Goal: Task Accomplishment & Management: Use online tool/utility

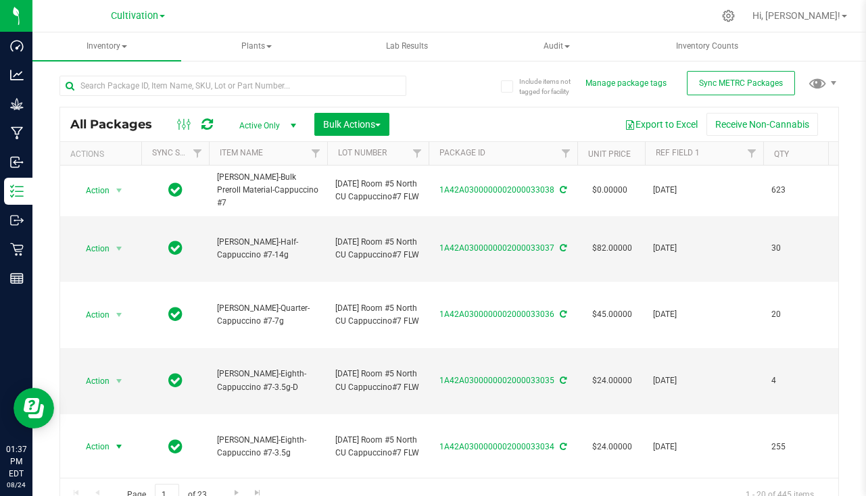
scroll to position [135, 0]
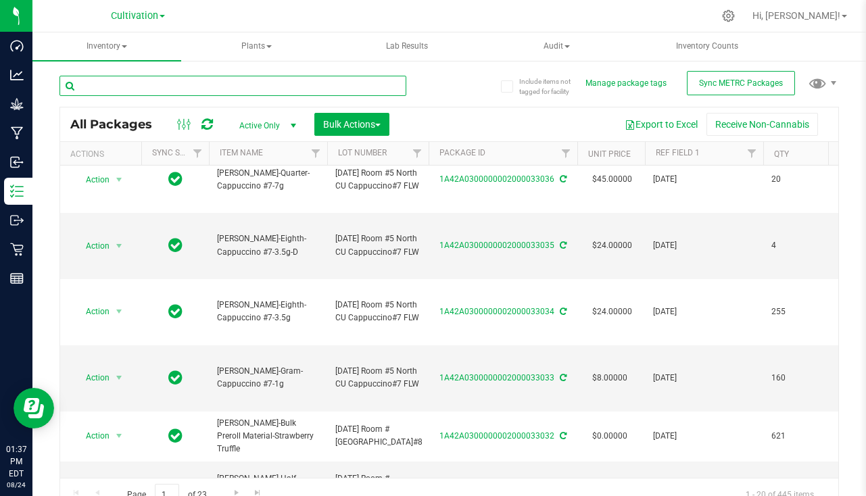
click at [278, 82] on input "text" at bounding box center [233, 86] width 347 height 20
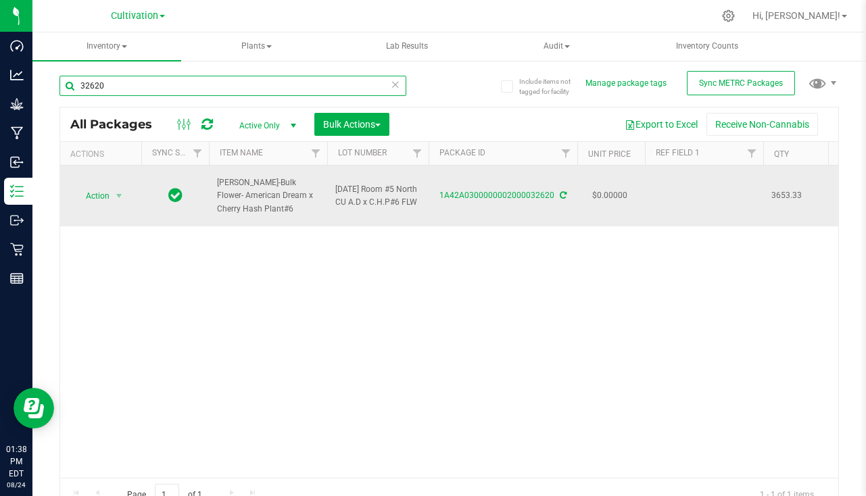
type input "32620"
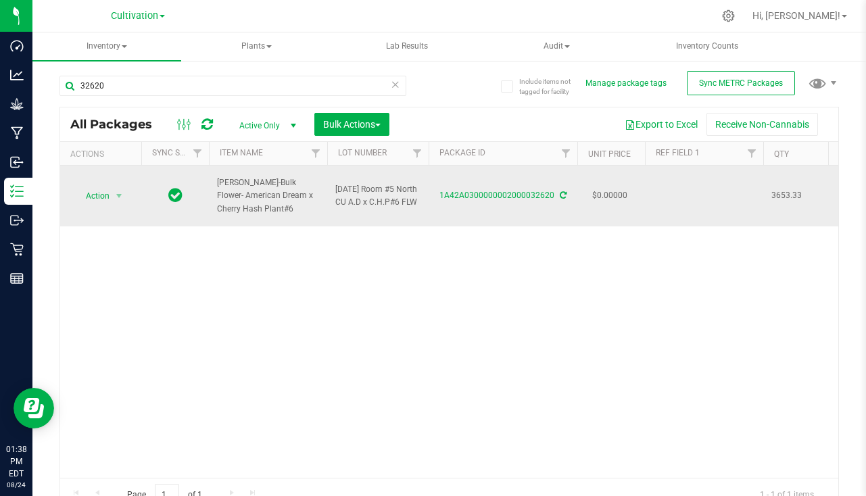
click at [689, 183] on td at bounding box center [704, 196] width 118 height 61
type input "7"
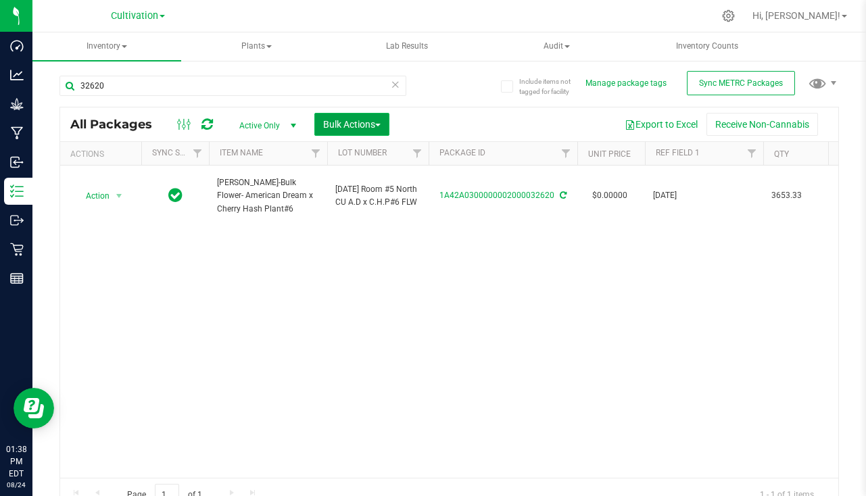
click at [329, 125] on span "Bulk Actions" at bounding box center [351, 124] width 57 height 11
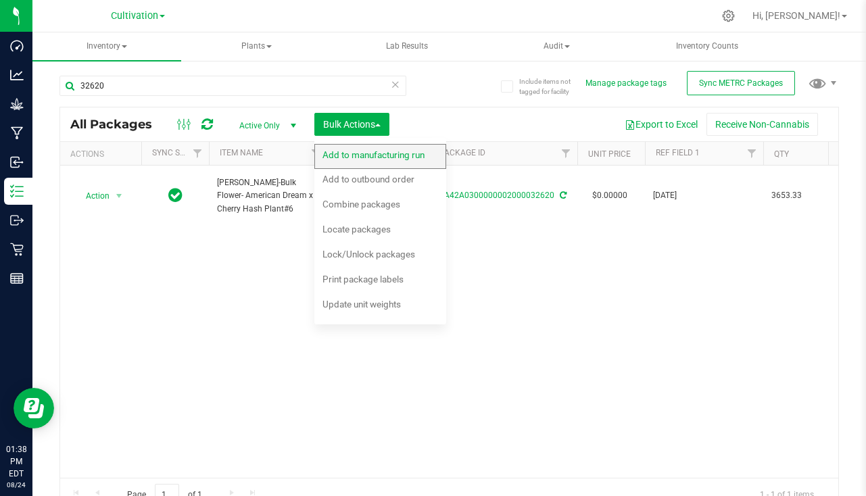
click at [330, 152] on span "Add to manufacturing run" at bounding box center [374, 154] width 102 height 11
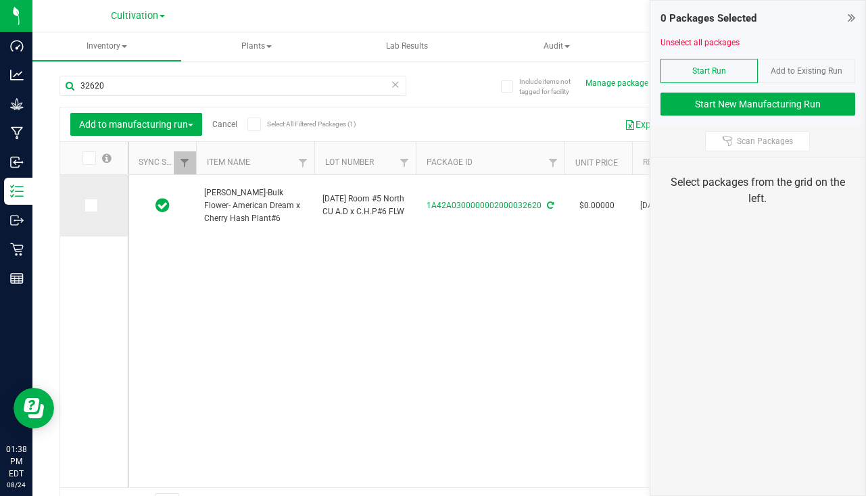
click at [95, 206] on span at bounding box center [92, 206] width 14 height 14
click at [0, 0] on input "checkbox" at bounding box center [0, 0] width 0 height 0
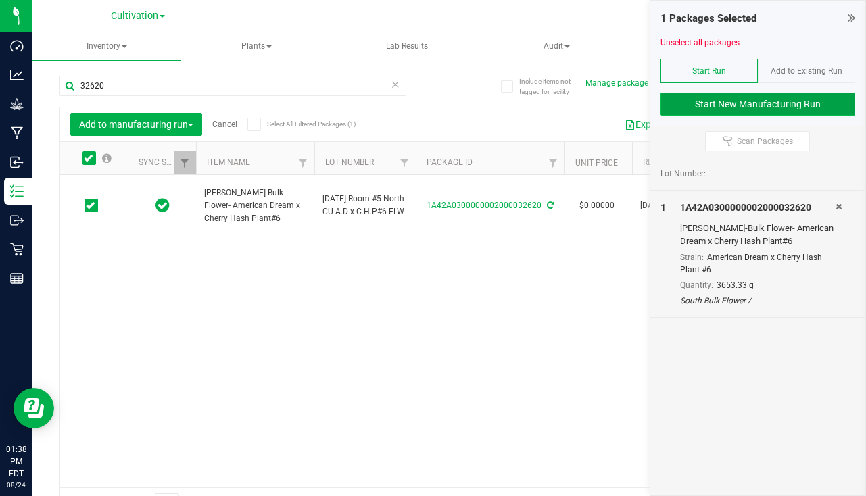
click at [744, 104] on button "Start New Manufacturing Run" at bounding box center [758, 104] width 195 height 23
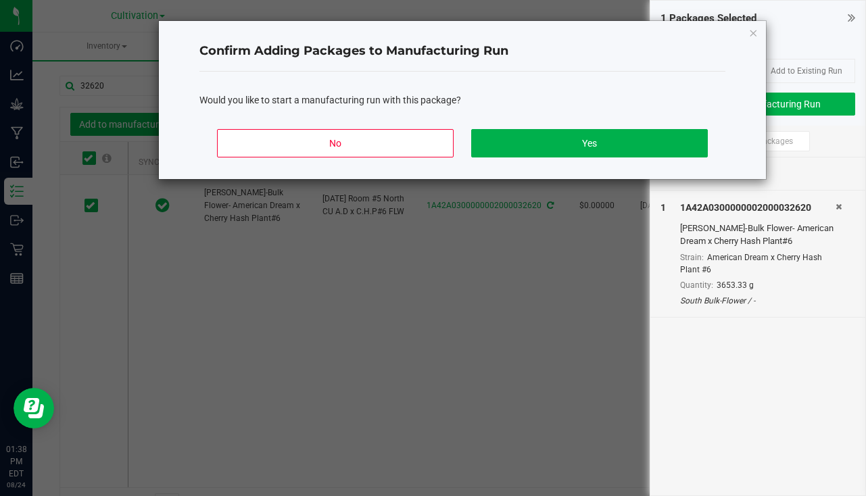
click at [596, 162] on div "No Yes" at bounding box center [462, 148] width 526 height 61
click at [596, 145] on button "Yes" at bounding box center [589, 143] width 237 height 28
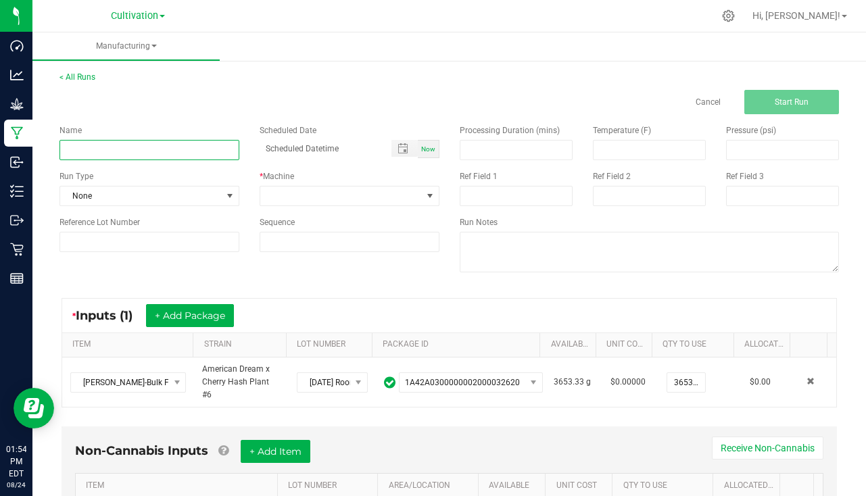
click at [132, 155] on input at bounding box center [150, 150] width 180 height 20
paste input "[PERSON_NAME]-Bulk Preroll Material-American Dream x Cherry Hash Plant #6"
type input "Slater - American Dream x Cherry Hash Plant #6 8/24/25"
click at [424, 147] on span "Now" at bounding box center [428, 148] width 14 height 7
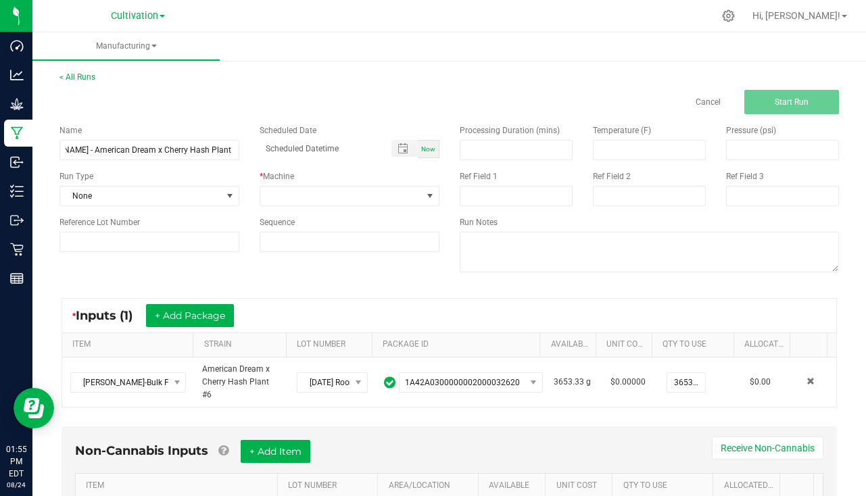
type input "08/24/2025 1:55 PM"
click at [133, 196] on span "None" at bounding box center [141, 196] width 162 height 19
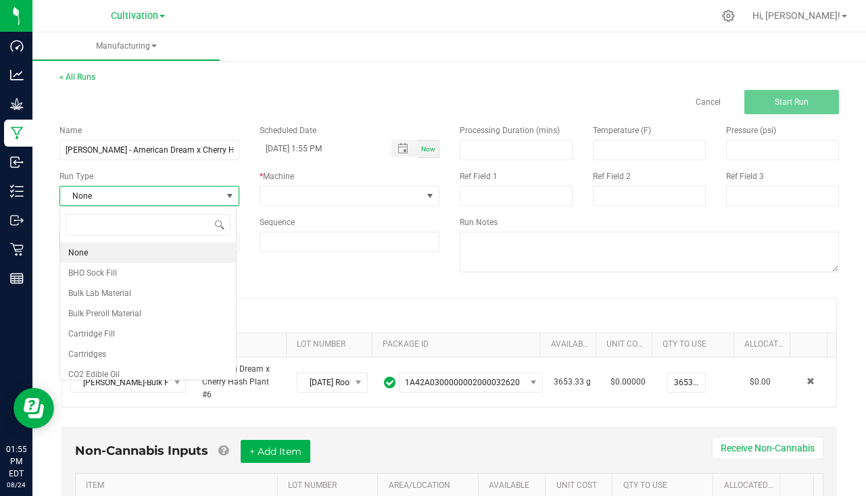
scroll to position [20, 177]
type input "pa"
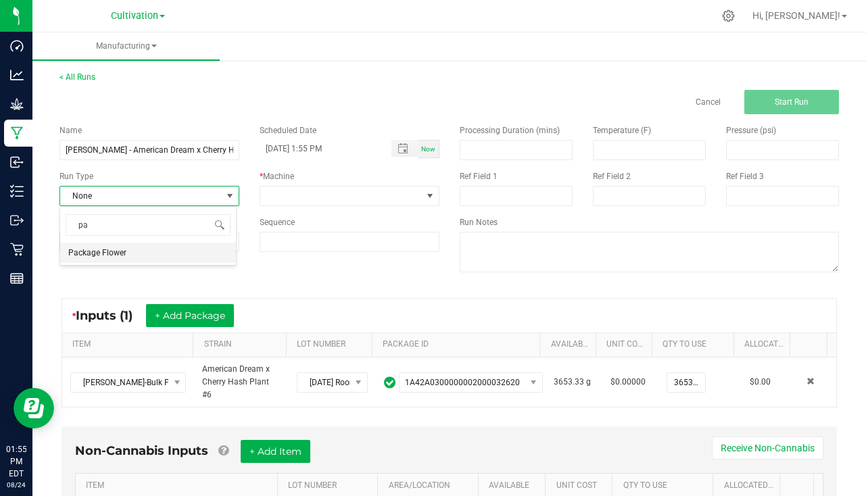
click at [122, 250] on span "Package Flower" at bounding box center [97, 253] width 58 height 14
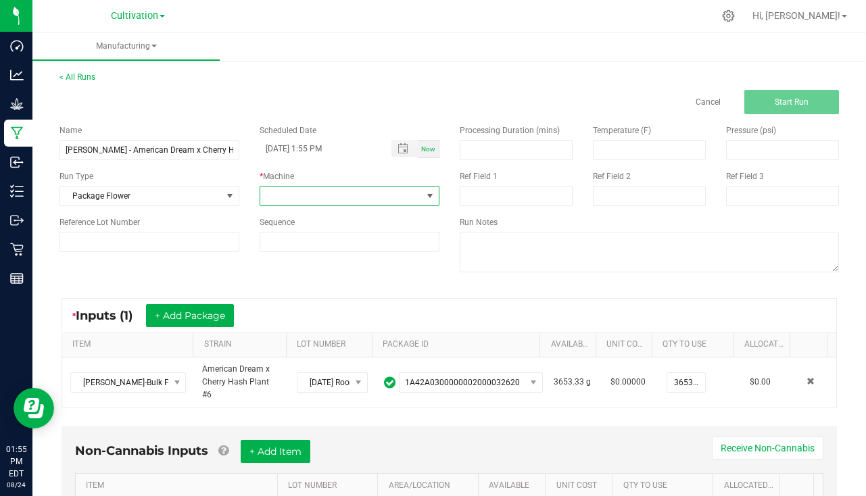
click at [304, 200] on span at bounding box center [341, 196] width 162 height 19
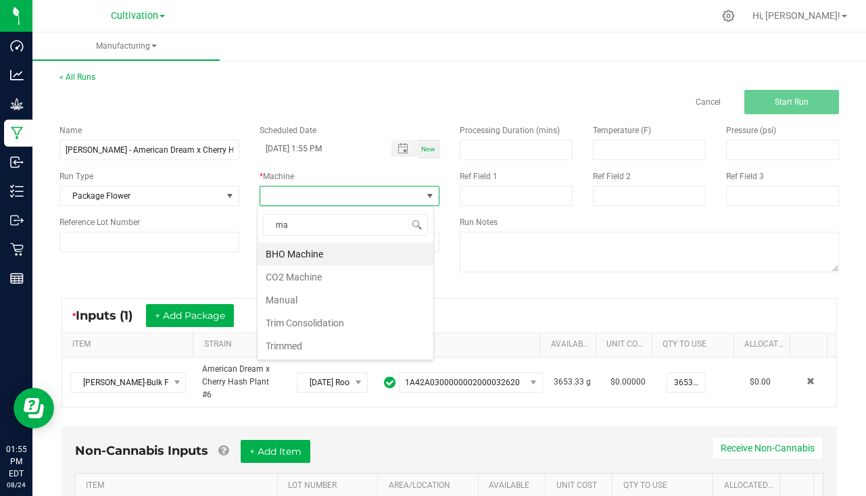
type input "man"
click at [312, 247] on li "Manual" at bounding box center [346, 254] width 176 height 23
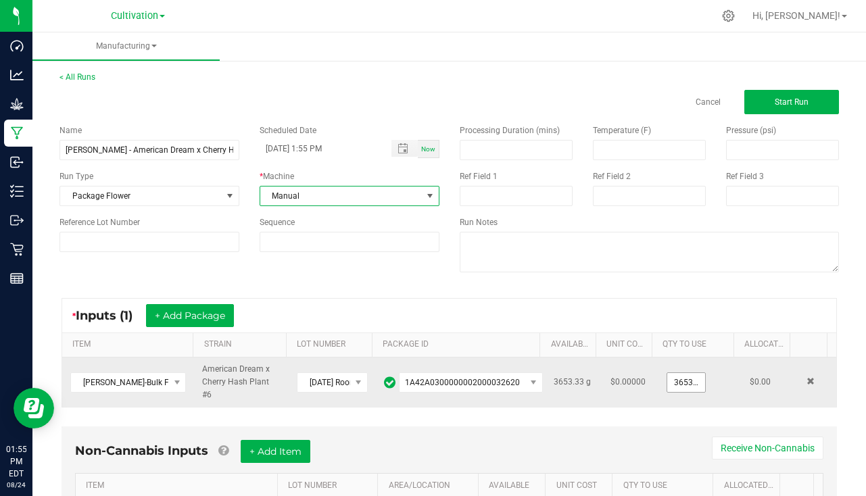
click at [675, 381] on input "3653.33" at bounding box center [686, 382] width 38 height 19
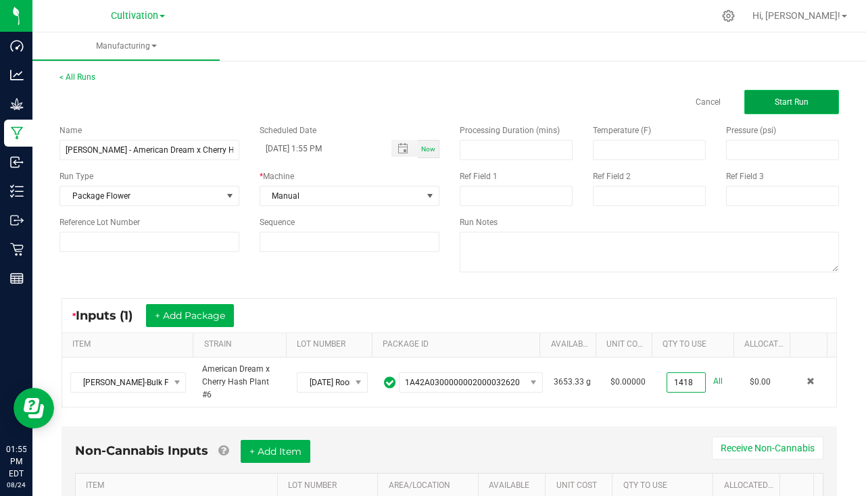
type input "1418.0000 g"
click at [784, 104] on span "Start Run" at bounding box center [792, 101] width 34 height 9
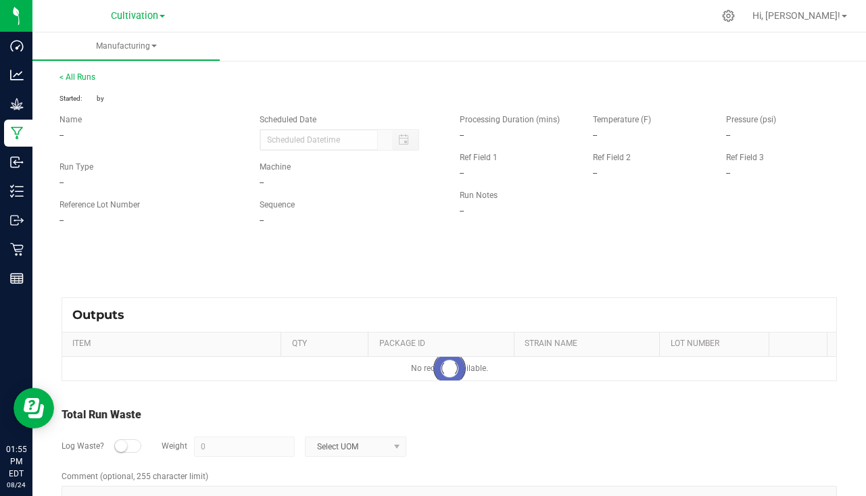
type input "08/24/2025 1:55 PM"
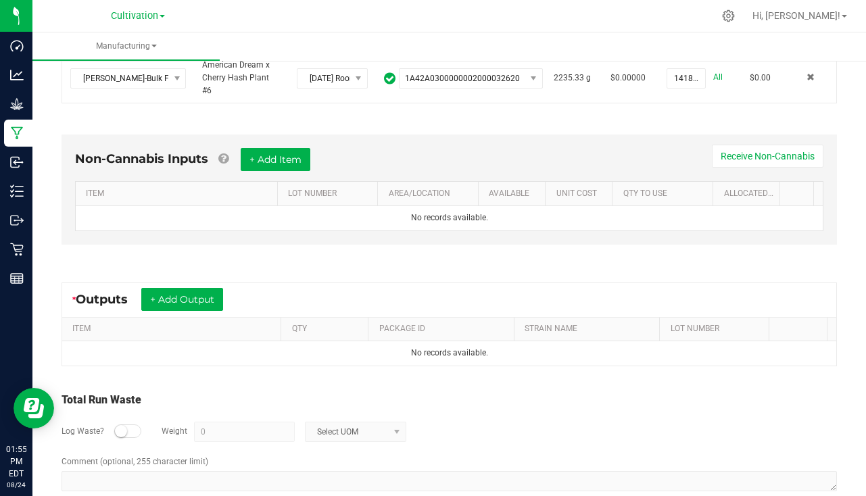
scroll to position [346, 0]
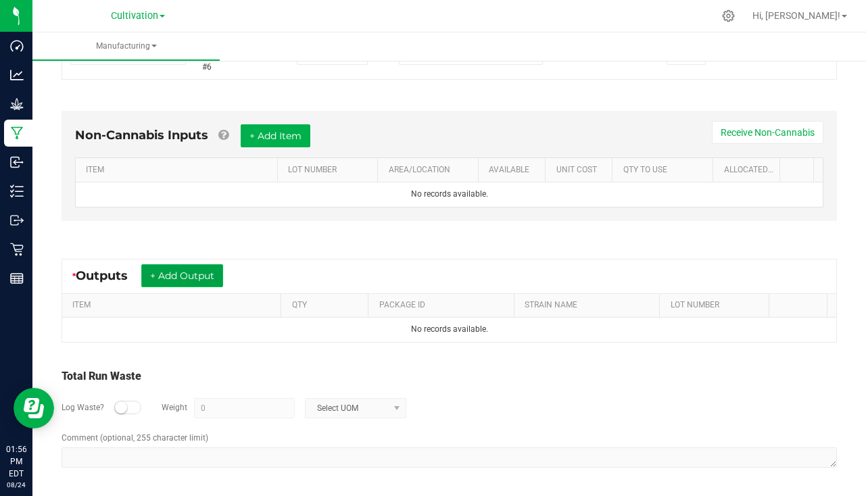
click at [194, 272] on button "+ Add Output" at bounding box center [182, 275] width 82 height 23
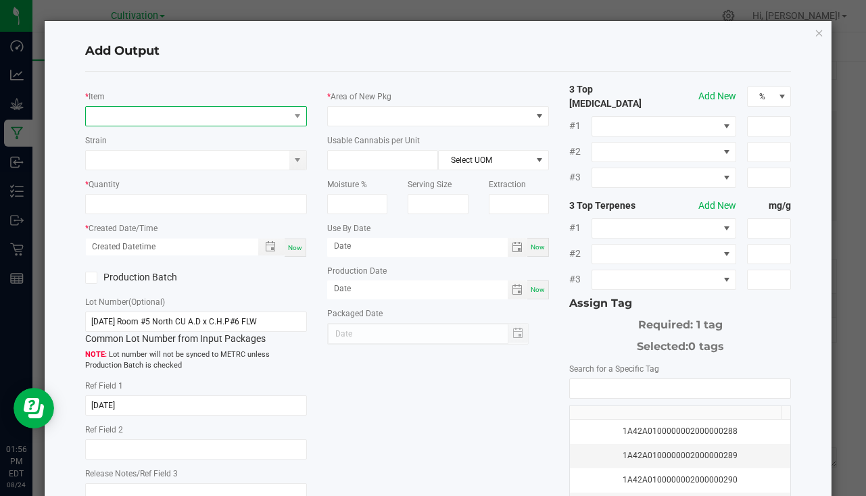
click at [187, 117] on span "NO DATA FOUND" at bounding box center [188, 116] width 204 height 19
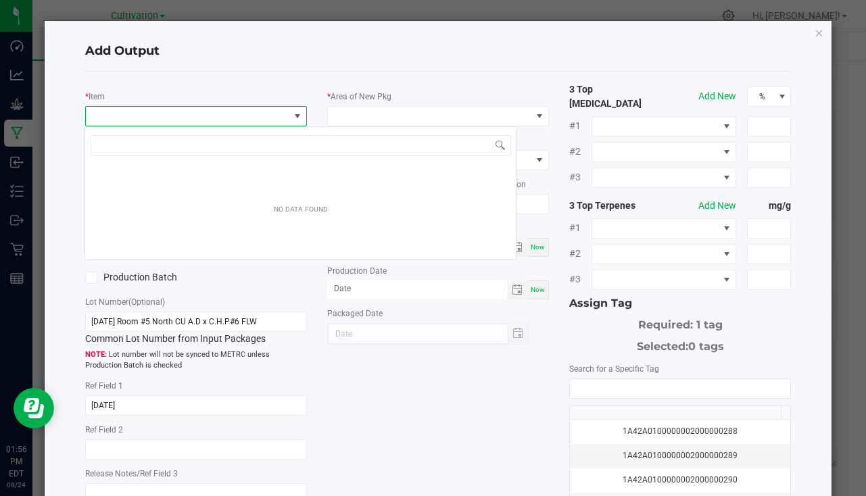
scroll to position [20, 219]
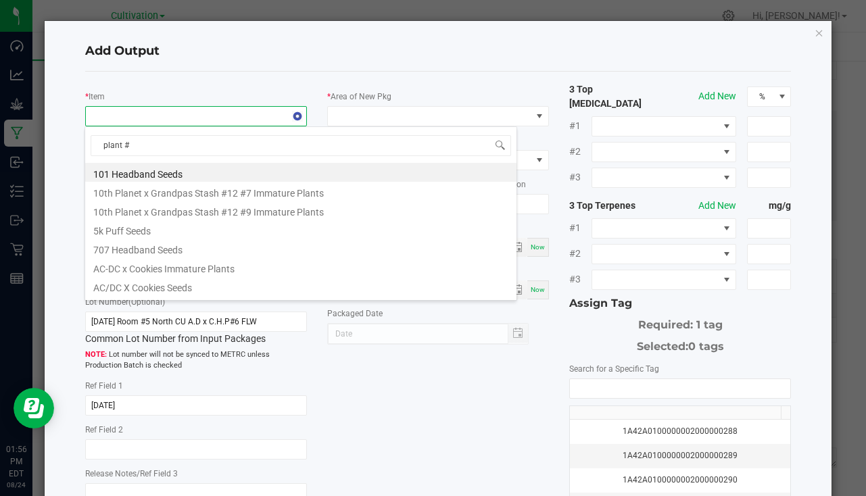
type input "plant #6"
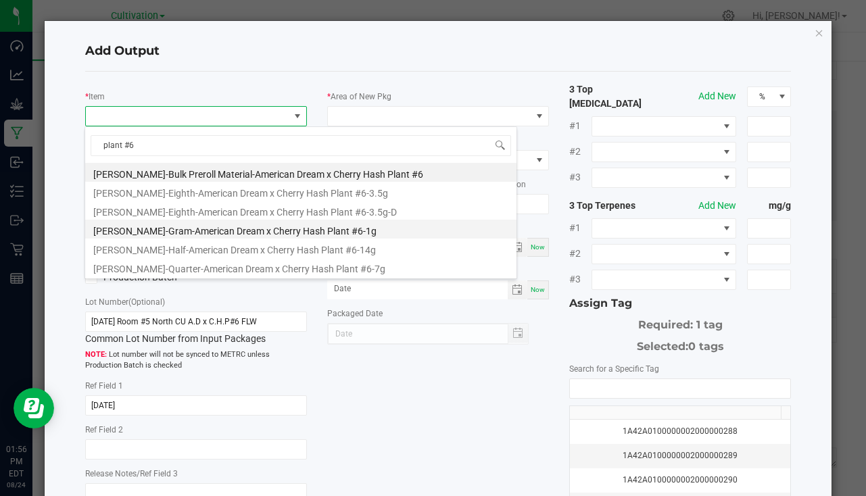
click at [293, 235] on li "[PERSON_NAME]-Gram-American Dream x Cherry Hash Plant #6-1g" at bounding box center [300, 229] width 431 height 19
type input "0 ea"
type input "1"
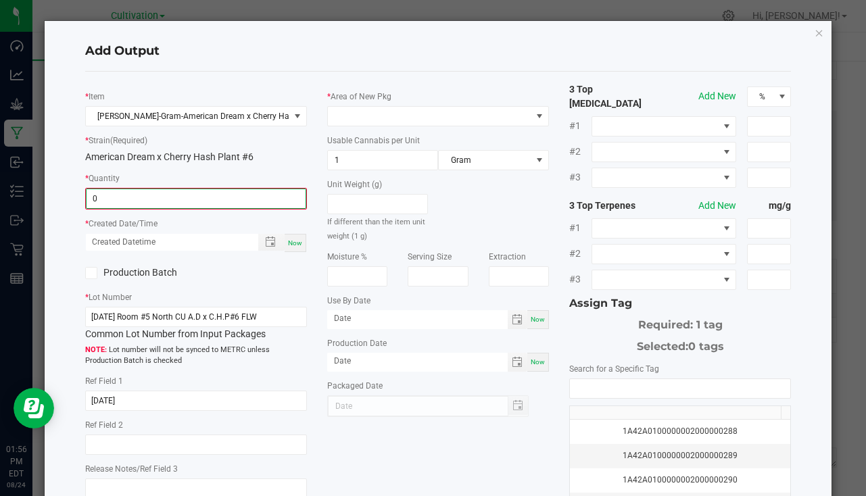
click at [197, 200] on input "0" at bounding box center [196, 198] width 219 height 19
type input "100 ea"
click at [301, 248] on div "Now" at bounding box center [296, 242] width 22 height 18
type input "08/24/2025 1:56 PM"
type input "[DATE]"
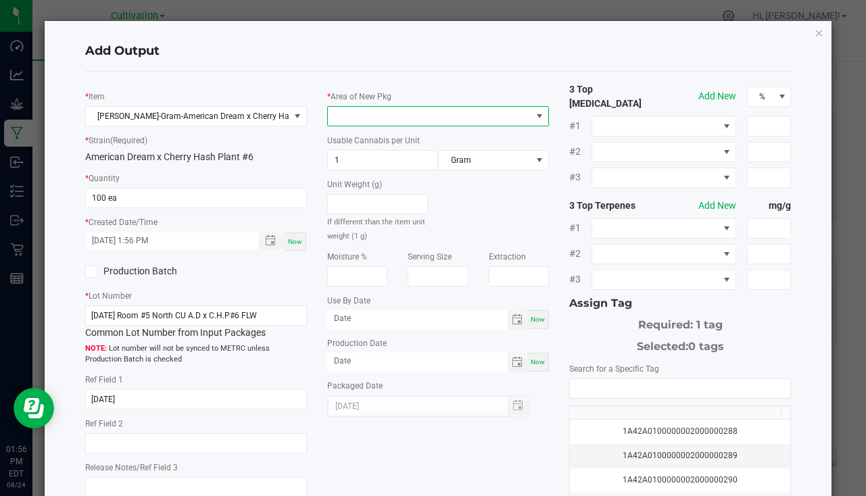
click at [369, 110] on span at bounding box center [430, 116] width 204 height 19
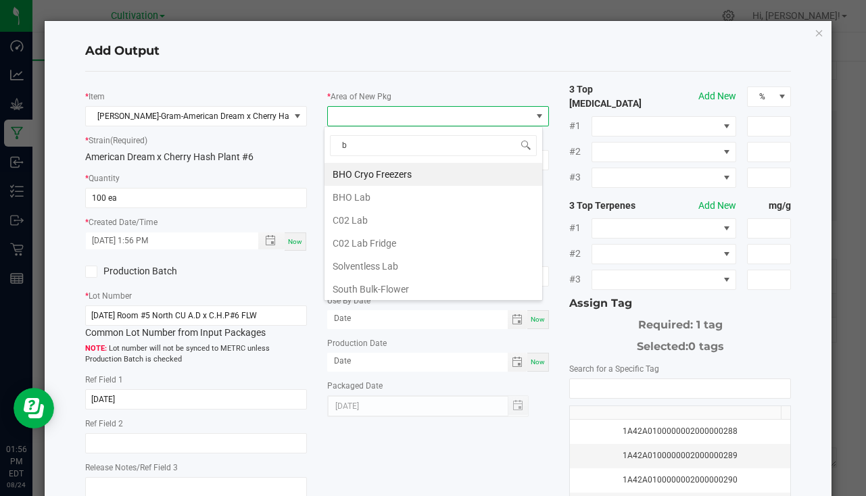
type input "bu"
click at [409, 172] on li "South Bulk-Flower" at bounding box center [434, 174] width 218 height 23
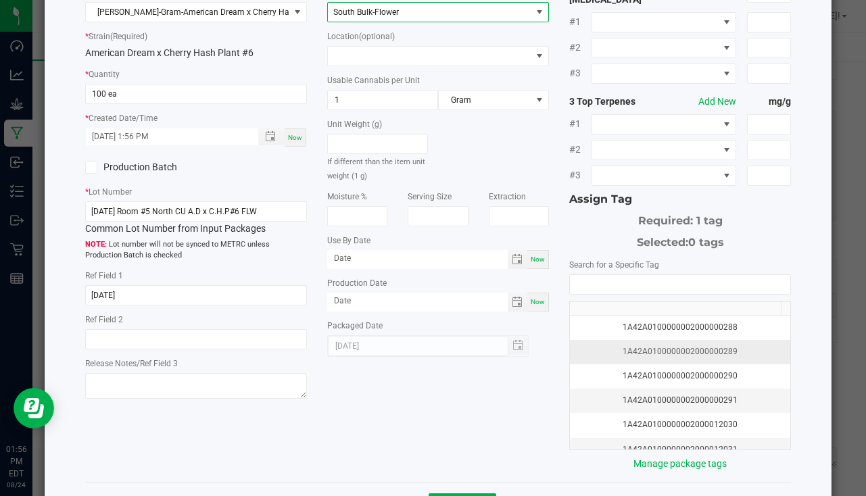
scroll to position [149, 0]
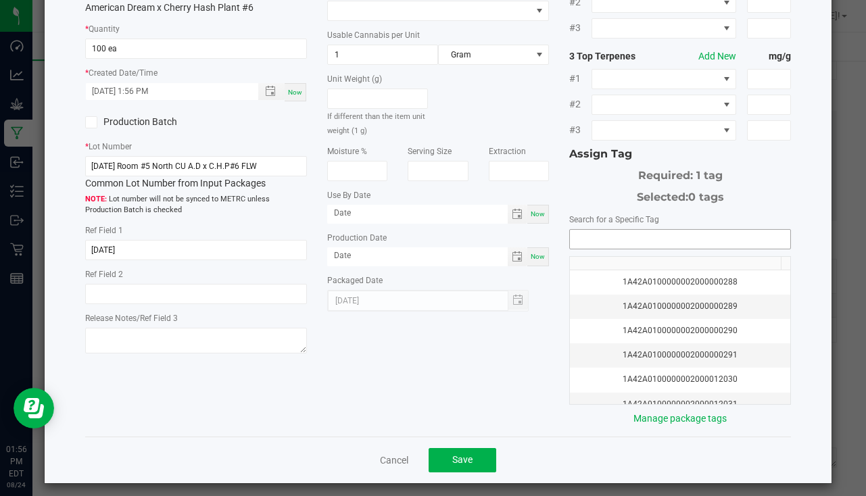
click at [655, 232] on input "NO DATA FOUND" at bounding box center [680, 239] width 220 height 19
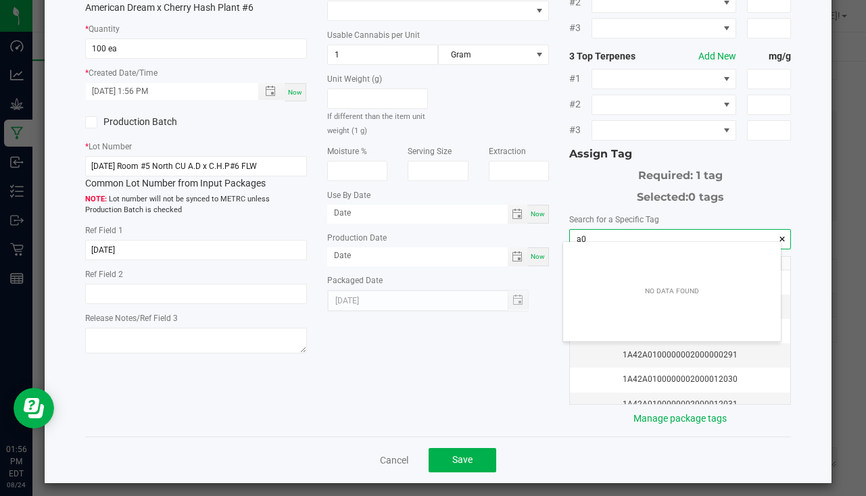
scroll to position [19, 218]
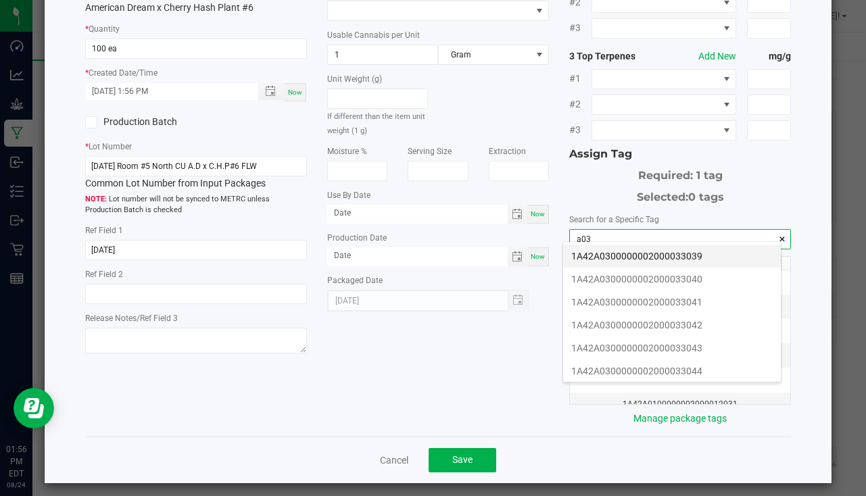
click at [688, 259] on li "1A42A0300000002000033039" at bounding box center [672, 256] width 218 height 23
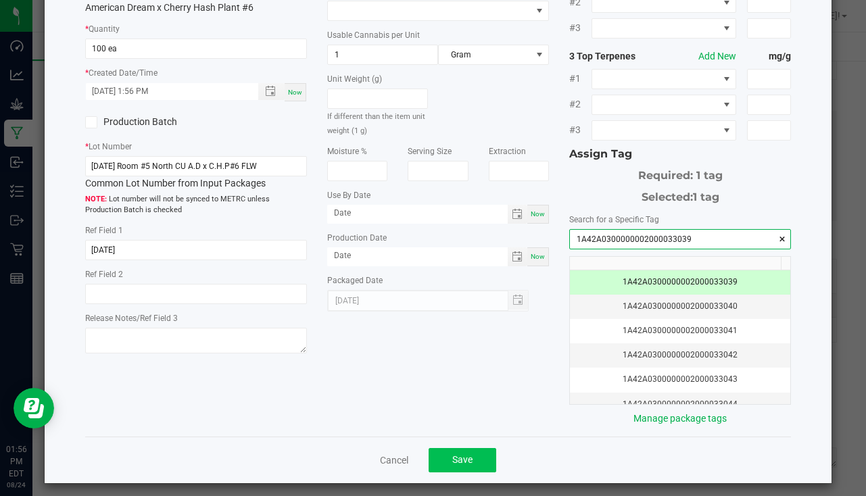
type input "1A42A0300000002000033039"
click at [446, 451] on button "Save" at bounding box center [463, 460] width 68 height 24
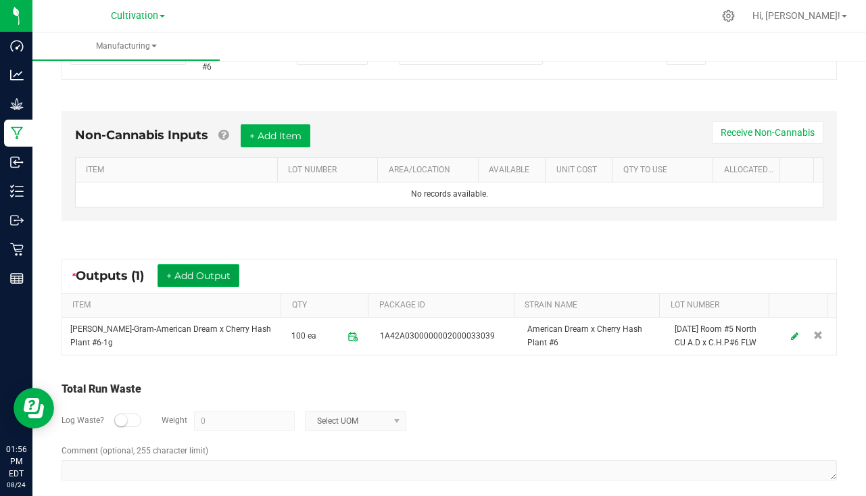
click at [193, 271] on button "+ Add Output" at bounding box center [199, 275] width 82 height 23
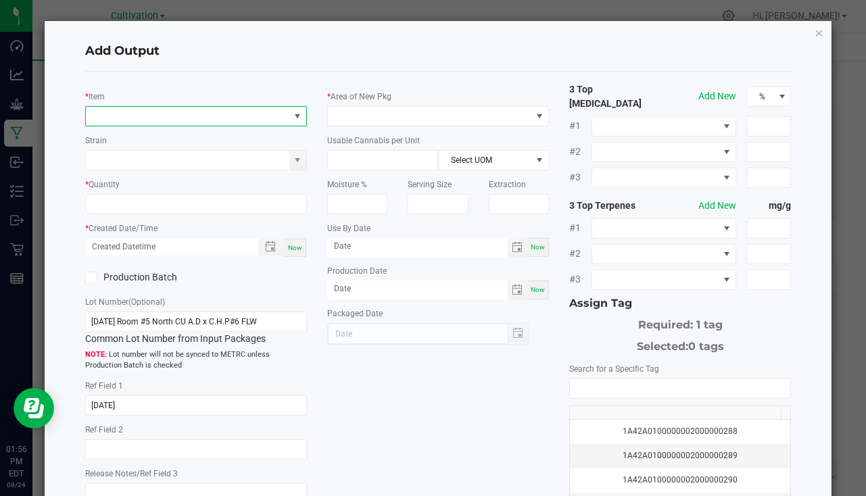
click at [140, 118] on span "NO DATA FOUND" at bounding box center [188, 116] width 204 height 19
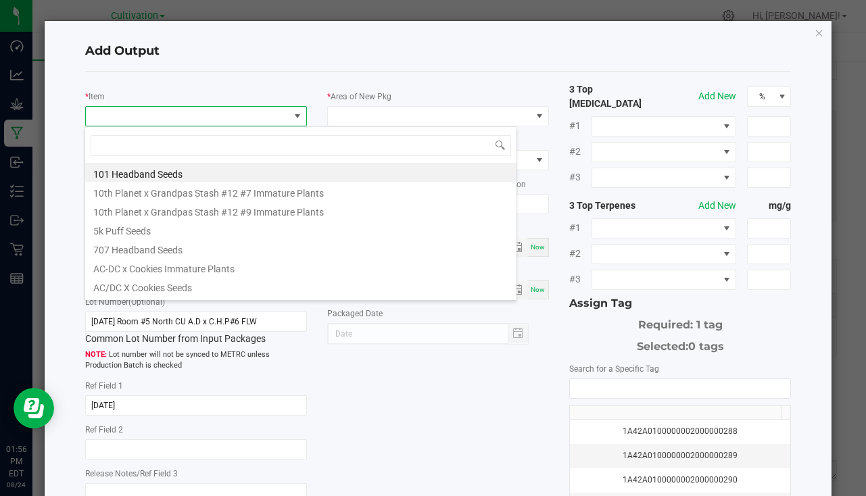
scroll to position [20, 219]
type input "plant #6"
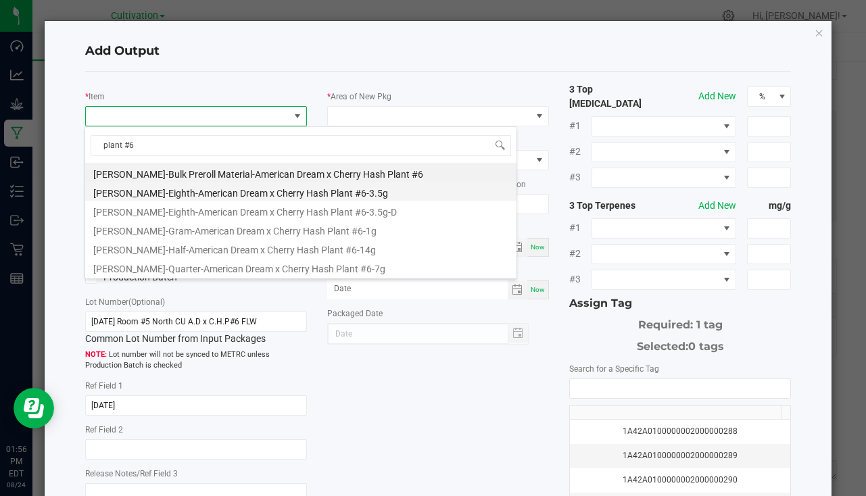
click at [281, 192] on li "[PERSON_NAME]-Eighth-American Dream x Cherry Hash Plant #6-3.5g" at bounding box center [300, 191] width 431 height 19
type input "0 ea"
type input "3.5"
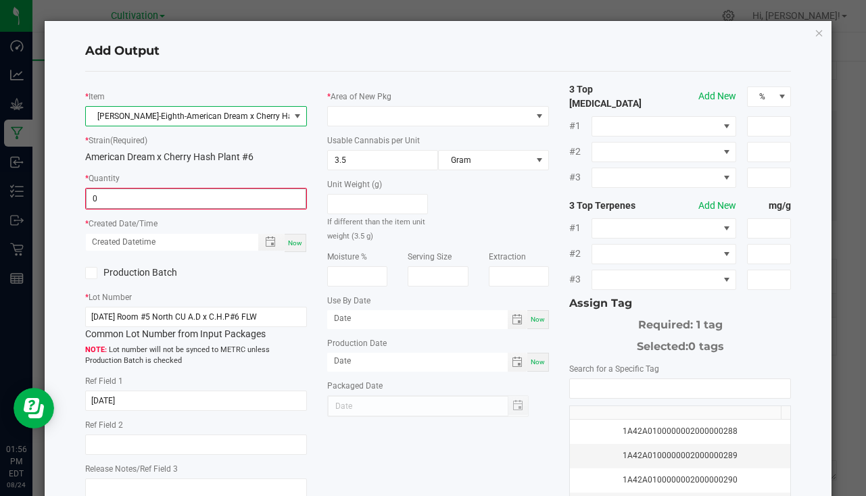
click at [181, 197] on input "0" at bounding box center [196, 198] width 219 height 19
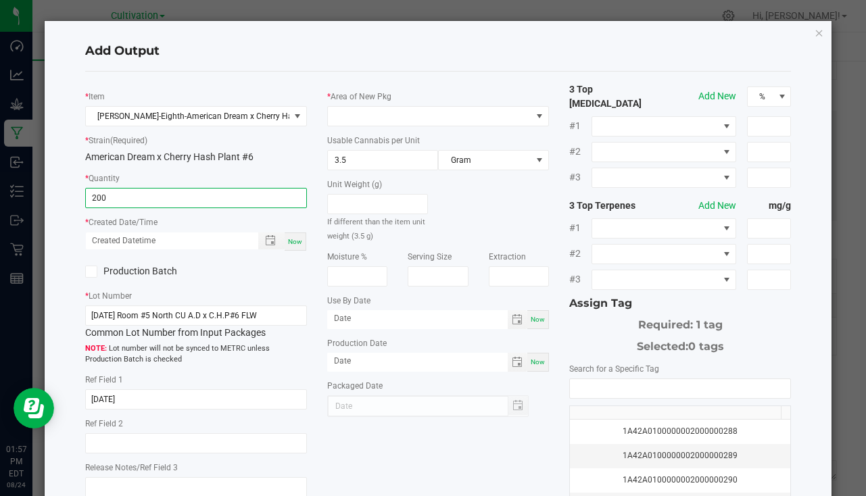
type input "200 ea"
click at [289, 242] on span "Now" at bounding box center [295, 241] width 14 height 7
type input "08/24/2025 1:57 PM"
type input "[DATE]"
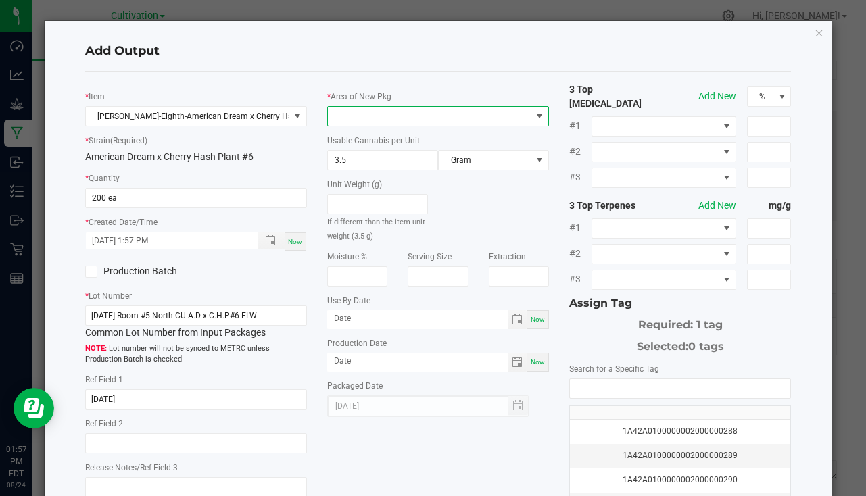
click at [353, 117] on span at bounding box center [430, 116] width 204 height 19
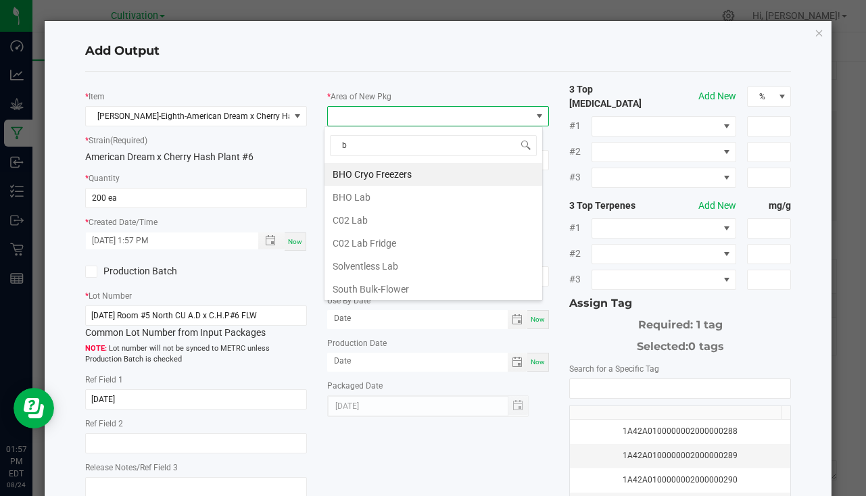
type input "bu"
click at [362, 167] on li "South Bulk-Flower" at bounding box center [434, 174] width 218 height 23
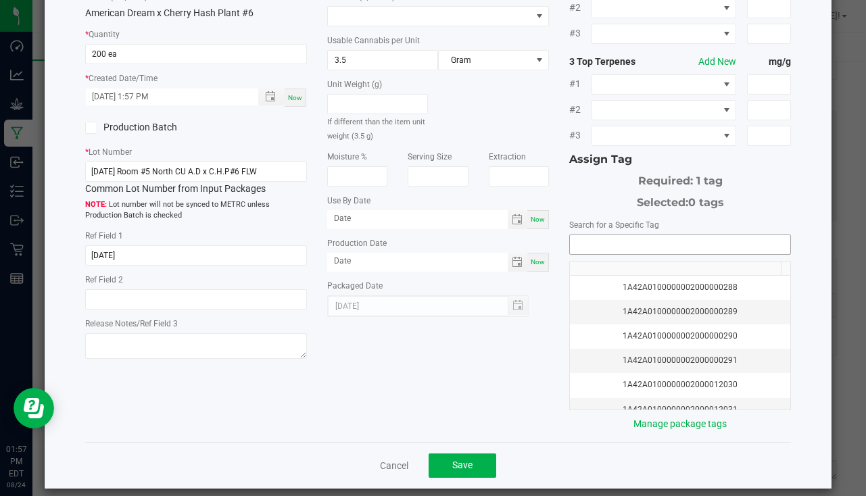
scroll to position [149, 0]
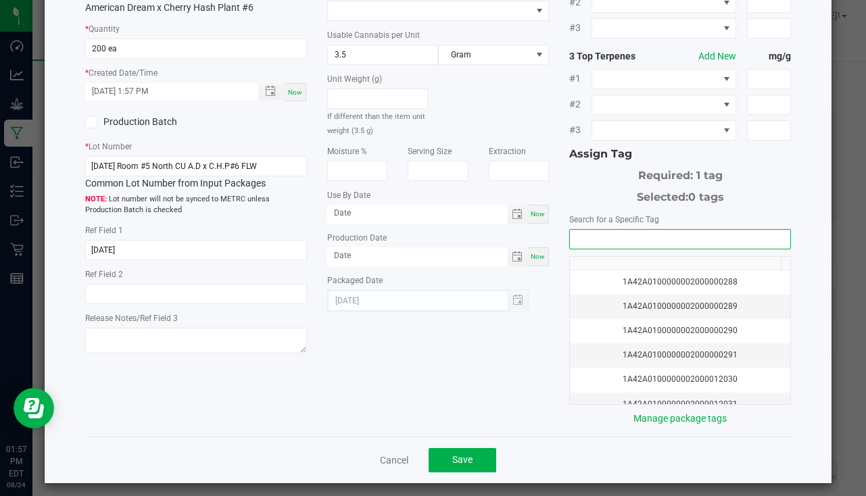
click at [584, 230] on input "NO DATA FOUND" at bounding box center [680, 239] width 220 height 19
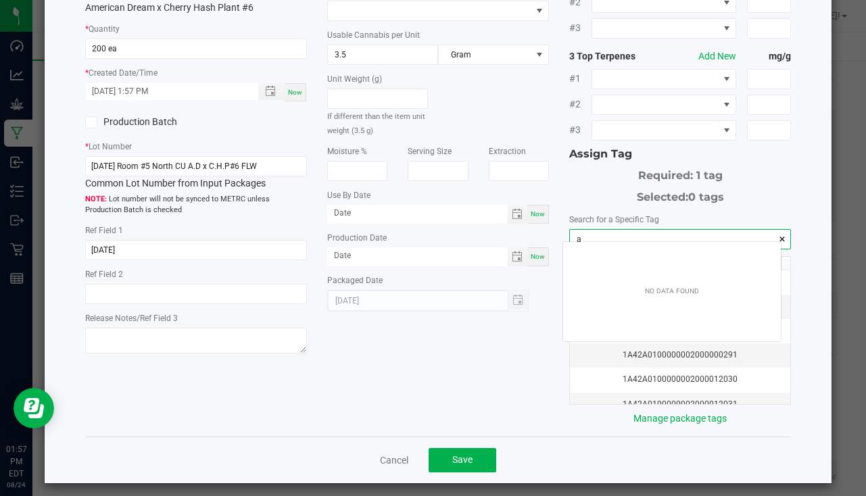
scroll to position [19, 218]
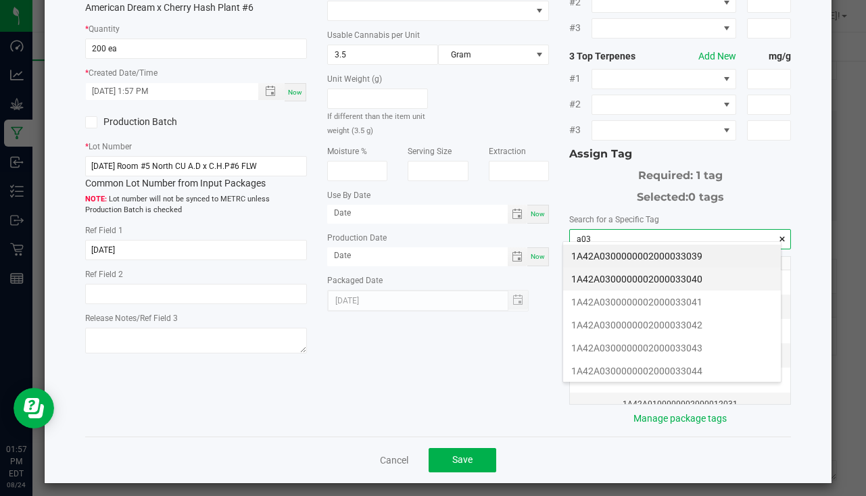
click at [692, 283] on li "1A42A0300000002000033040" at bounding box center [672, 279] width 218 height 23
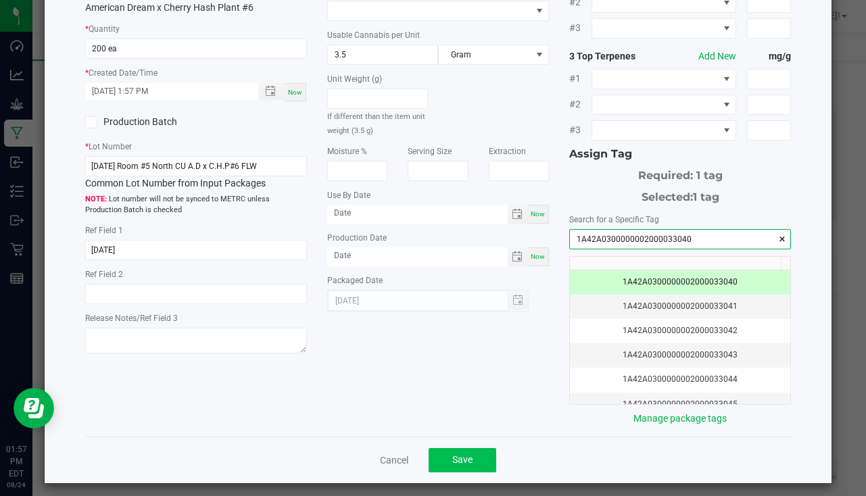
type input "1A42A0300000002000033040"
click at [479, 458] on button "Save" at bounding box center [463, 460] width 68 height 24
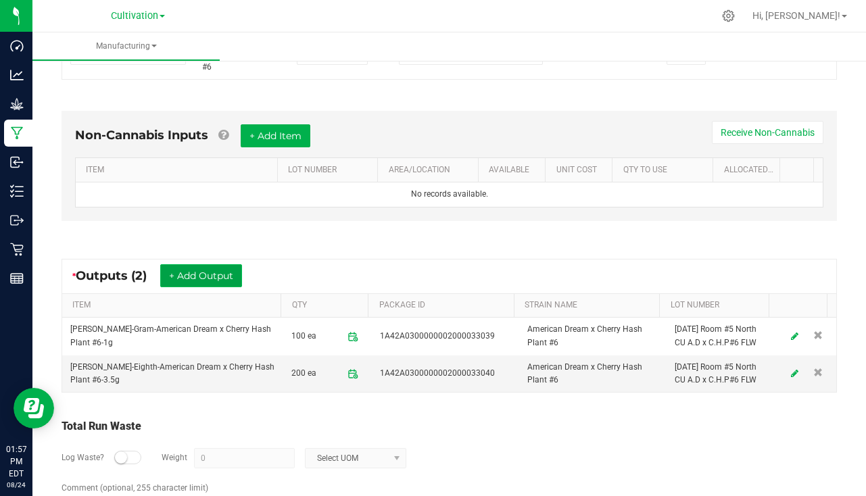
click at [172, 271] on button "+ Add Output" at bounding box center [201, 275] width 82 height 23
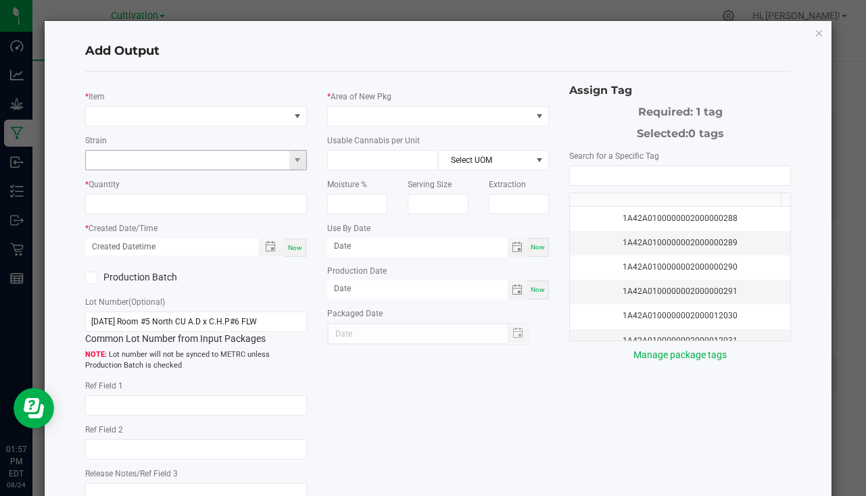
type input "7/16/25"
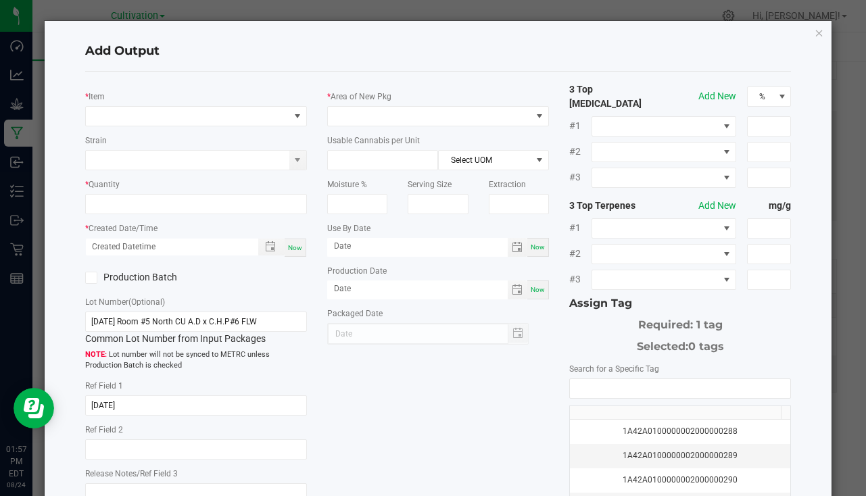
click at [158, 127] on div "* Item Strain * Quantity * Created Date/Time Now Production Batch Lot Number (O…" at bounding box center [196, 297] width 242 height 431
click at [158, 122] on span "NO DATA FOUND" at bounding box center [188, 116] width 204 height 19
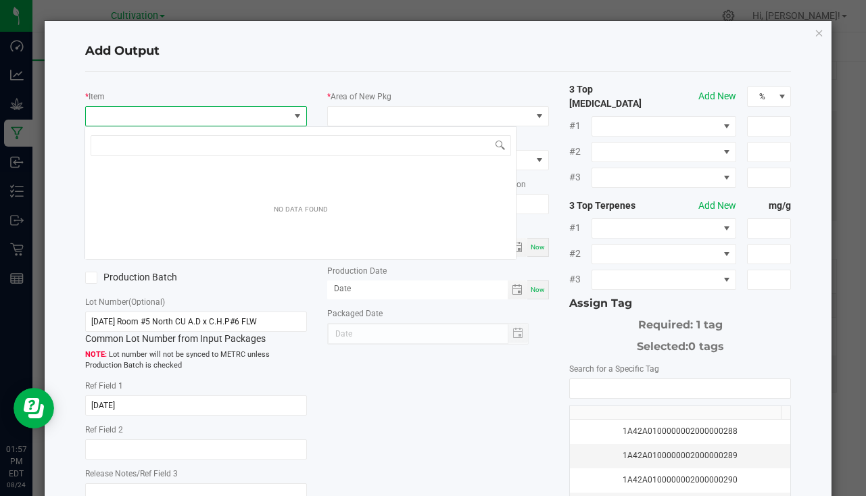
scroll to position [20, 219]
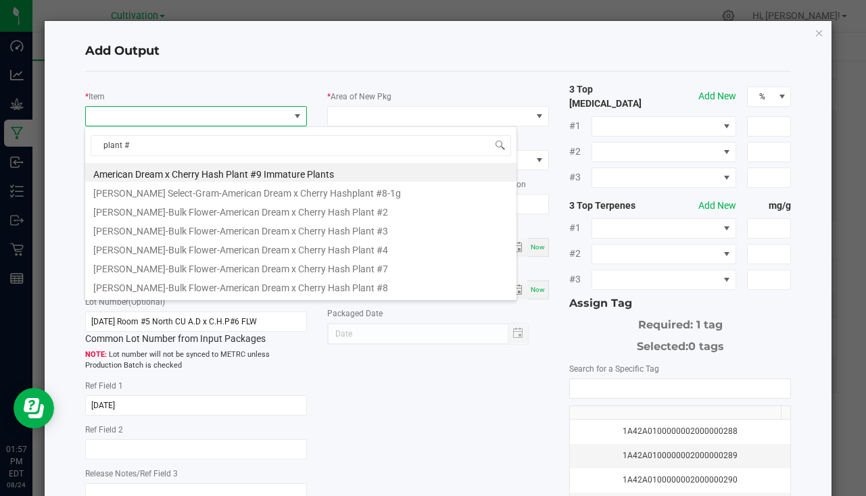
type input "plant #6"
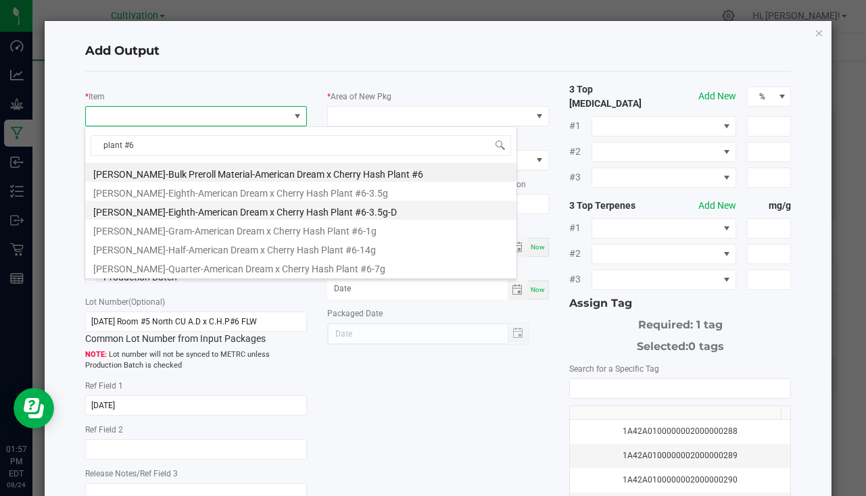
click at [304, 211] on li "[PERSON_NAME]-Eighth-American Dream x Cherry Hash Plant #6-3.5g-D" at bounding box center [300, 210] width 431 height 19
type input "0 ea"
type input "3.5"
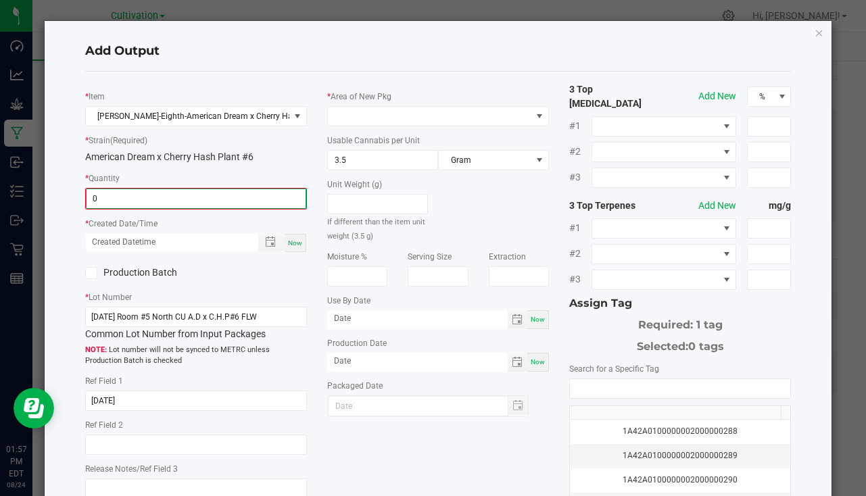
click at [162, 202] on input "0" at bounding box center [196, 198] width 219 height 19
type input "4 ea"
click at [300, 243] on div "Now" at bounding box center [296, 242] width 22 height 18
type input "08/24/2025 1:57 PM"
type input "[DATE]"
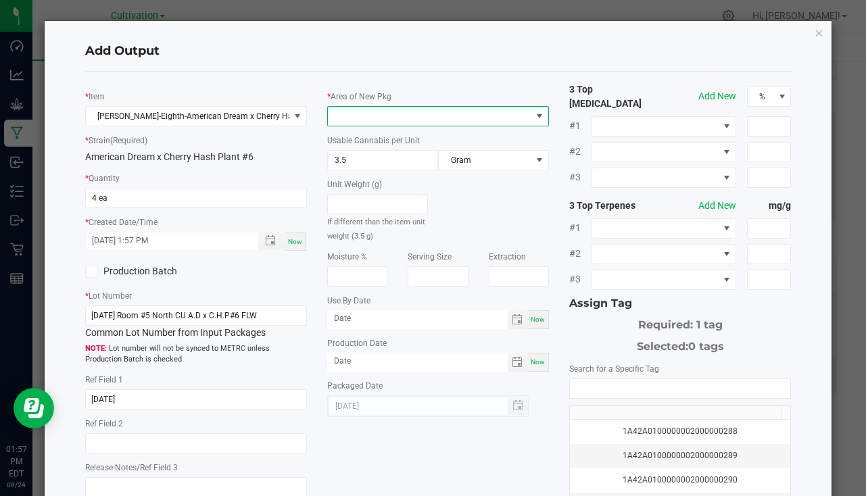
click at [358, 120] on span at bounding box center [430, 116] width 204 height 19
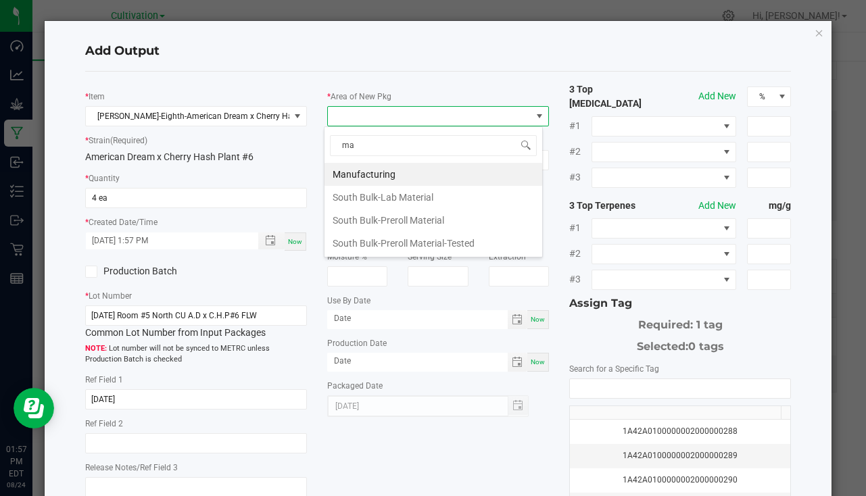
type input "m"
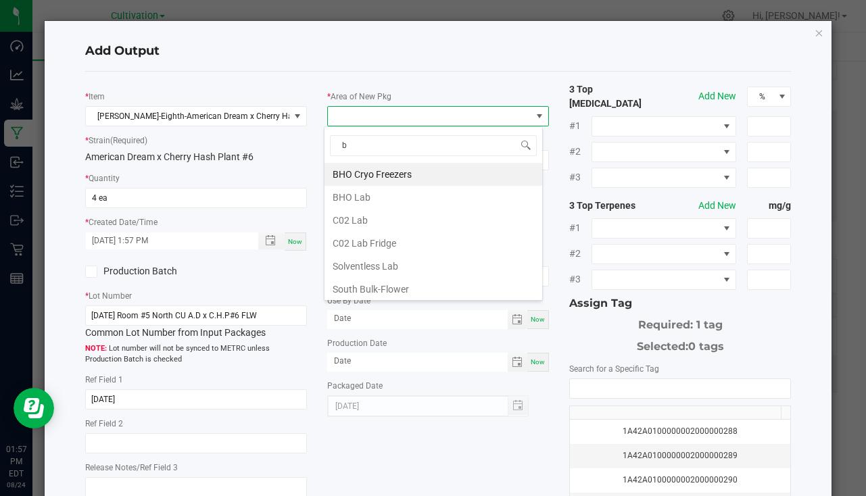
type input "bu"
click at [406, 172] on li "South Bulk-Flower" at bounding box center [434, 174] width 218 height 23
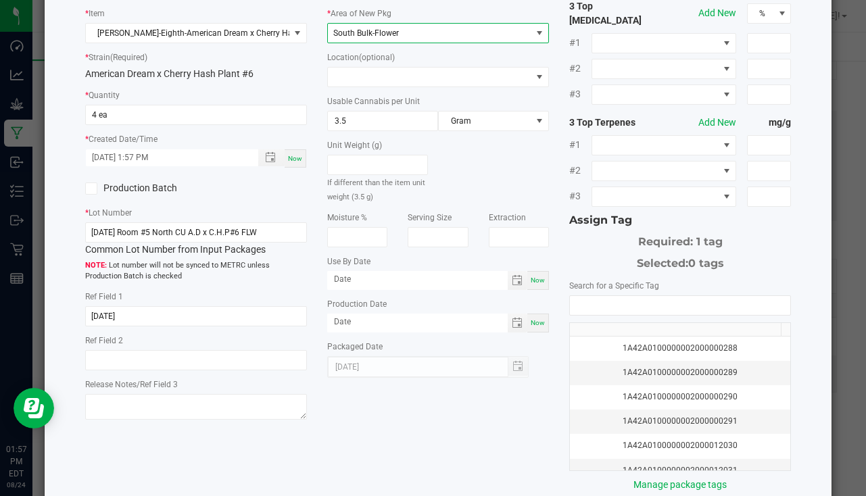
scroll to position [149, 0]
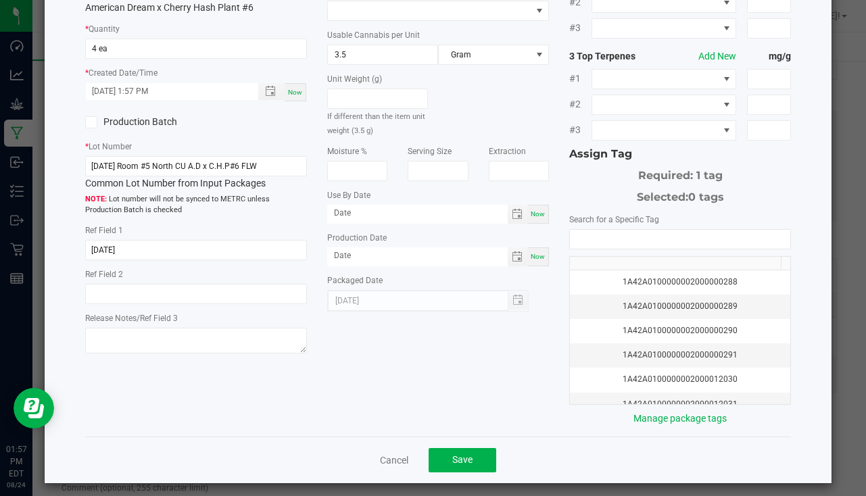
click at [612, 218] on label "Search for a Specific Tag" at bounding box center [614, 220] width 90 height 12
click at [607, 231] on input "NO DATA FOUND" at bounding box center [680, 239] width 220 height 19
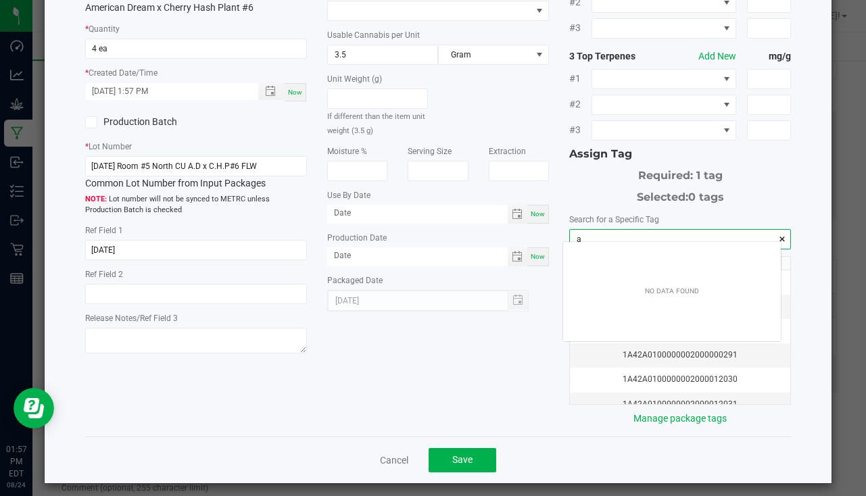
scroll to position [19, 218]
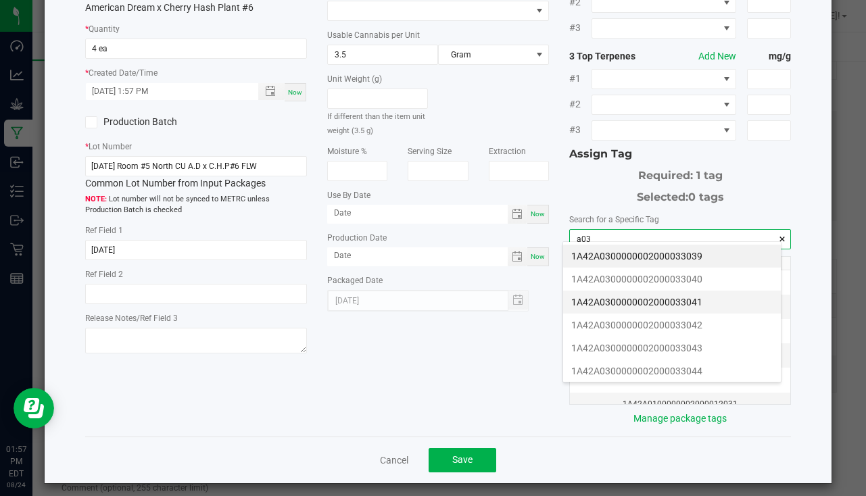
click at [703, 300] on li "1A42A0300000002000033041" at bounding box center [672, 302] width 218 height 23
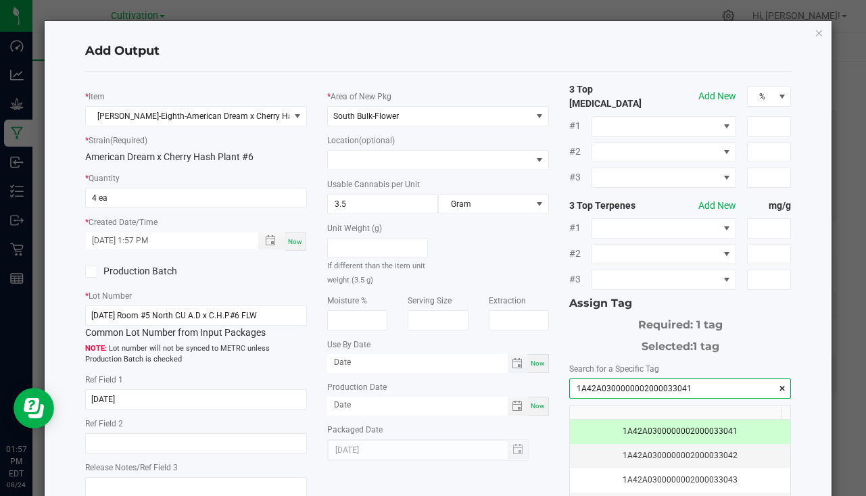
scroll to position [149, 0]
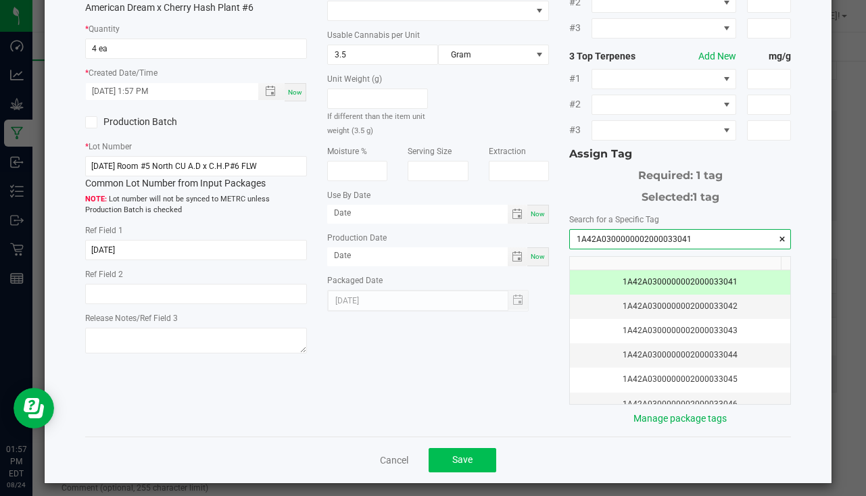
type input "1A42A0300000002000033041"
click at [454, 454] on span "Save" at bounding box center [462, 459] width 20 height 11
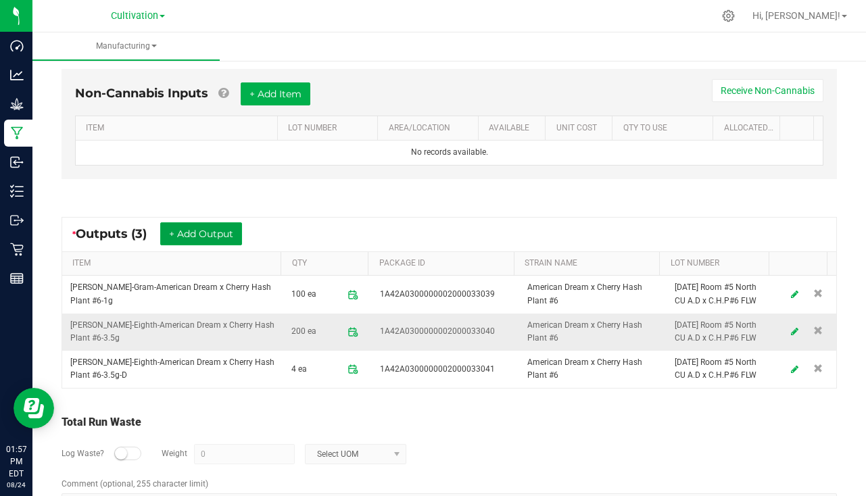
scroll to position [413, 0]
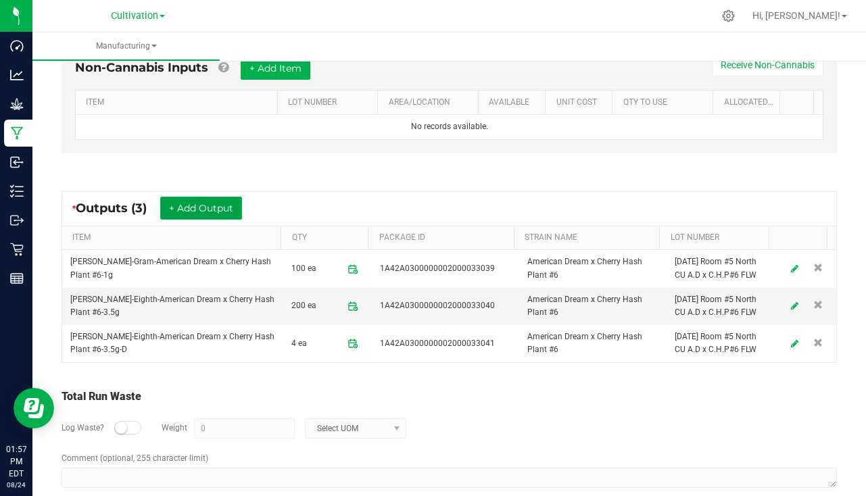
click at [201, 204] on button "+ Add Output" at bounding box center [201, 208] width 82 height 23
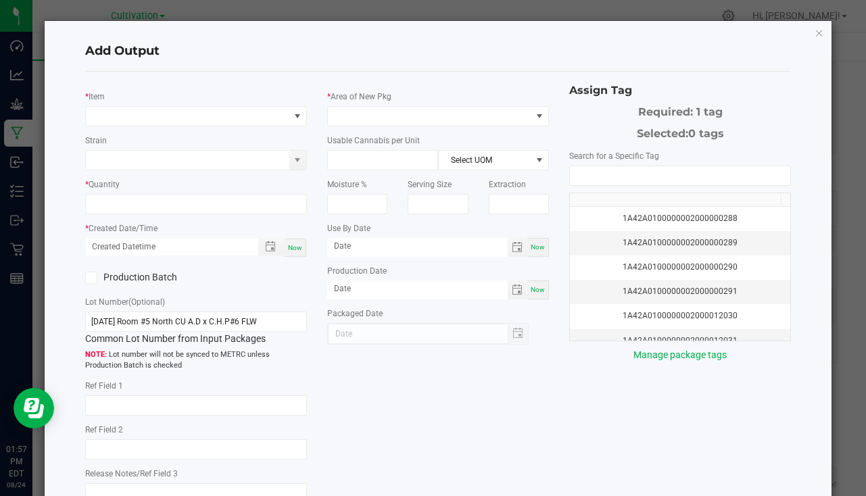
type input "7/16/25"
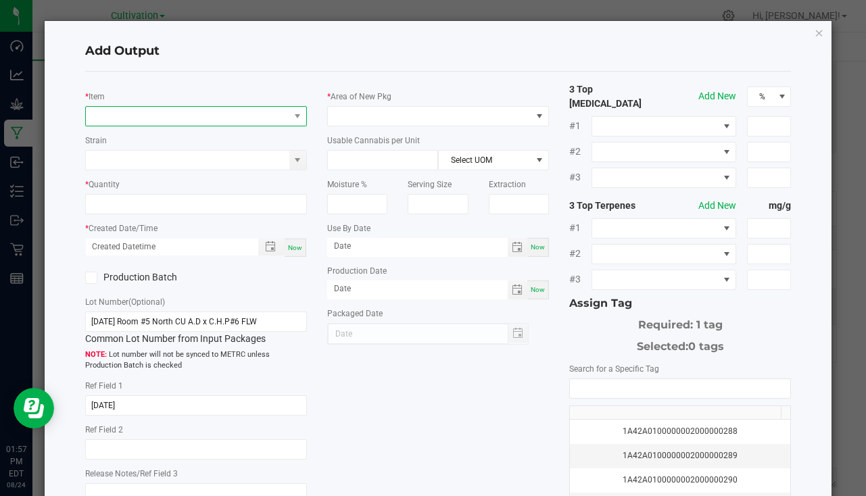
click at [119, 115] on span "NO DATA FOUND" at bounding box center [188, 116] width 204 height 19
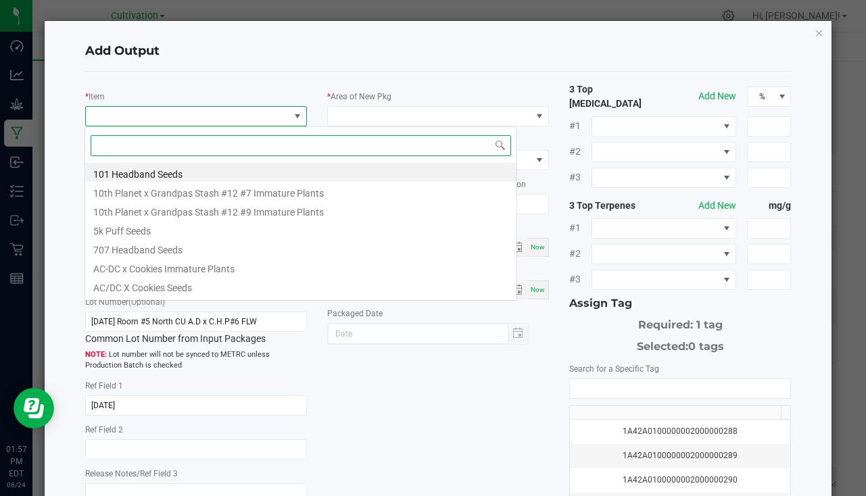
scroll to position [20, 219]
type input "plant #6"
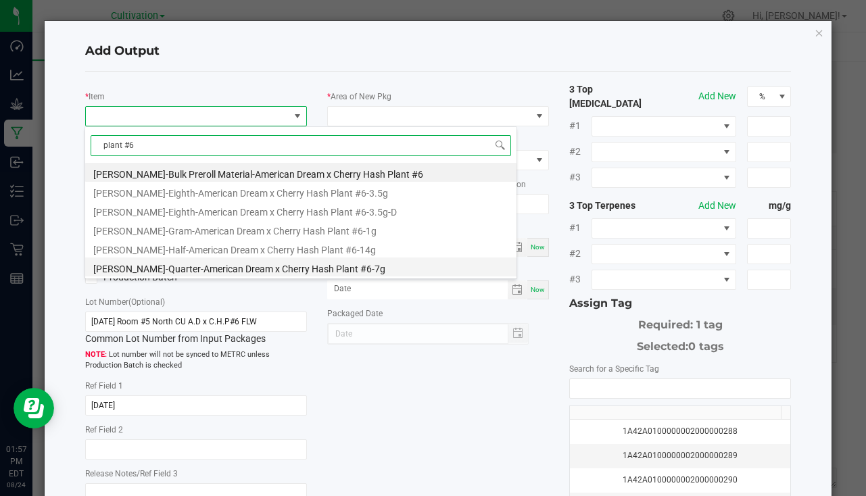
click at [289, 270] on li "[PERSON_NAME]-Quarter-American Dream x Cherry Hash Plant #6-7g" at bounding box center [300, 267] width 431 height 19
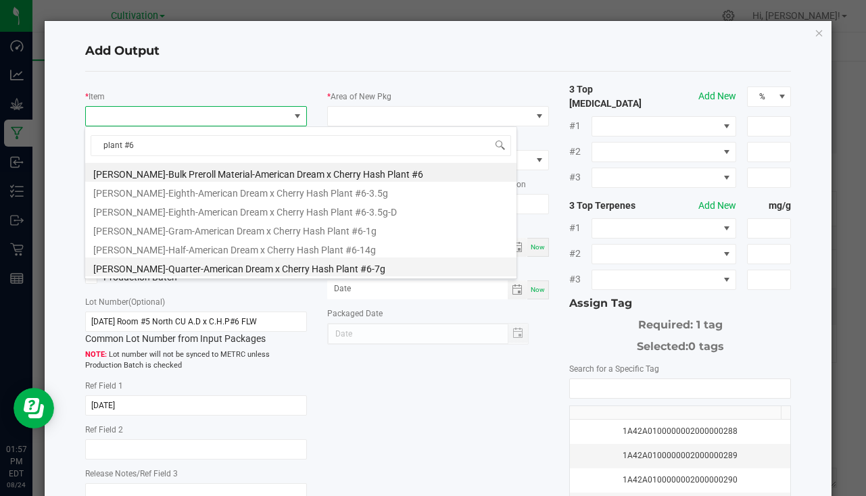
type input "0 ea"
type input "7"
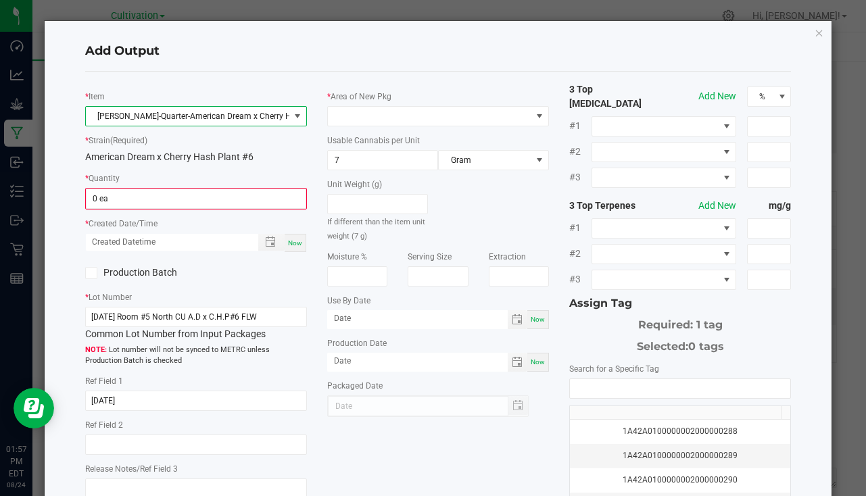
click at [166, 187] on div "* Quantity 0 ea" at bounding box center [196, 190] width 222 height 39
click at [120, 193] on input "0" at bounding box center [196, 198] width 219 height 19
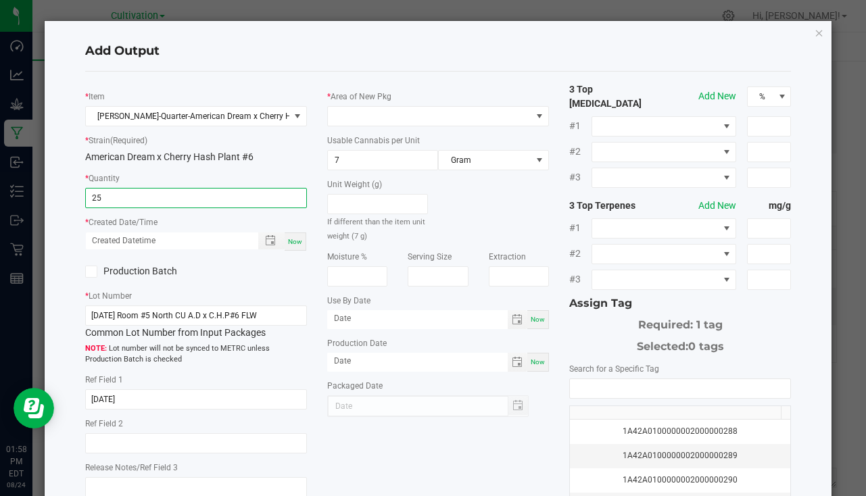
type input "25 ea"
click at [285, 245] on div "Now" at bounding box center [296, 242] width 22 height 18
type input "08/24/2025 1:58 PM"
type input "[DATE]"
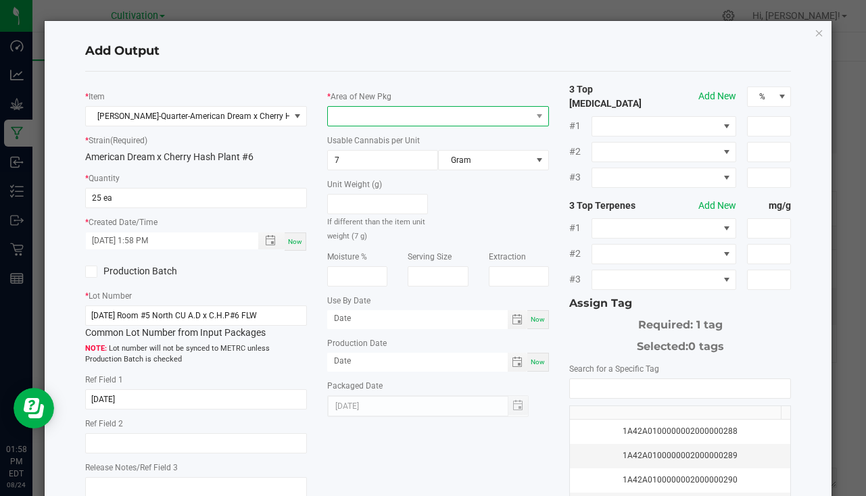
click at [354, 111] on span at bounding box center [430, 116] width 204 height 19
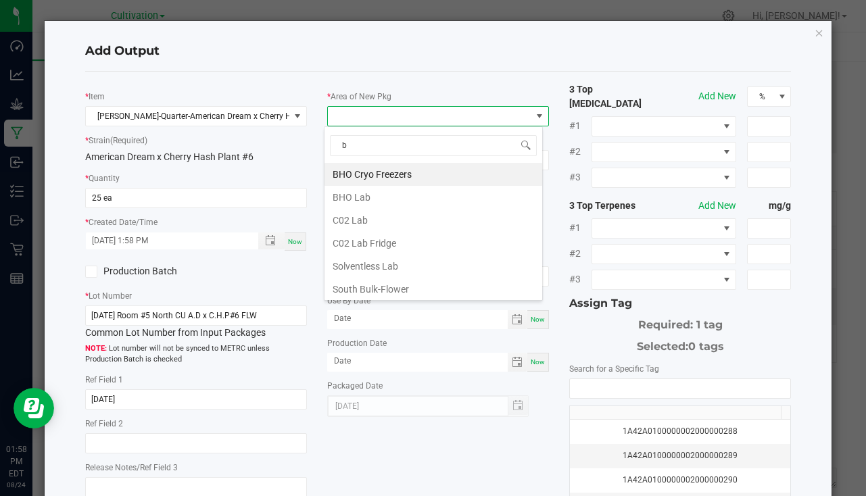
type input "bu"
click at [399, 181] on li "South Bulk-Flower" at bounding box center [434, 174] width 218 height 23
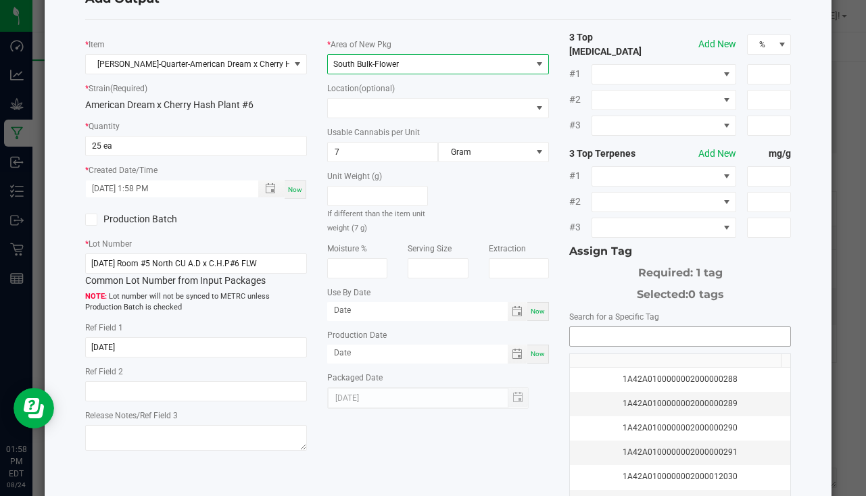
scroll to position [149, 0]
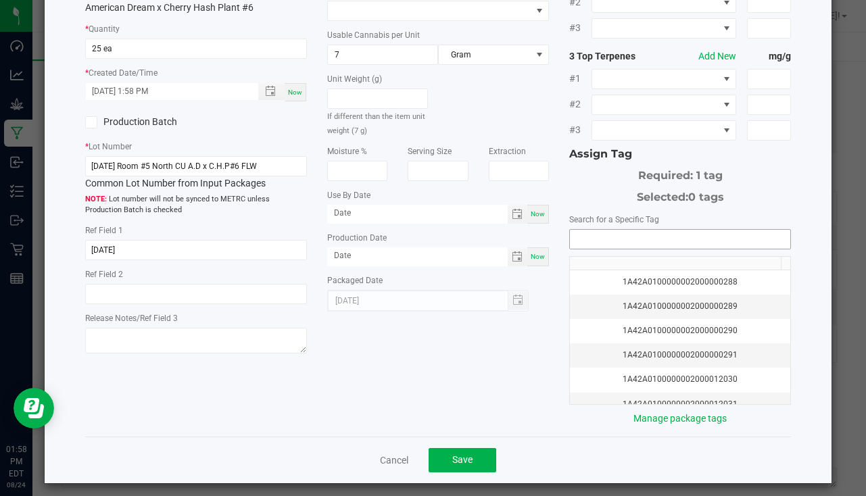
click at [635, 239] on input "NO DATA FOUND" at bounding box center [680, 239] width 220 height 19
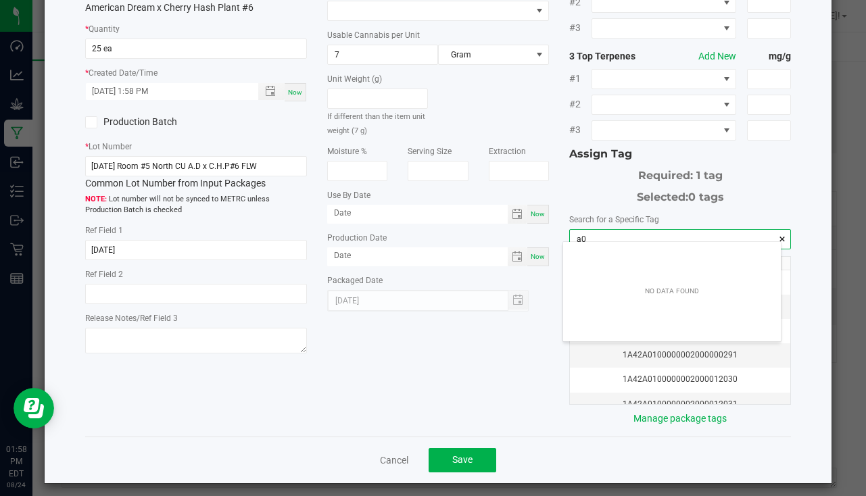
scroll to position [19, 218]
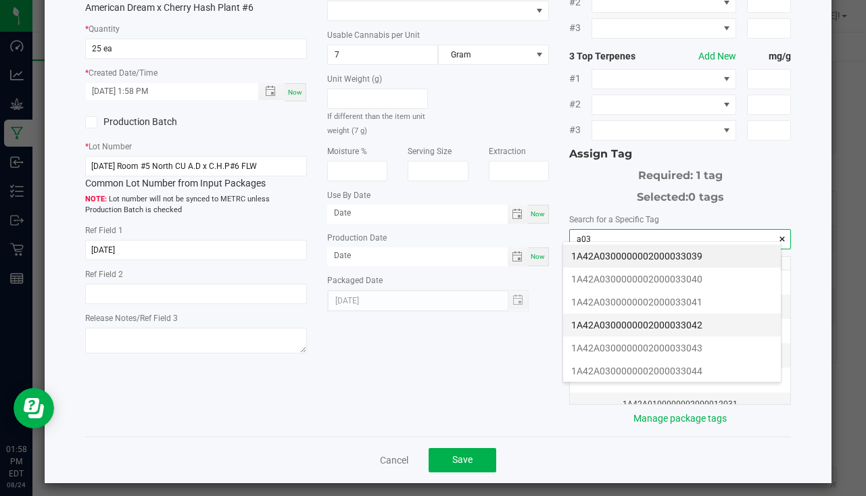
click at [680, 320] on li "1A42A0300000002000033042" at bounding box center [672, 325] width 218 height 23
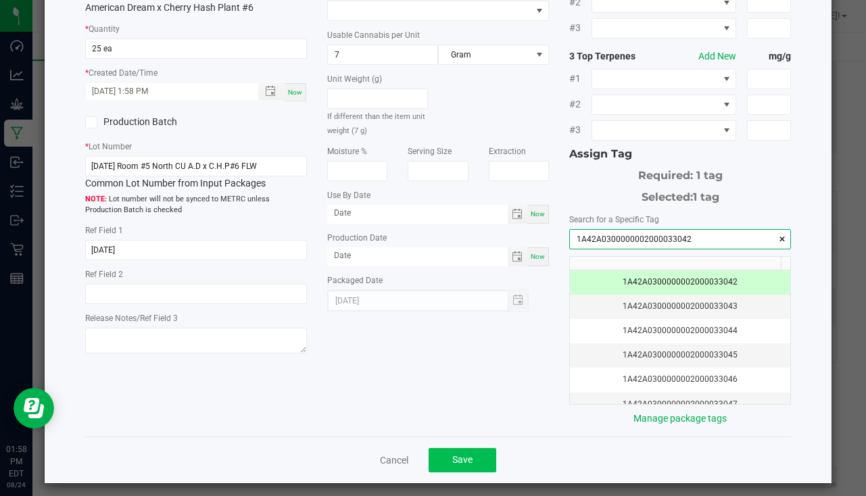
type input "1A42A0300000002000033042"
click at [444, 461] on button "Save" at bounding box center [463, 460] width 68 height 24
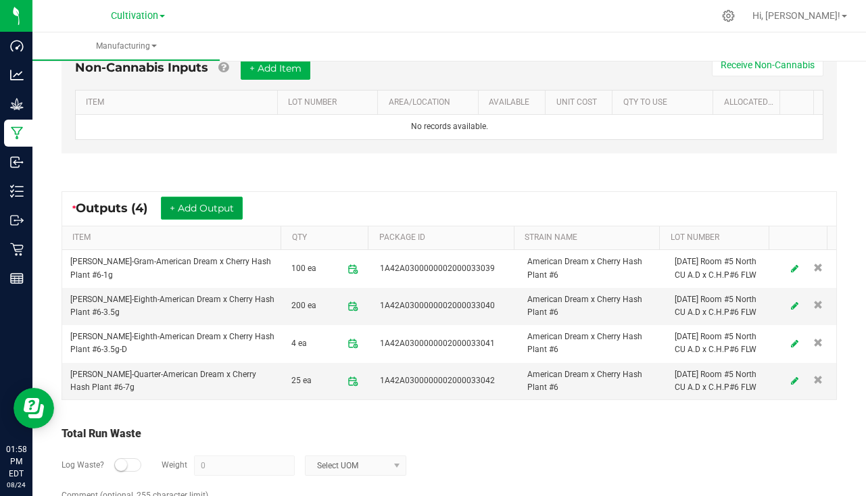
click at [204, 200] on button "+ Add Output" at bounding box center [202, 208] width 82 height 23
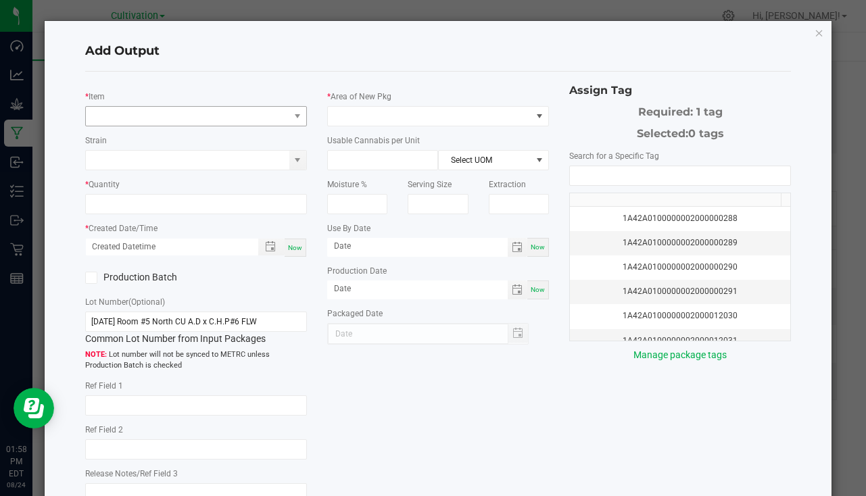
type input "7/16/25"
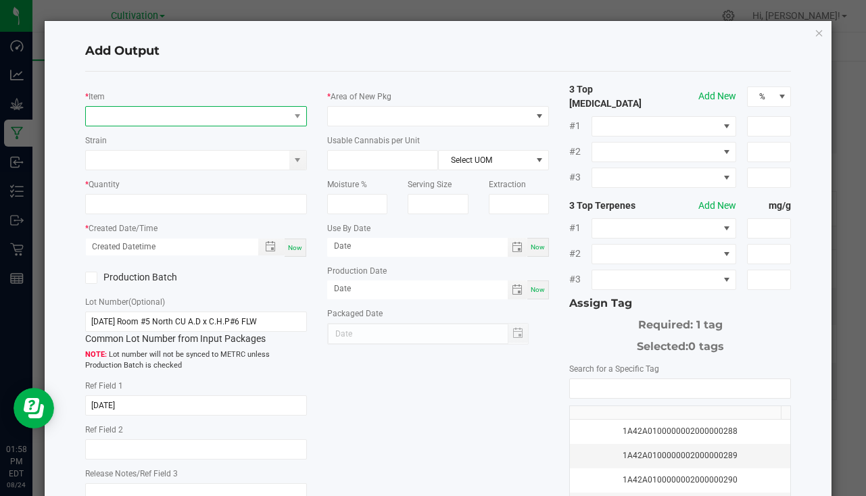
click at [125, 111] on span "NO DATA FOUND" at bounding box center [188, 116] width 204 height 19
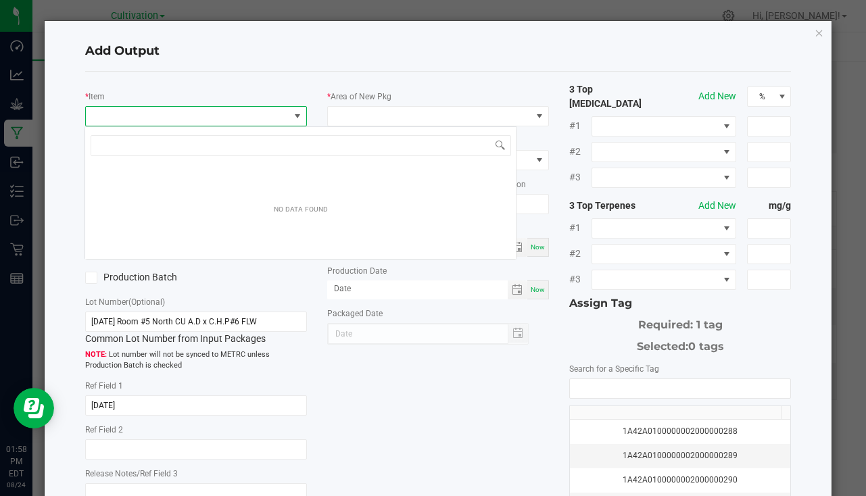
scroll to position [20, 219]
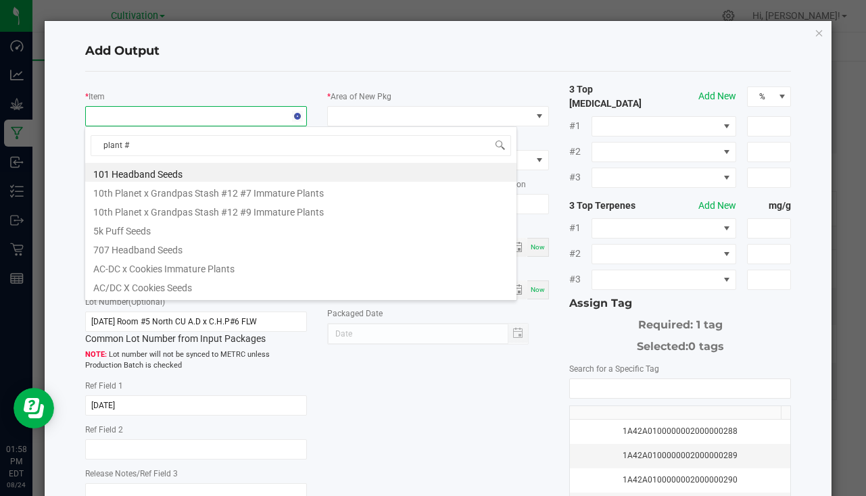
type input "plant #6"
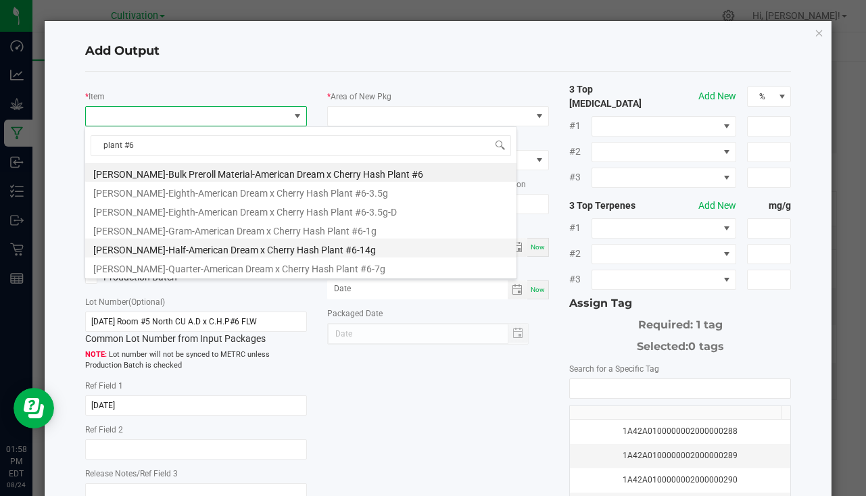
click at [331, 255] on li "[PERSON_NAME]-Half-American Dream x Cherry Hash Plant #6-14g" at bounding box center [300, 248] width 431 height 19
type input "0 ea"
type input "14"
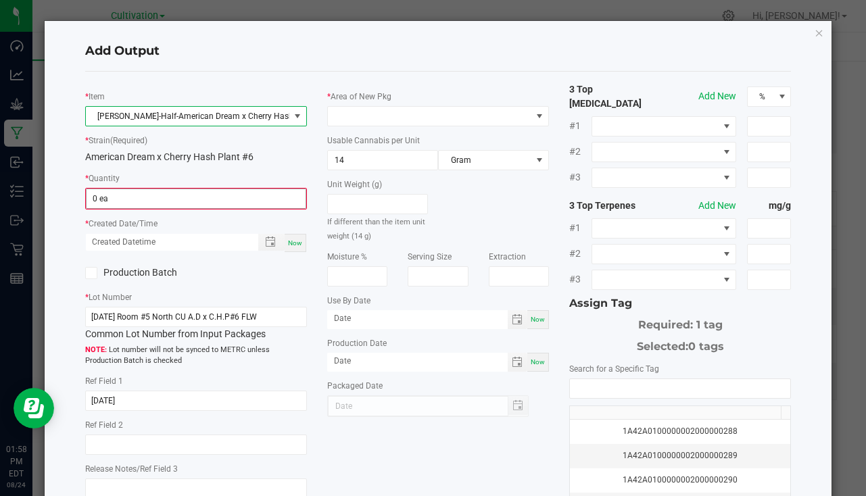
click at [171, 191] on kendo-numerictextbox "0 ea" at bounding box center [196, 199] width 222 height 22
click at [145, 192] on input "0" at bounding box center [196, 198] width 219 height 19
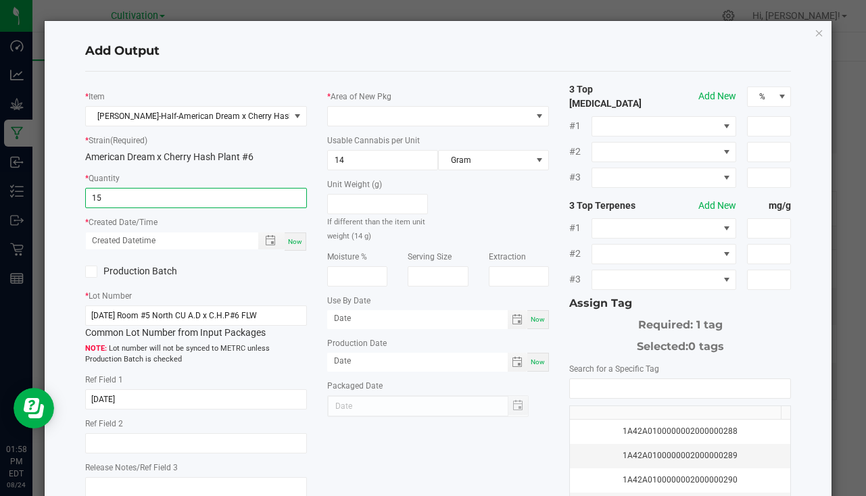
type input "15 ea"
click at [298, 237] on div "Now" at bounding box center [296, 242] width 22 height 18
type input "08/24/2025 1:58 PM"
type input "[DATE]"
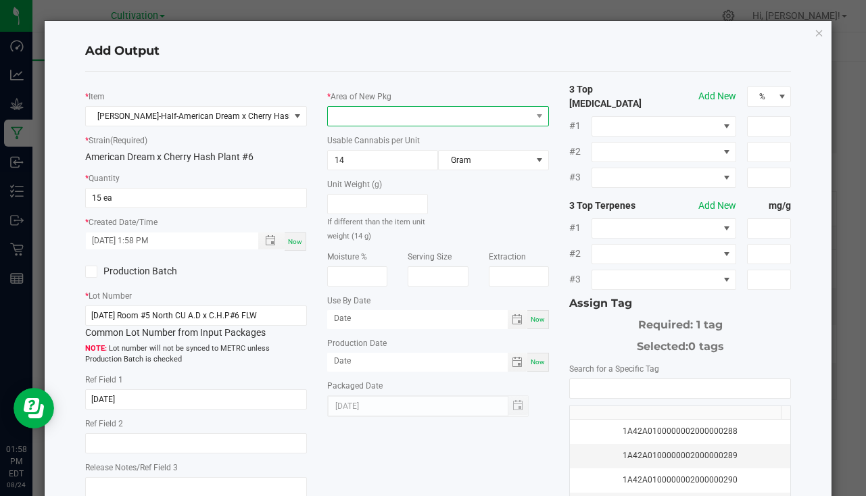
click at [360, 114] on span at bounding box center [430, 116] width 204 height 19
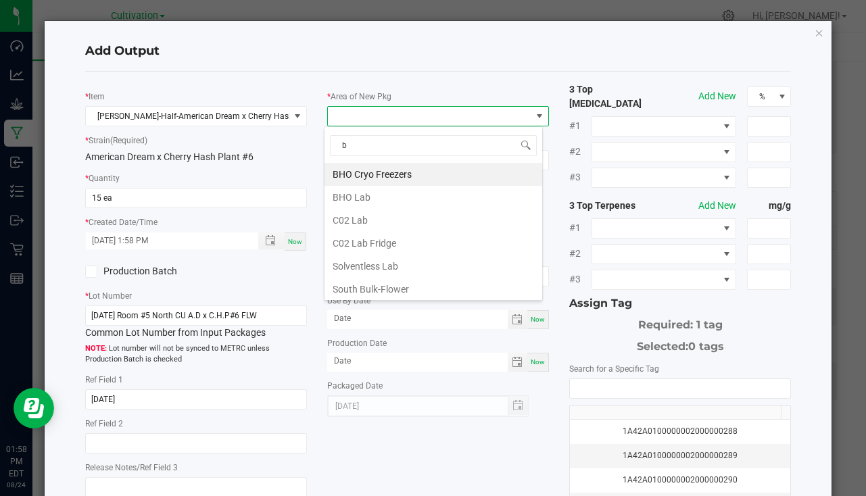
type input "bu"
click at [396, 175] on li "South Bulk-Flower" at bounding box center [434, 174] width 218 height 23
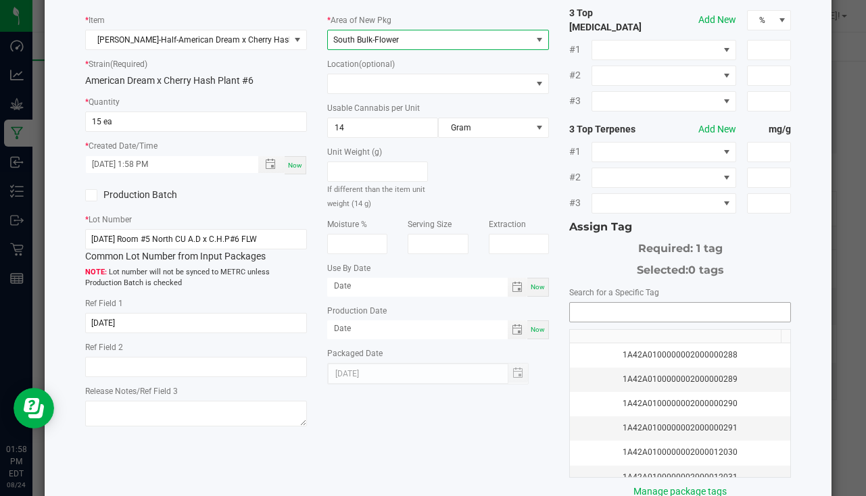
scroll to position [149, 0]
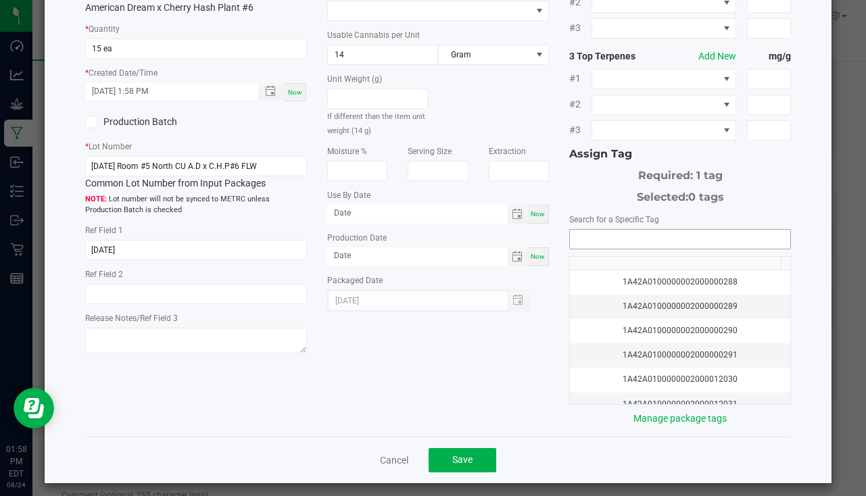
click at [641, 230] on input "NO DATA FOUND" at bounding box center [680, 239] width 220 height 19
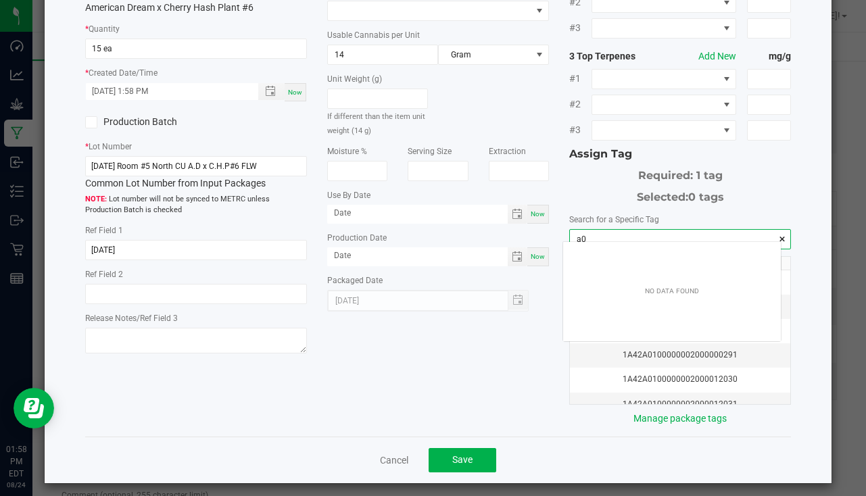
scroll to position [19, 218]
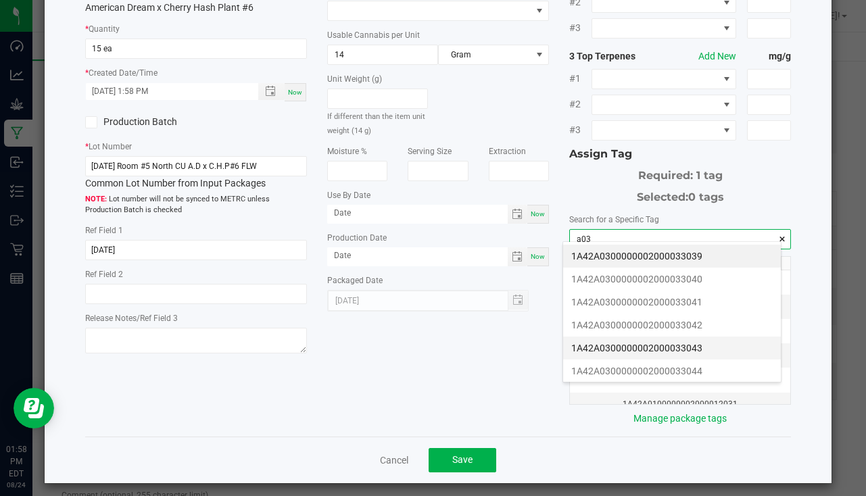
click at [690, 348] on li "1A42A0300000002000033043" at bounding box center [672, 348] width 218 height 23
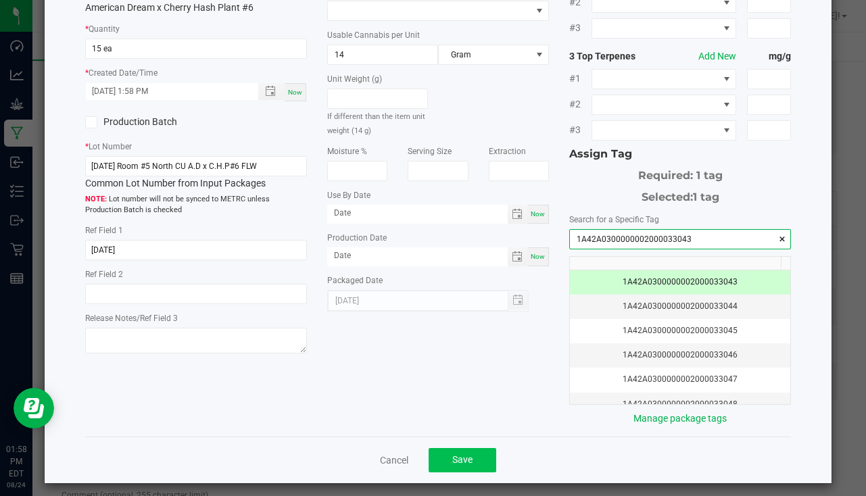
type input "1A42A0300000002000033043"
click at [460, 454] on span "Save" at bounding box center [462, 459] width 20 height 11
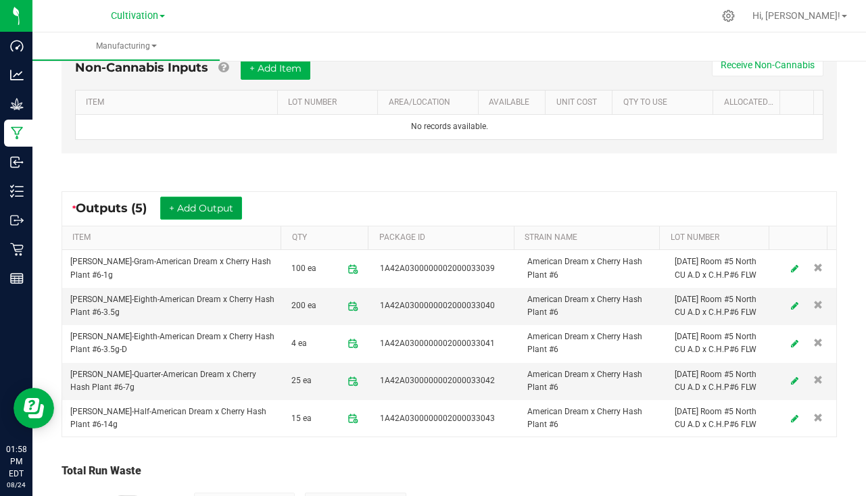
click at [208, 202] on button "+ Add Output" at bounding box center [201, 208] width 82 height 23
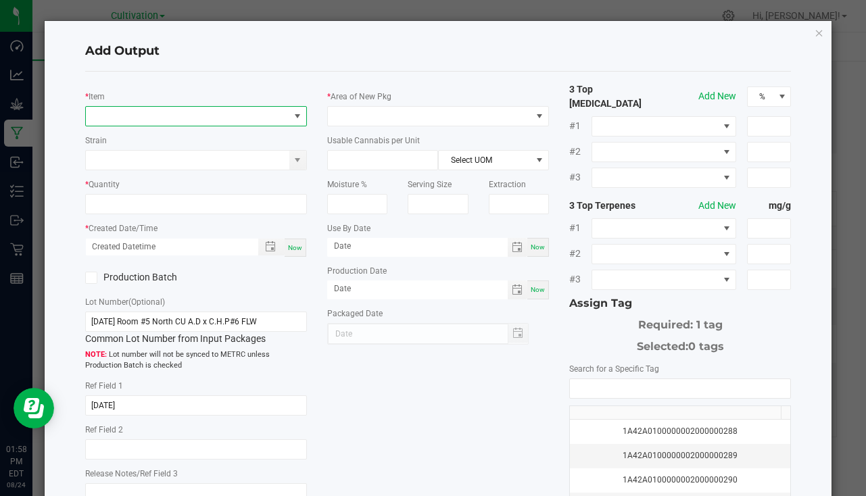
click at [156, 118] on span "NO DATA FOUND" at bounding box center [188, 116] width 204 height 19
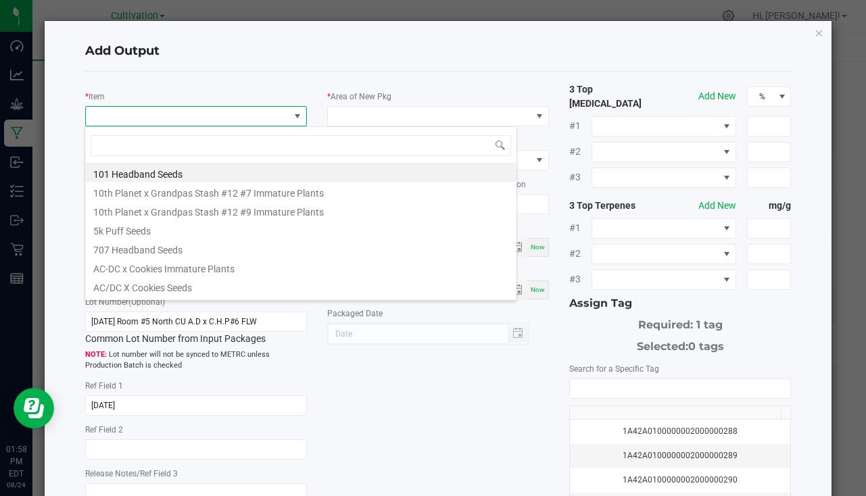
scroll to position [20, 219]
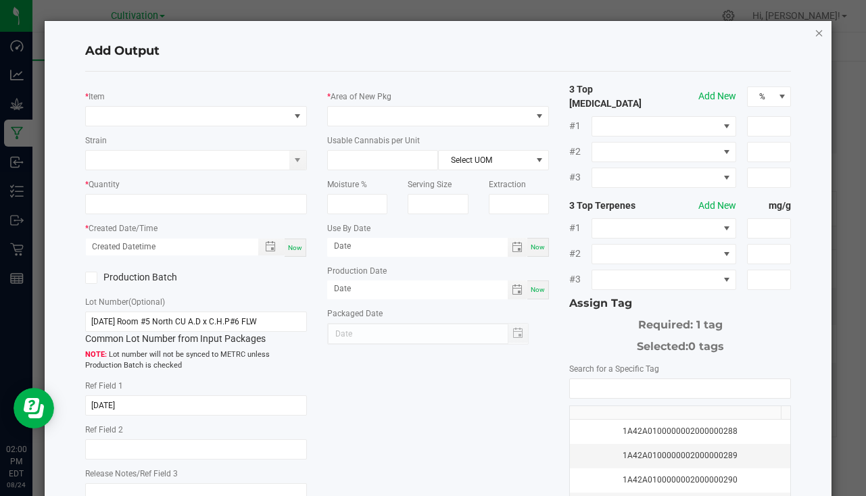
click at [815, 28] on icon "button" at bounding box center [819, 32] width 9 height 16
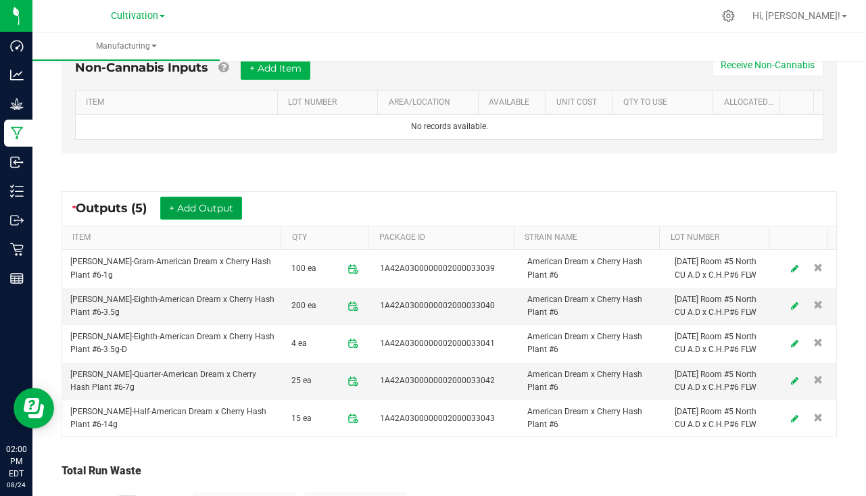
click at [214, 211] on button "+ Add Output" at bounding box center [201, 208] width 82 height 23
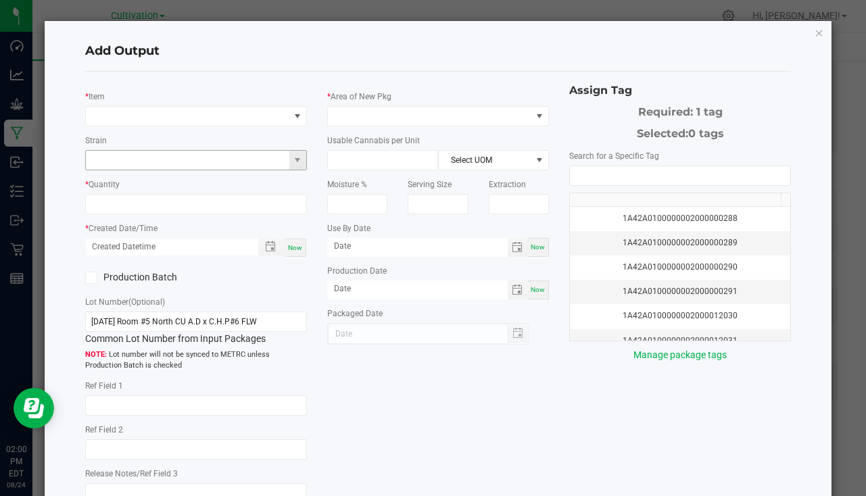
type input "7/16/25"
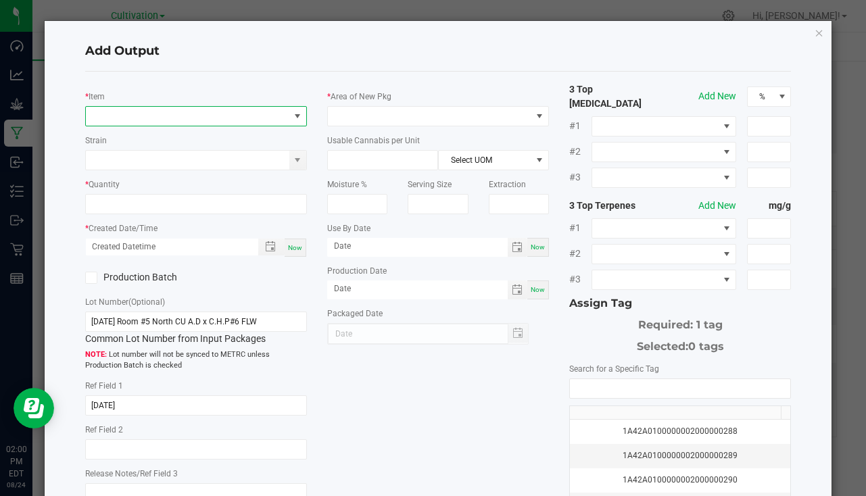
click at [179, 122] on span "NO DATA FOUND" at bounding box center [188, 116] width 204 height 19
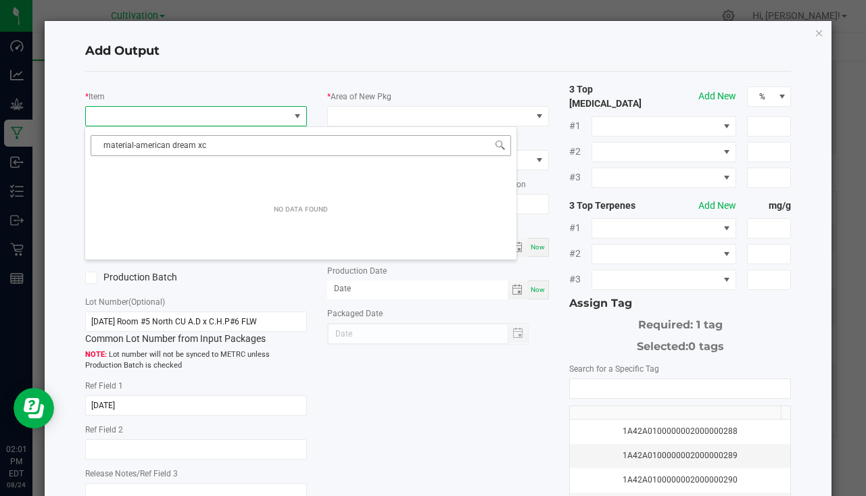
type input "material-american dream x c"
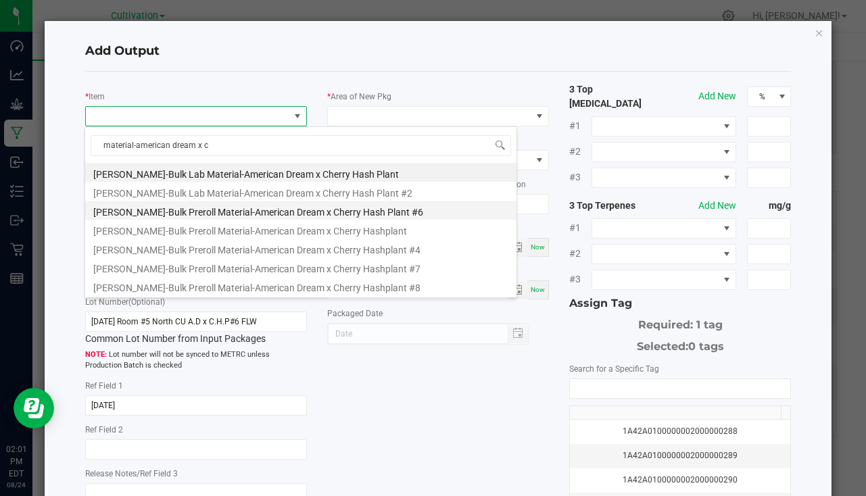
click at [260, 212] on li "[PERSON_NAME]-Bulk Preroll Material-American Dream x Cherry Hash Plant #6" at bounding box center [300, 210] width 431 height 19
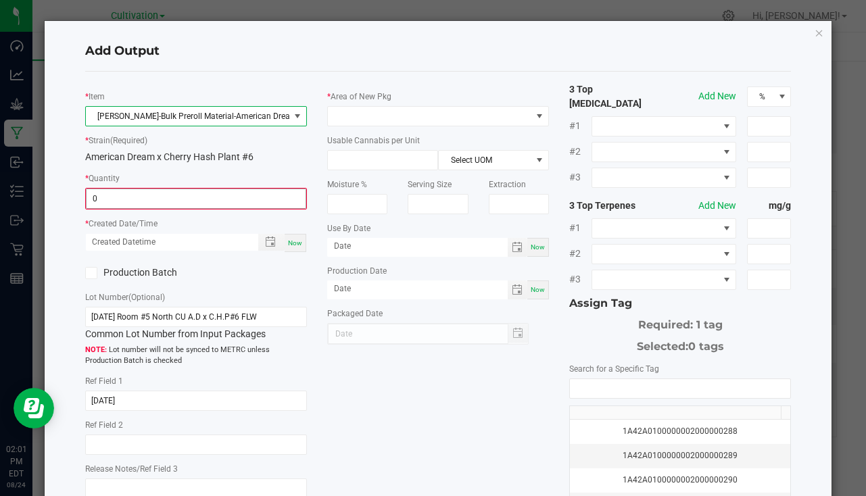
click at [158, 196] on input "0" at bounding box center [196, 198] width 219 height 19
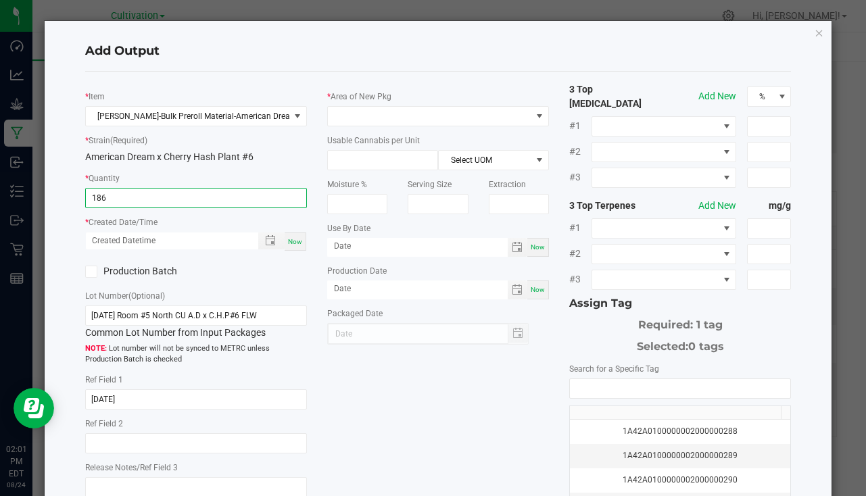
type input "186.0000 g"
click at [296, 245] on span "Now" at bounding box center [295, 241] width 14 height 7
type input "08/24/2025 2:01 PM"
type input "[DATE]"
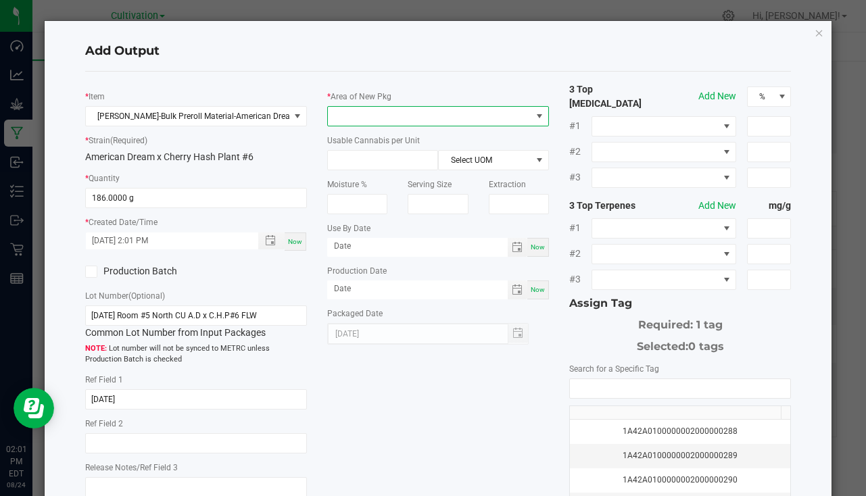
click at [354, 113] on span at bounding box center [430, 116] width 204 height 19
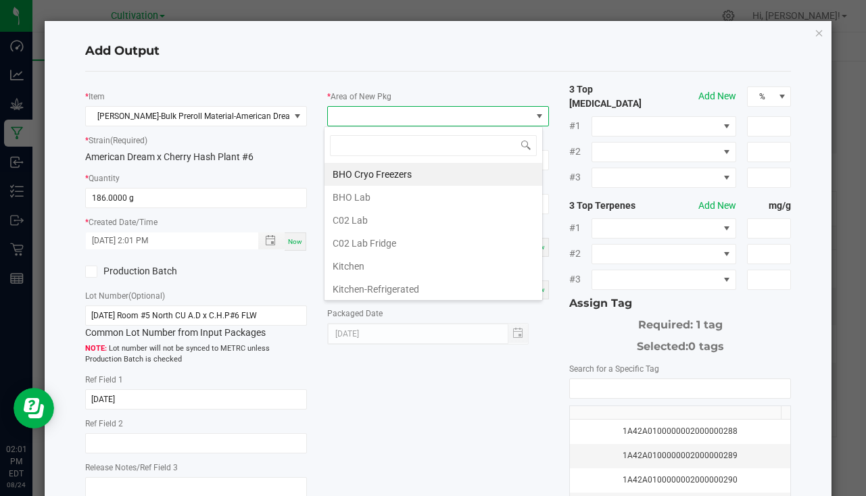
type input "b"
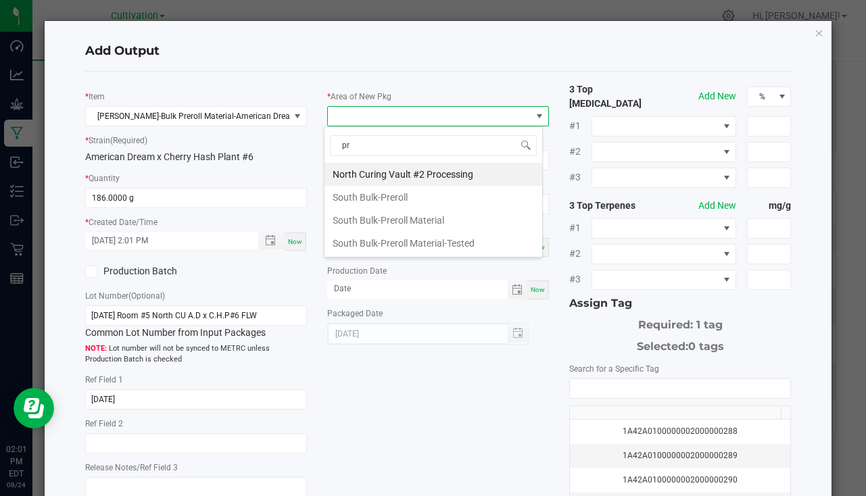
type input "pre"
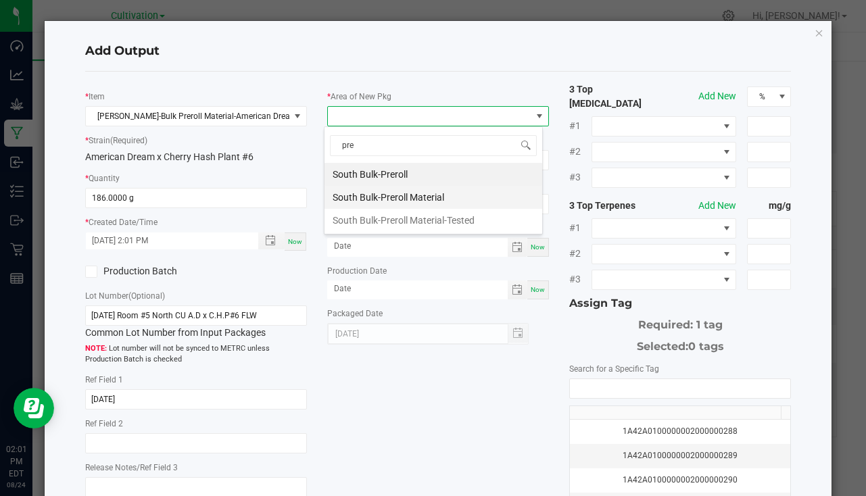
click at [404, 197] on li "South Bulk-Preroll Material" at bounding box center [434, 197] width 218 height 23
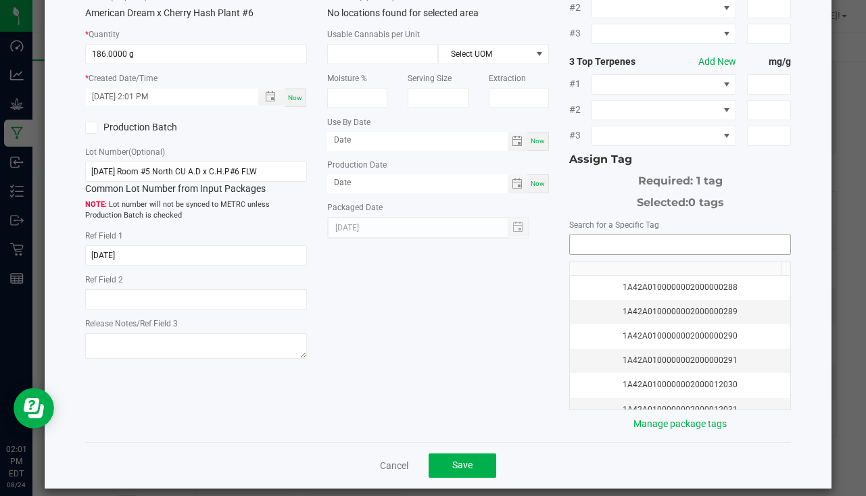
scroll to position [149, 0]
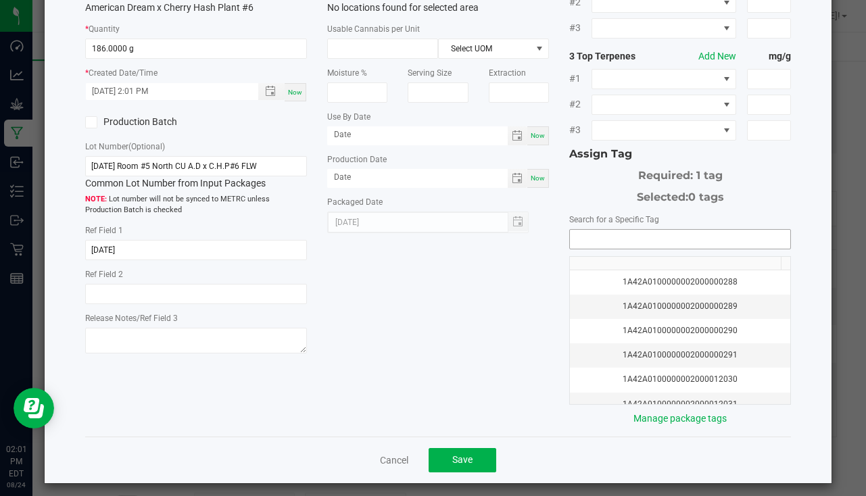
click at [590, 230] on input "NO DATA FOUND" at bounding box center [680, 239] width 220 height 19
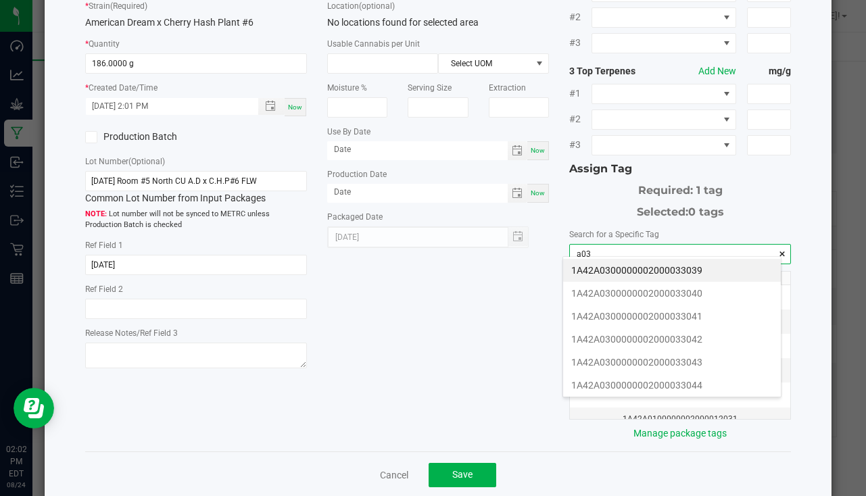
scroll to position [135, 0]
click at [642, 381] on li "1A42A0300000002000033044" at bounding box center [672, 385] width 218 height 23
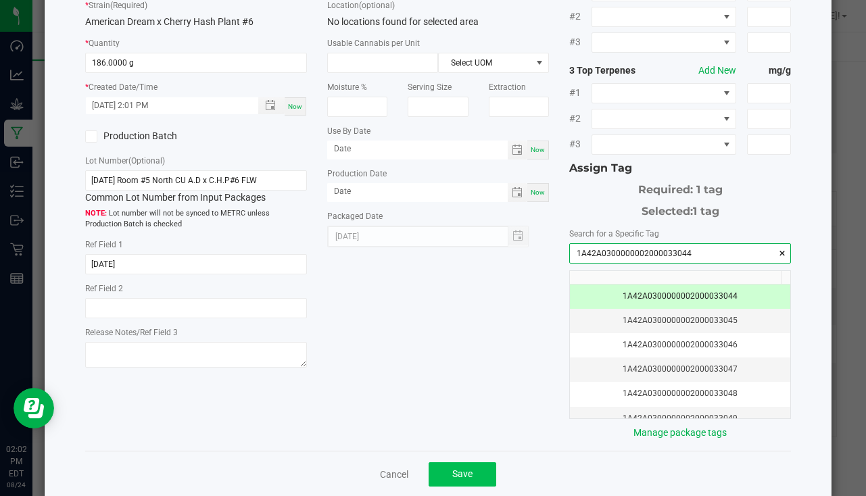
type input "1A42A0300000002000033044"
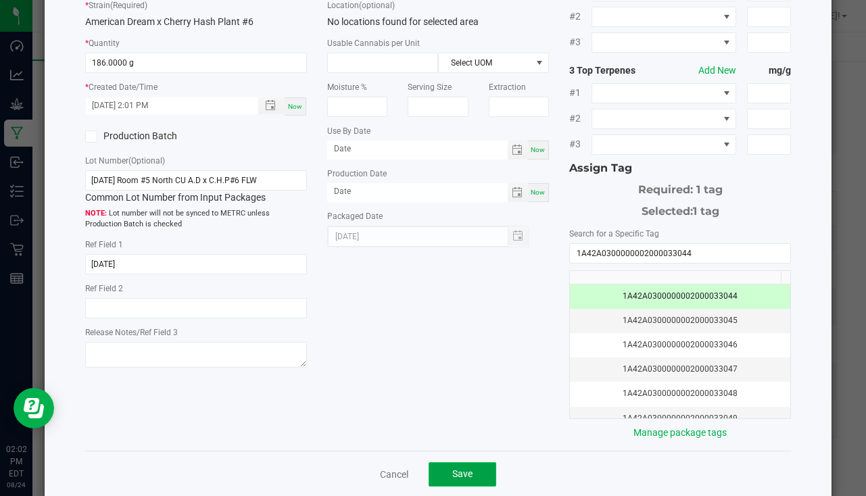
click at [467, 469] on span "Save" at bounding box center [462, 474] width 20 height 11
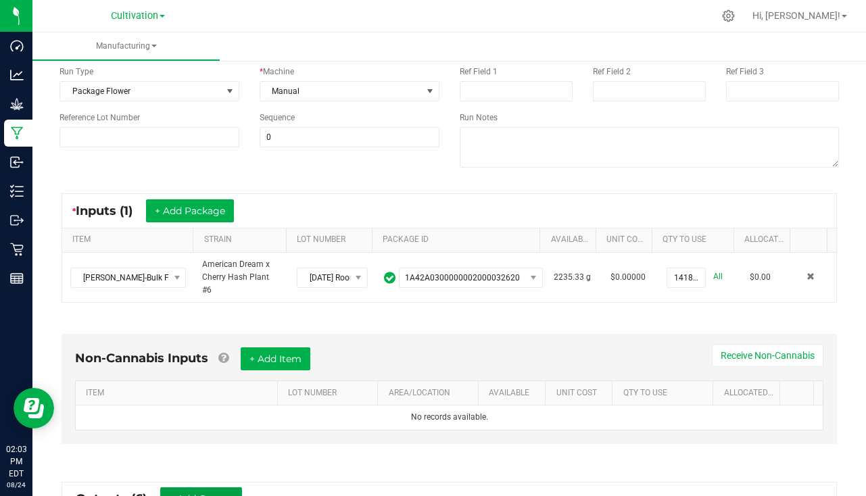
scroll to position [0, 0]
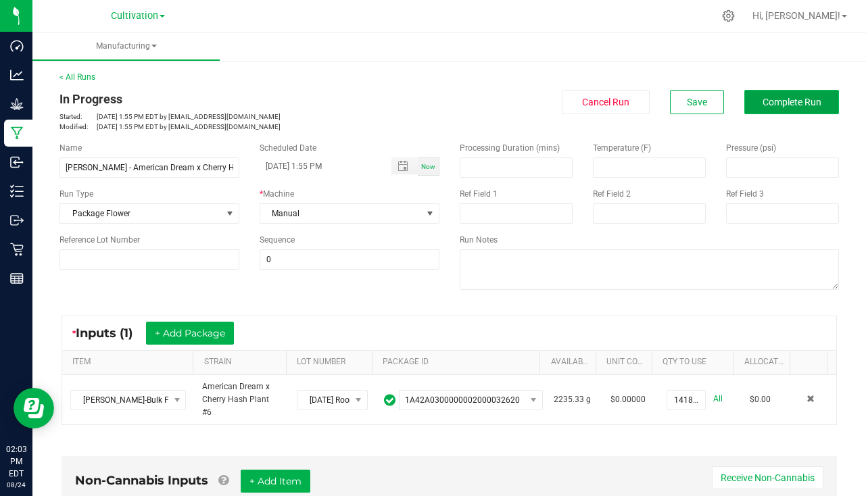
click at [776, 106] on span "Complete Run" at bounding box center [792, 102] width 59 height 11
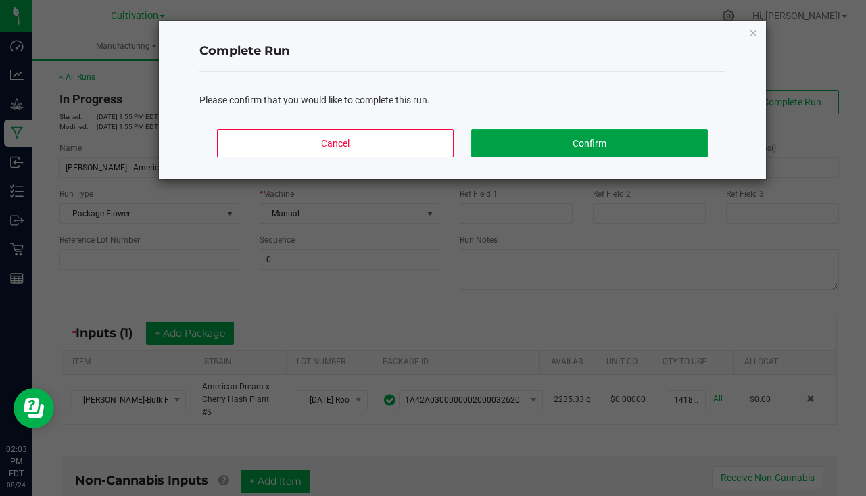
click at [612, 131] on button "Confirm" at bounding box center [589, 143] width 237 height 28
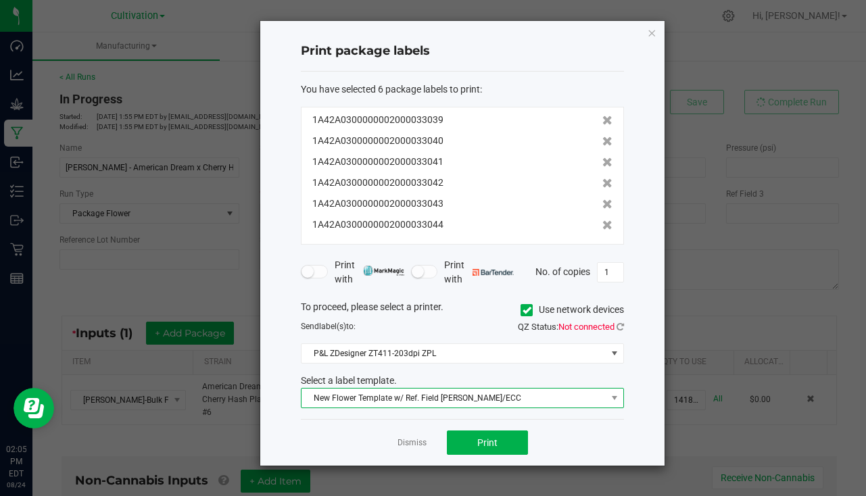
click at [497, 395] on span "New Flower Template w/ Ref. Field SLATER/ECC" at bounding box center [454, 398] width 305 height 19
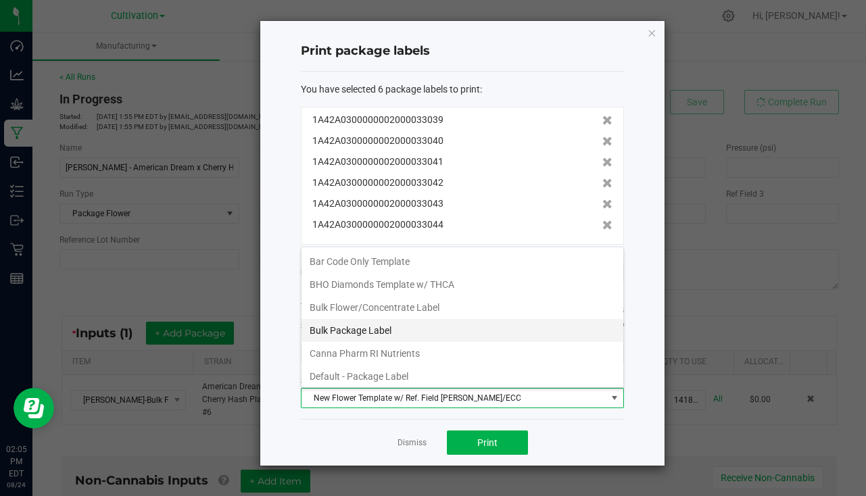
click at [402, 336] on li "Bulk Package Label" at bounding box center [463, 330] width 322 height 23
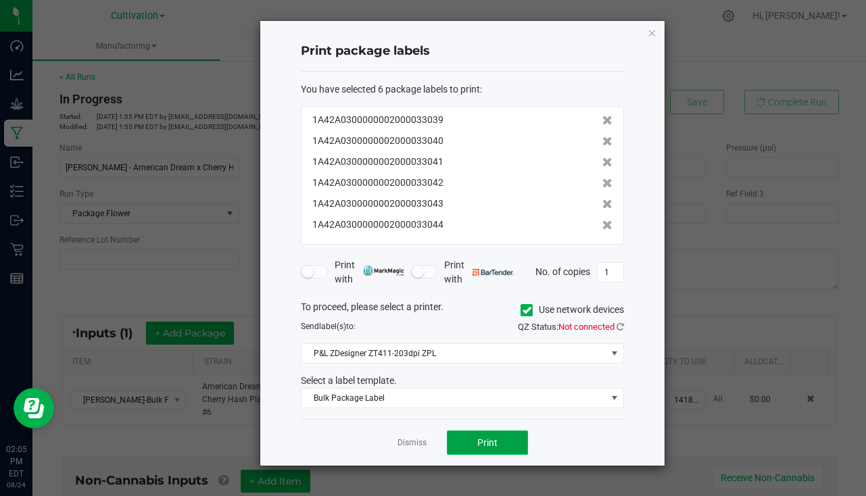
click at [472, 438] on button "Print" at bounding box center [487, 443] width 81 height 24
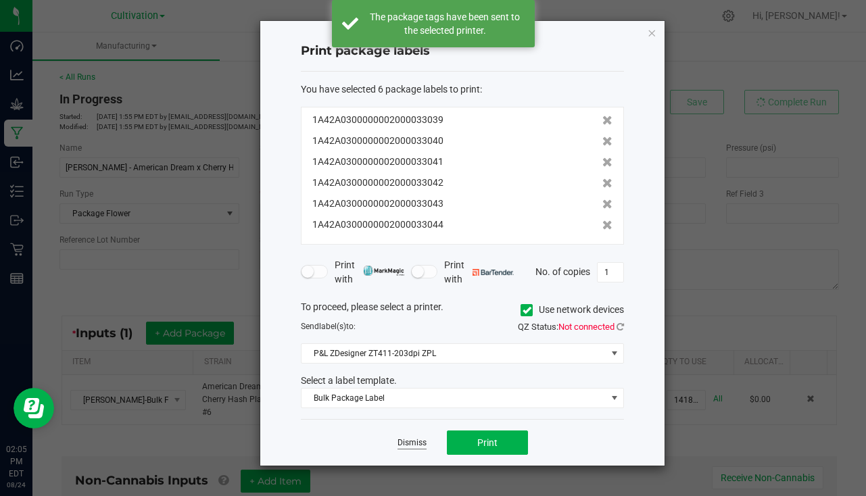
click at [412, 444] on link "Dismiss" at bounding box center [412, 442] width 29 height 11
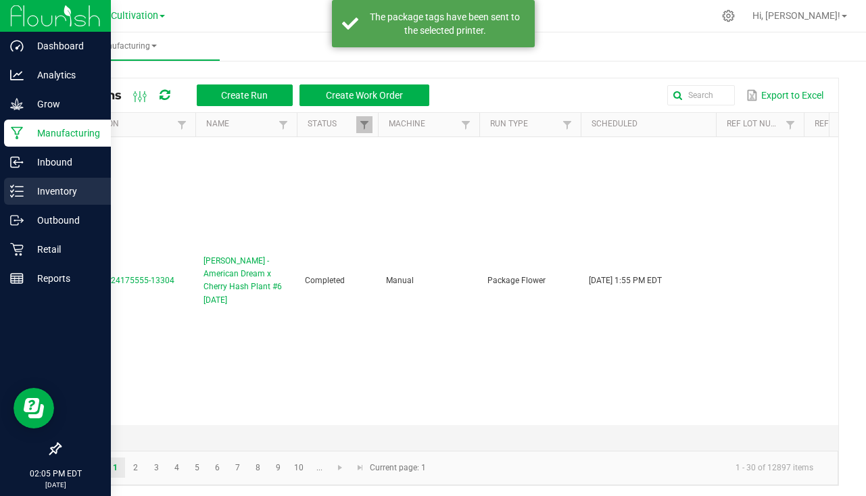
click at [72, 193] on p "Inventory" at bounding box center [64, 191] width 81 height 16
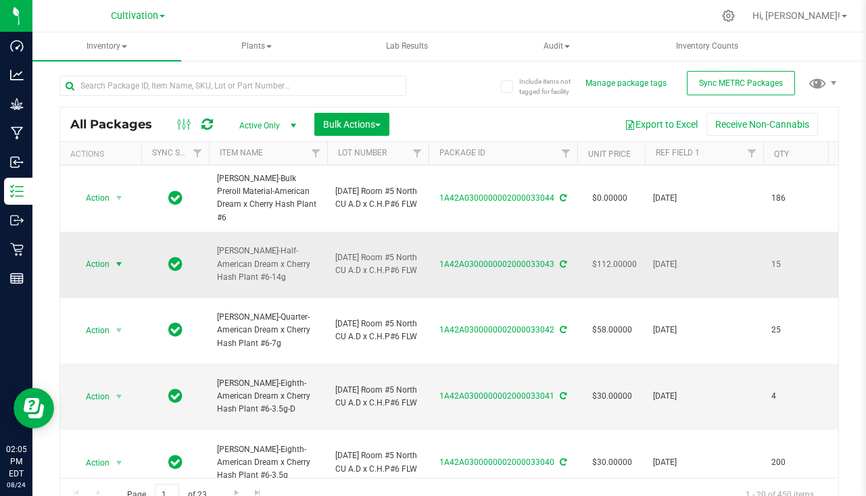
click at [118, 265] on span "select" at bounding box center [119, 264] width 11 height 11
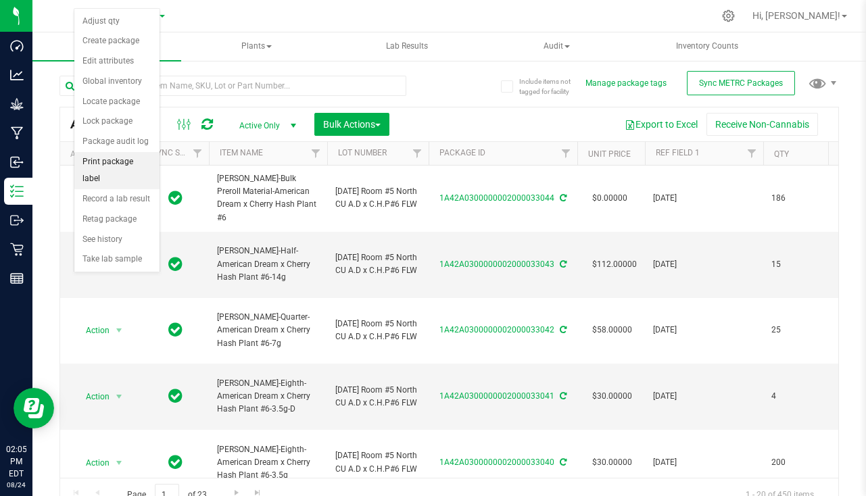
click at [120, 153] on li "Print package label" at bounding box center [116, 170] width 85 height 37
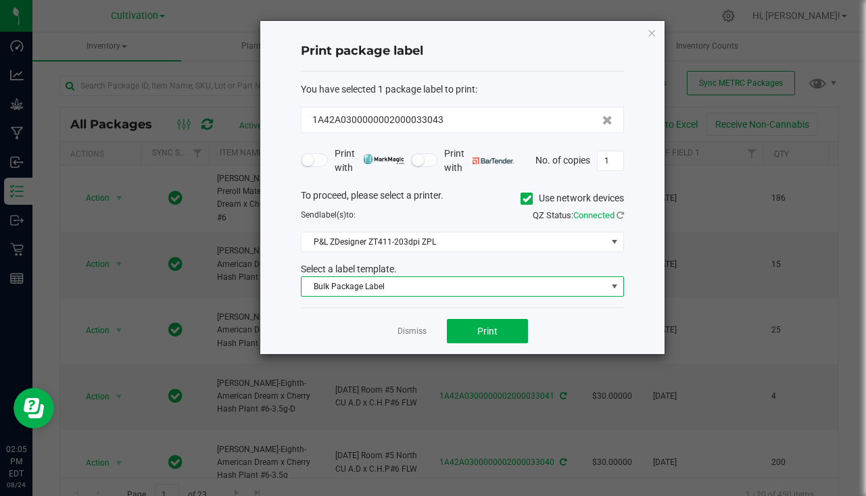
click at [473, 289] on span "Bulk Package Label" at bounding box center [454, 286] width 305 height 19
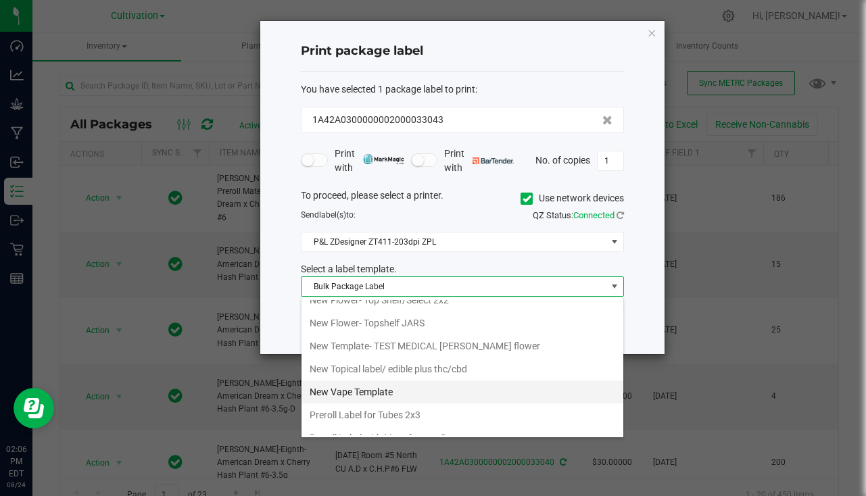
scroll to position [534, 0]
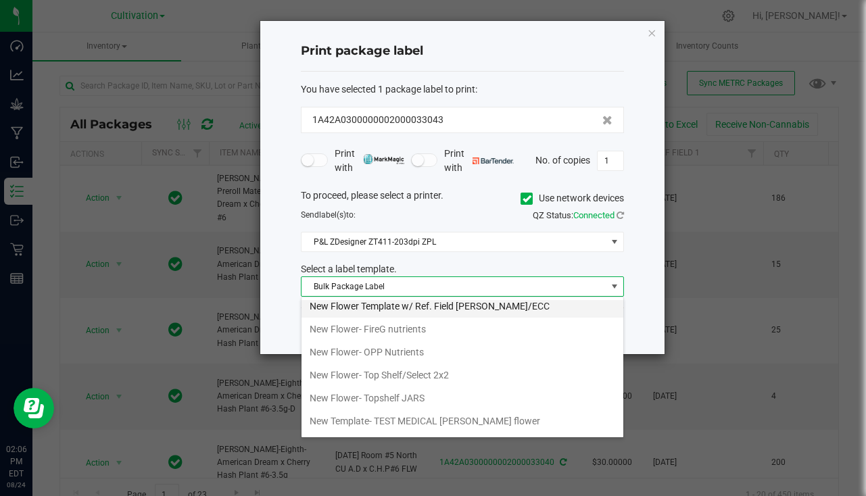
click at [483, 306] on li "New Flower Template w/ Ref. Field SLATER/ECC" at bounding box center [463, 306] width 322 height 23
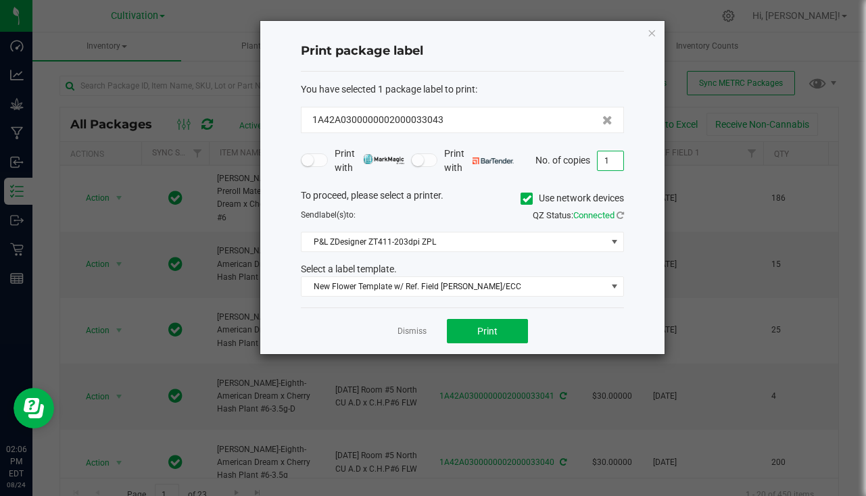
click at [614, 159] on input "1" at bounding box center [611, 160] width 26 height 19
type input "15"
click at [502, 333] on button "Print" at bounding box center [487, 331] width 81 height 24
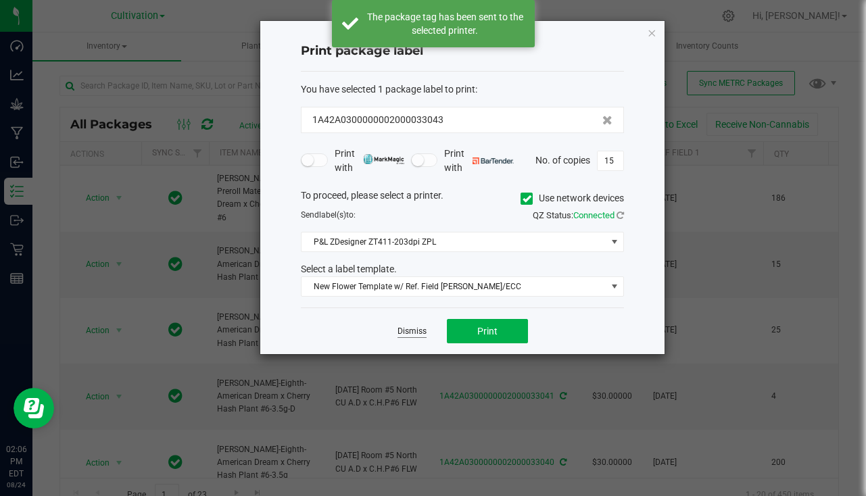
click at [407, 334] on link "Dismiss" at bounding box center [412, 331] width 29 height 11
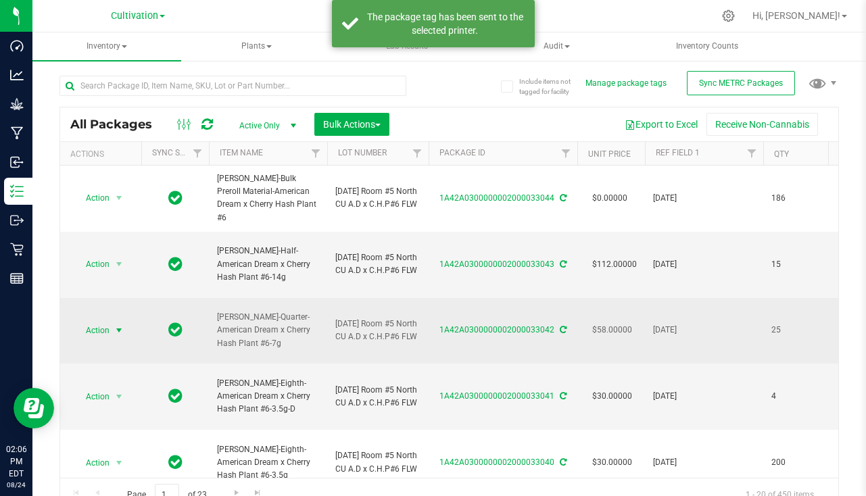
click at [108, 327] on span "Action" at bounding box center [92, 330] width 37 height 19
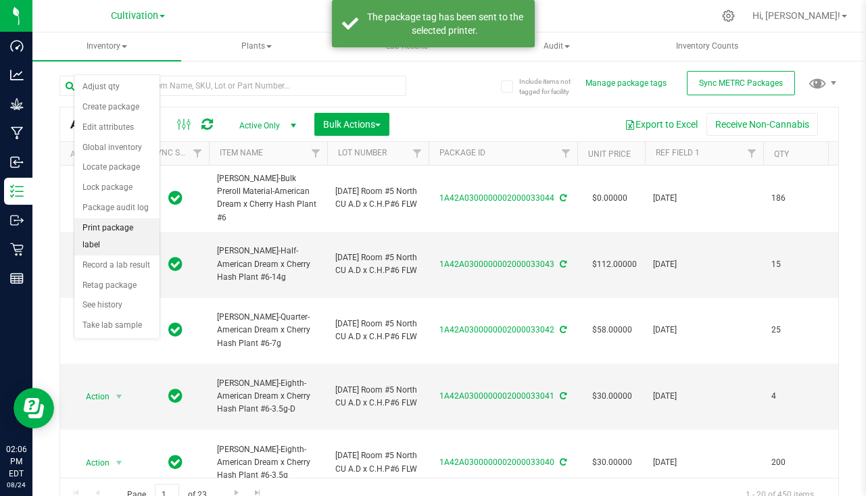
click at [128, 225] on li "Print package label" at bounding box center [116, 236] width 85 height 37
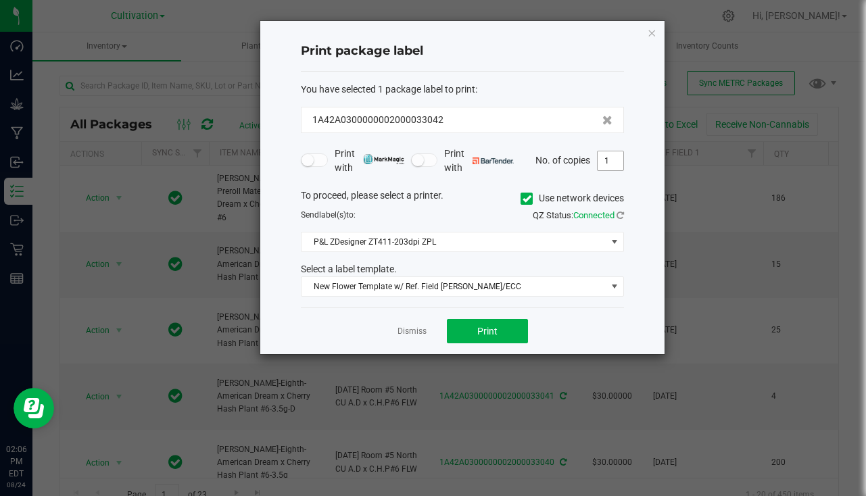
click at [604, 157] on input "1" at bounding box center [611, 160] width 26 height 19
type input "25"
click at [504, 327] on button "Print" at bounding box center [487, 331] width 81 height 24
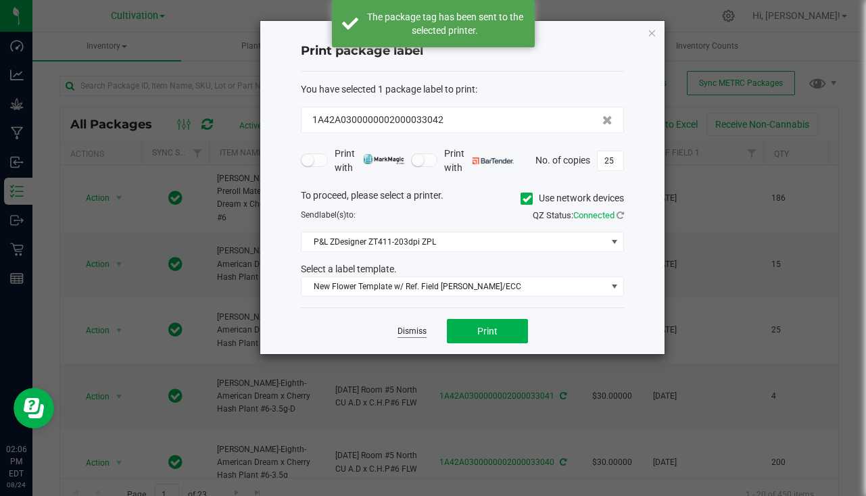
click at [417, 329] on link "Dismiss" at bounding box center [412, 331] width 29 height 11
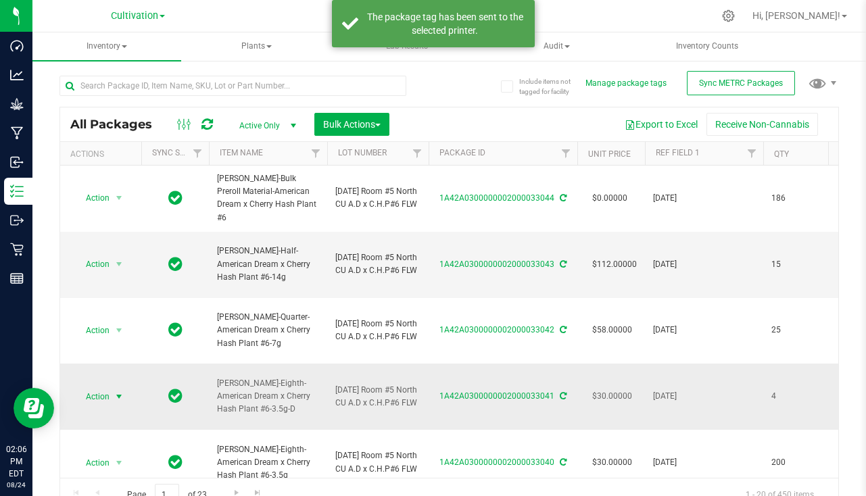
click at [108, 402] on span "Action" at bounding box center [92, 396] width 37 height 19
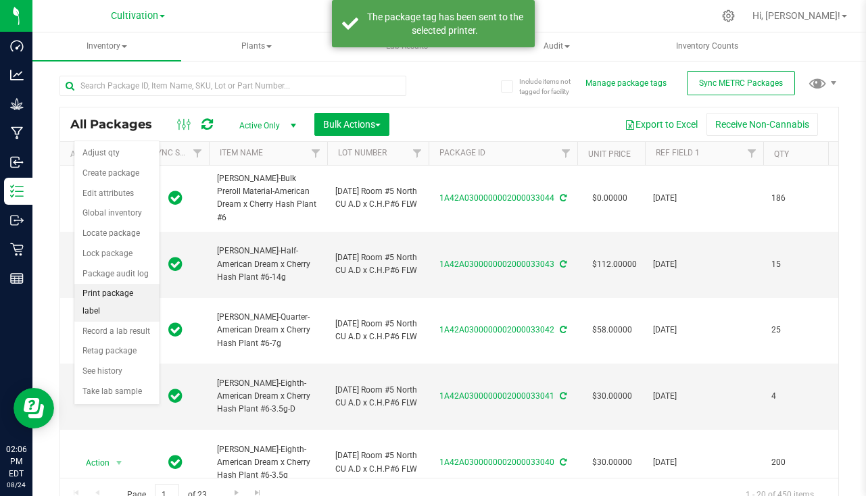
click at [120, 290] on li "Print package label" at bounding box center [116, 302] width 85 height 37
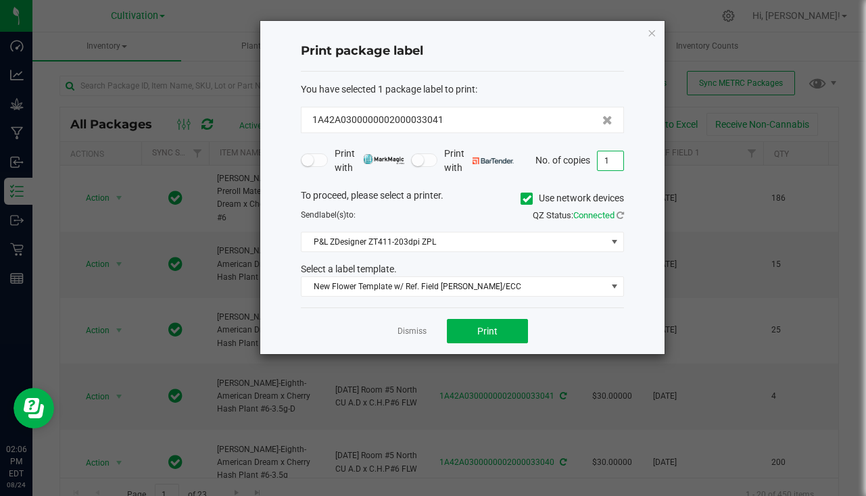
click at [616, 162] on input "1" at bounding box center [611, 160] width 26 height 19
type input "5"
click at [498, 332] on button "Print" at bounding box center [487, 331] width 81 height 24
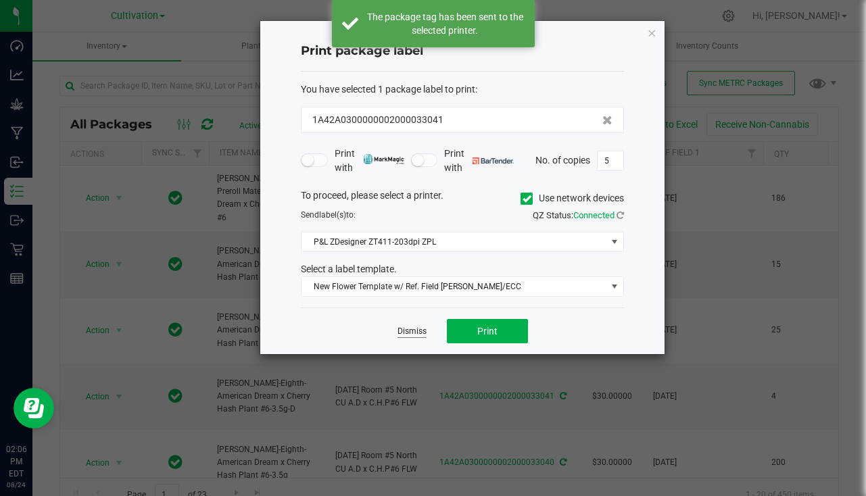
click at [421, 331] on link "Dismiss" at bounding box center [412, 331] width 29 height 11
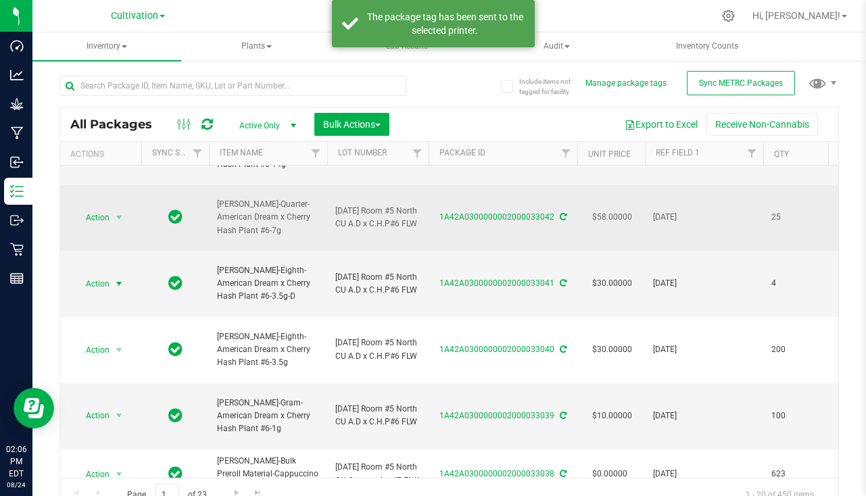
scroll to position [135, 0]
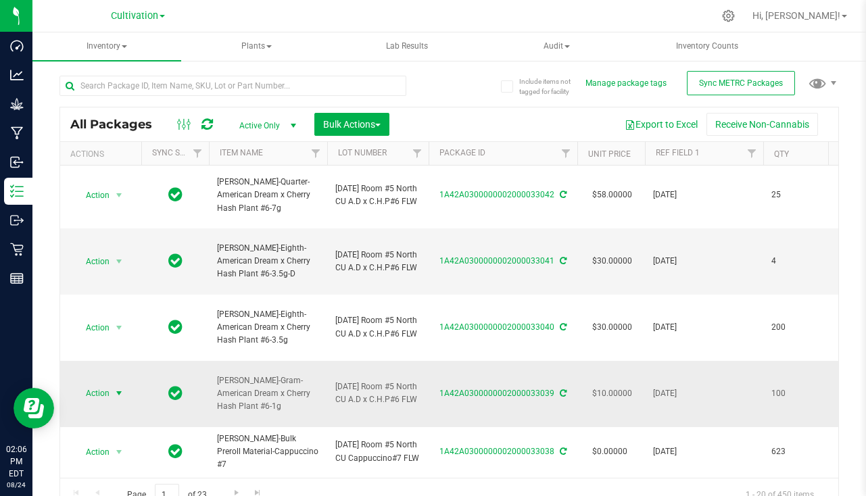
click at [98, 394] on span "Action" at bounding box center [92, 393] width 37 height 19
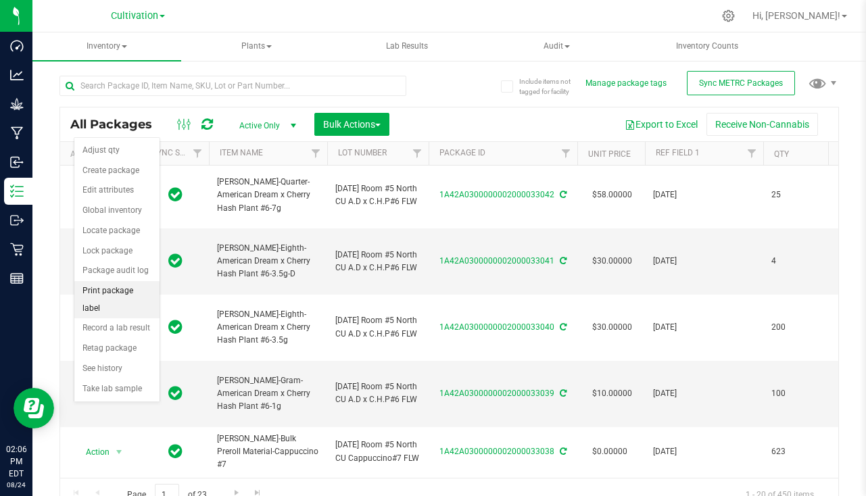
click at [121, 290] on li "Print package label" at bounding box center [116, 299] width 85 height 37
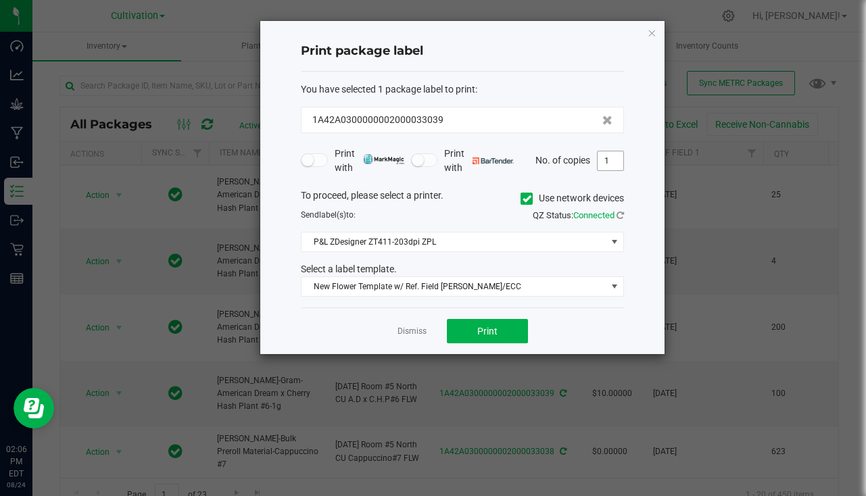
click at [603, 168] on input "1" at bounding box center [611, 160] width 26 height 19
type input "101"
click at [480, 323] on button "Print" at bounding box center [487, 331] width 81 height 24
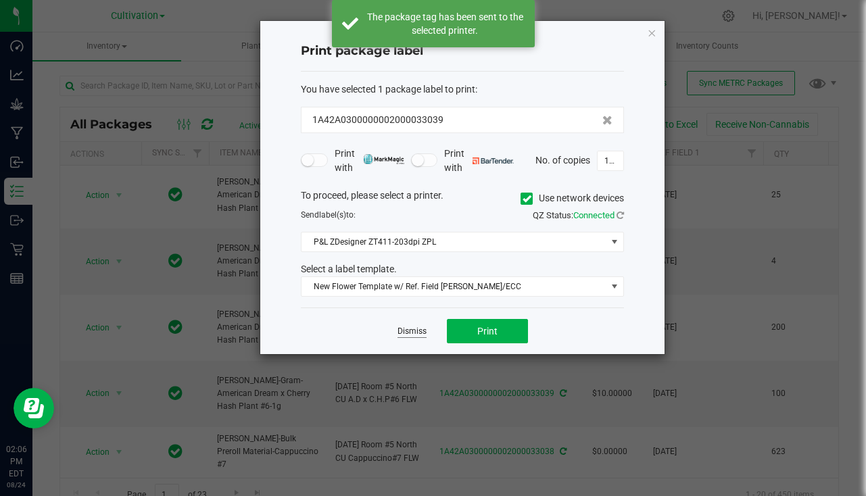
click at [415, 329] on link "Dismiss" at bounding box center [412, 331] width 29 height 11
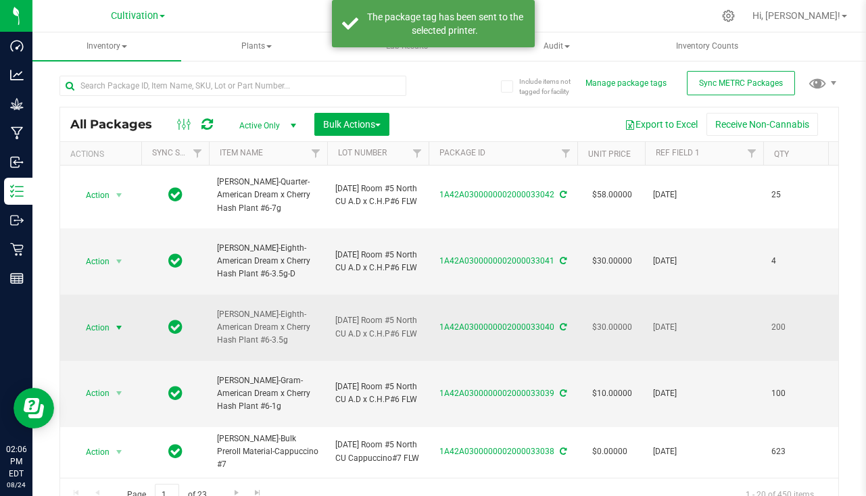
click at [101, 329] on span "Action" at bounding box center [92, 327] width 37 height 19
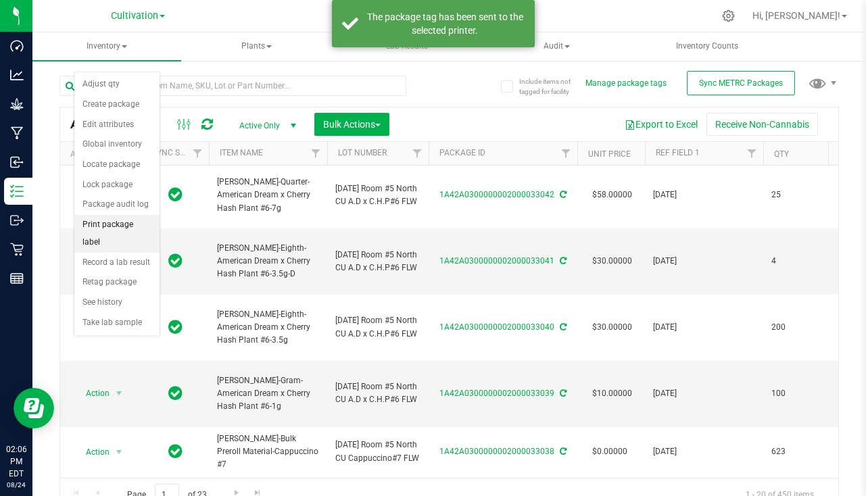
click at [119, 230] on li "Print package label" at bounding box center [116, 233] width 85 height 37
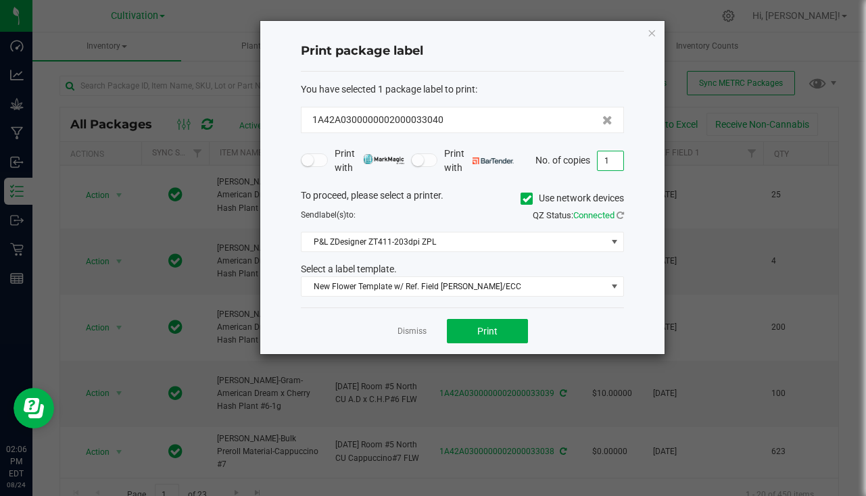
click at [613, 154] on input "1" at bounding box center [611, 160] width 26 height 19
type input "201"
click at [484, 335] on span "Print" at bounding box center [487, 331] width 20 height 11
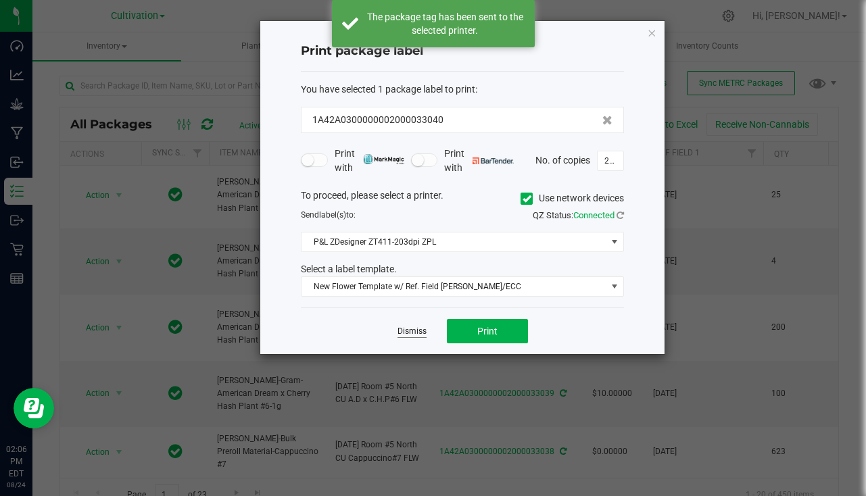
click at [408, 331] on link "Dismiss" at bounding box center [412, 331] width 29 height 11
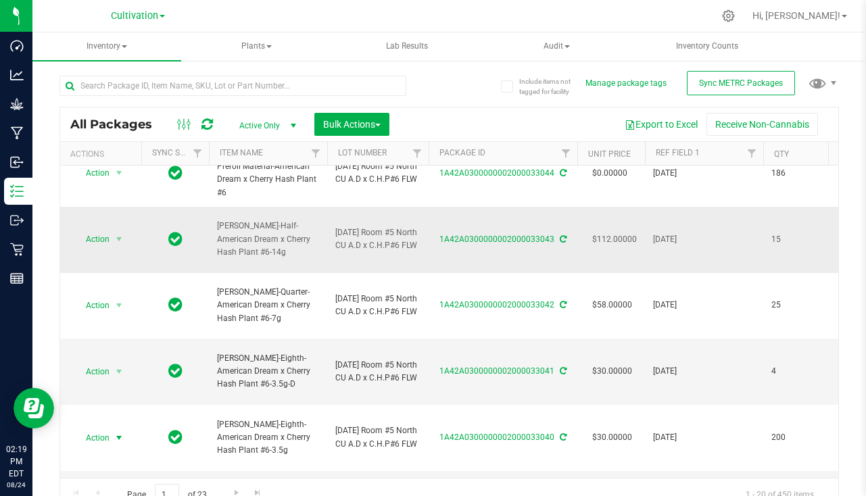
scroll to position [0, 0]
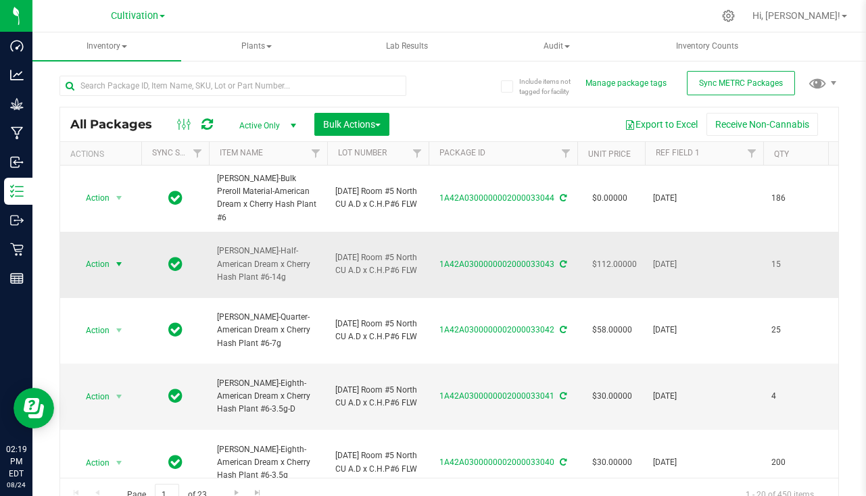
click at [113, 266] on span "select" at bounding box center [119, 264] width 17 height 19
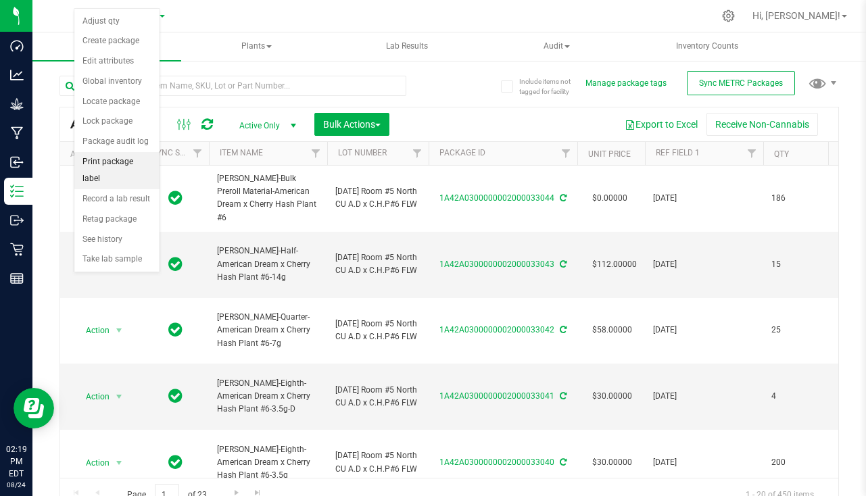
click at [108, 162] on li "Print package label" at bounding box center [116, 170] width 85 height 37
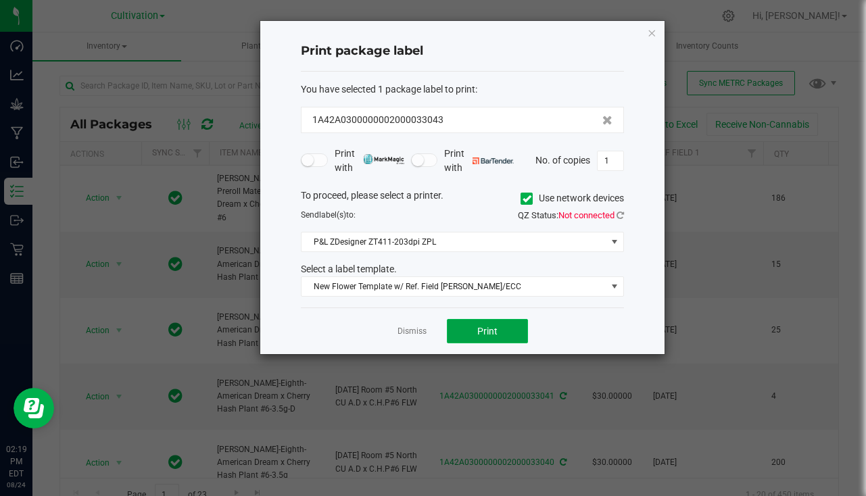
click at [506, 335] on button "Print" at bounding box center [487, 331] width 81 height 24
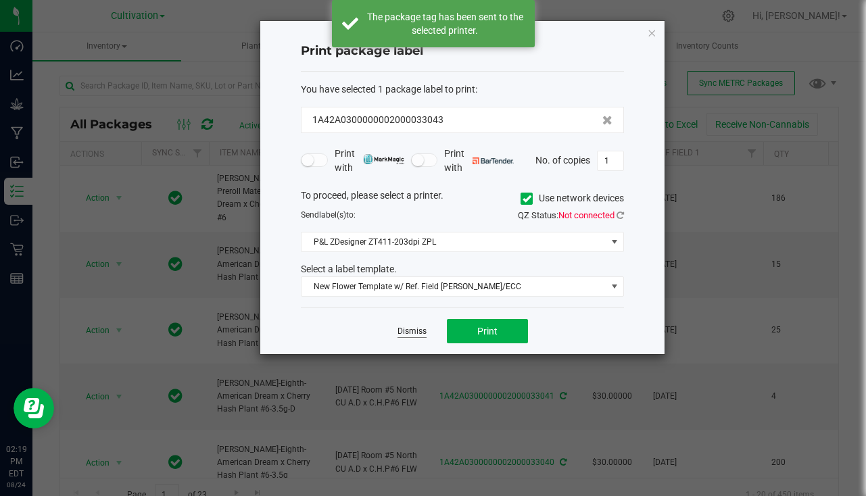
click at [425, 331] on link "Dismiss" at bounding box center [412, 331] width 29 height 11
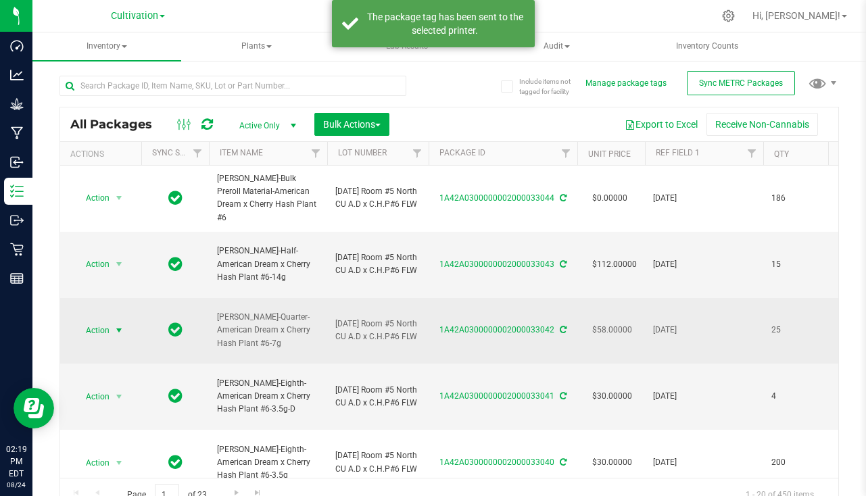
click at [110, 327] on span "Action" at bounding box center [92, 330] width 37 height 19
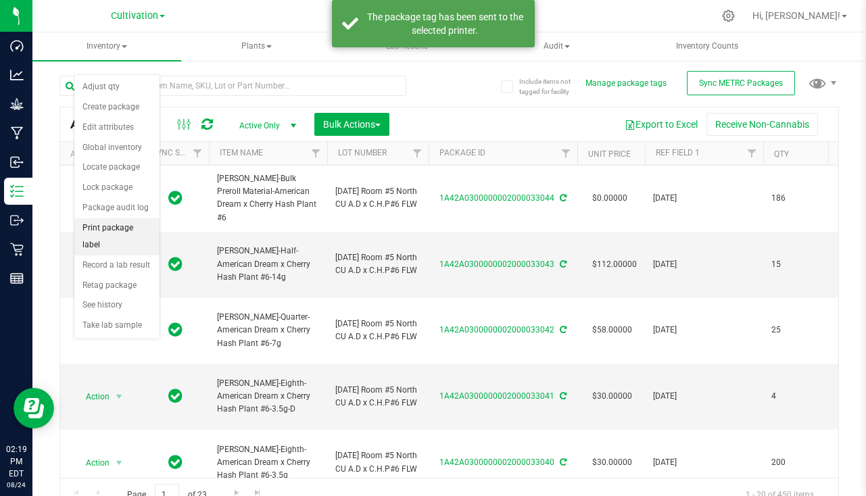
click at [128, 227] on li "Print package label" at bounding box center [116, 236] width 85 height 37
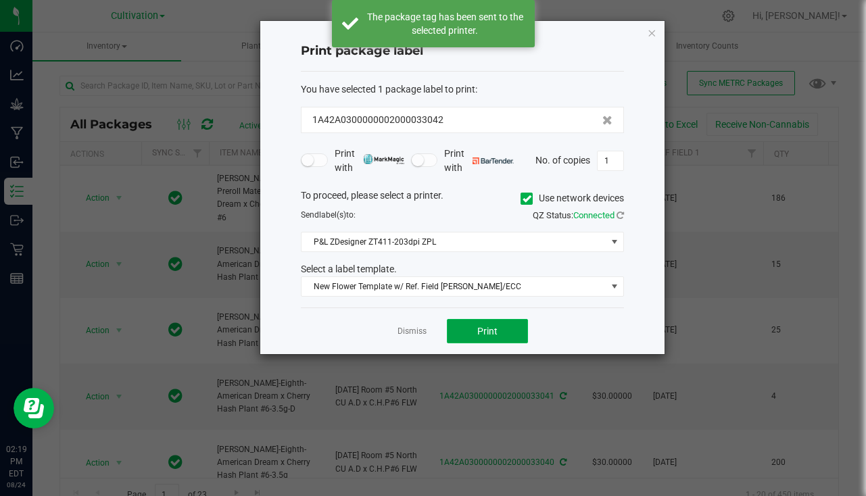
click at [488, 333] on span "Print" at bounding box center [487, 331] width 20 height 11
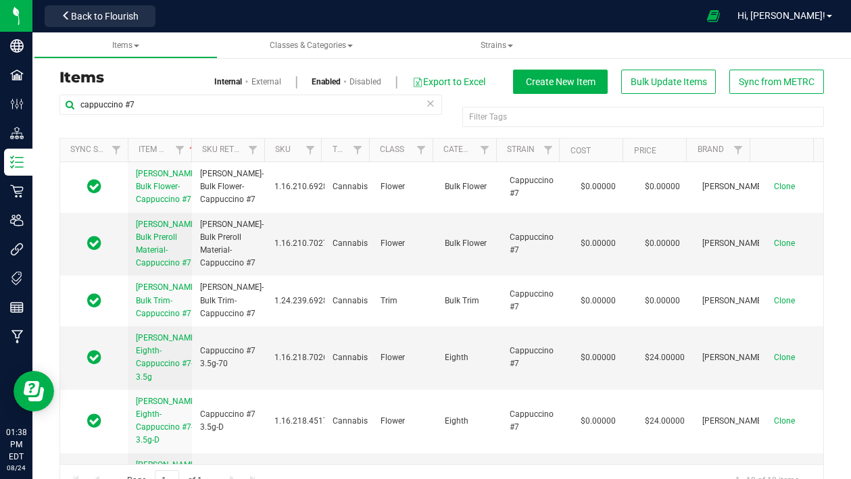
scroll to position [318, 0]
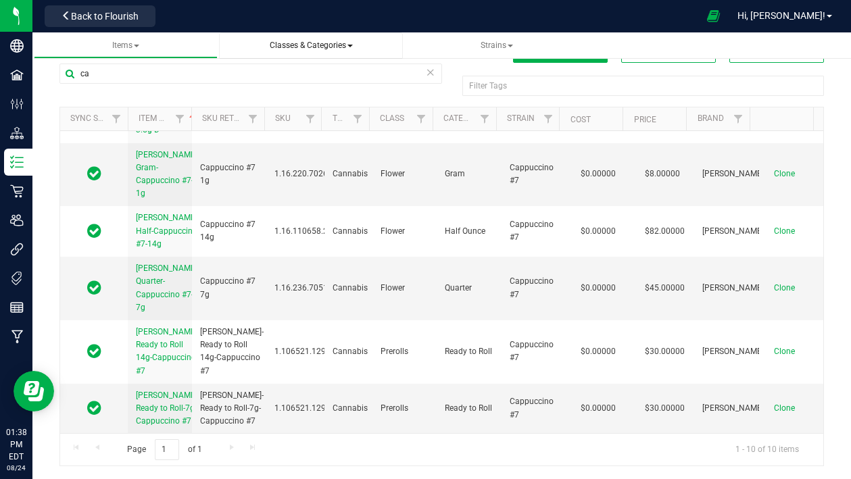
type input "c"
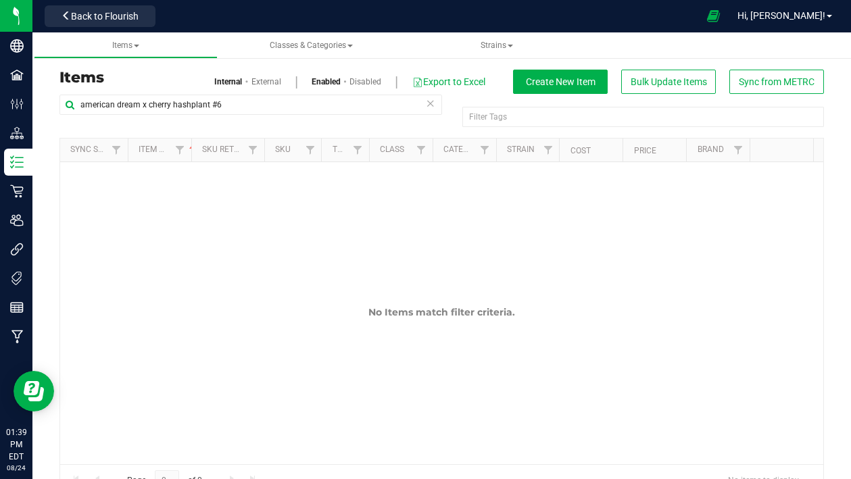
click at [327, 283] on div "No Items match filter criteria." at bounding box center [441, 348] width 763 height 372
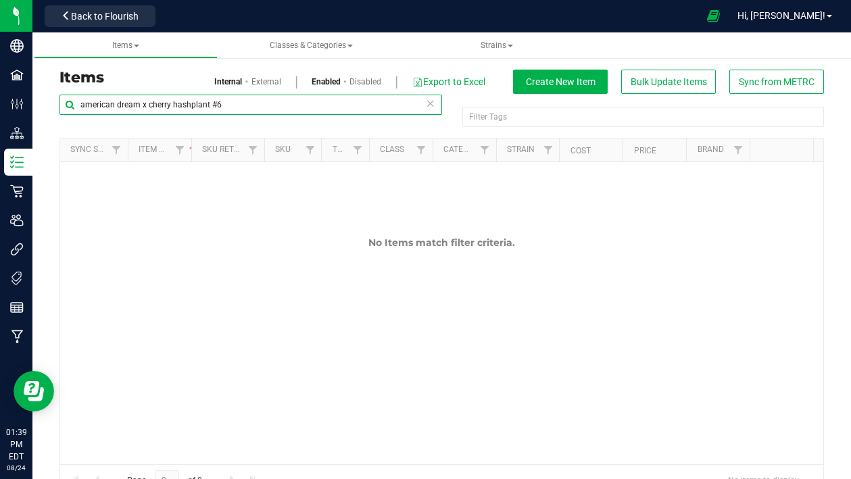
click at [187, 104] on input "american dream x cherry hashplant #6" at bounding box center [251, 105] width 383 height 20
type input "american dream x cherry hashplant #6"
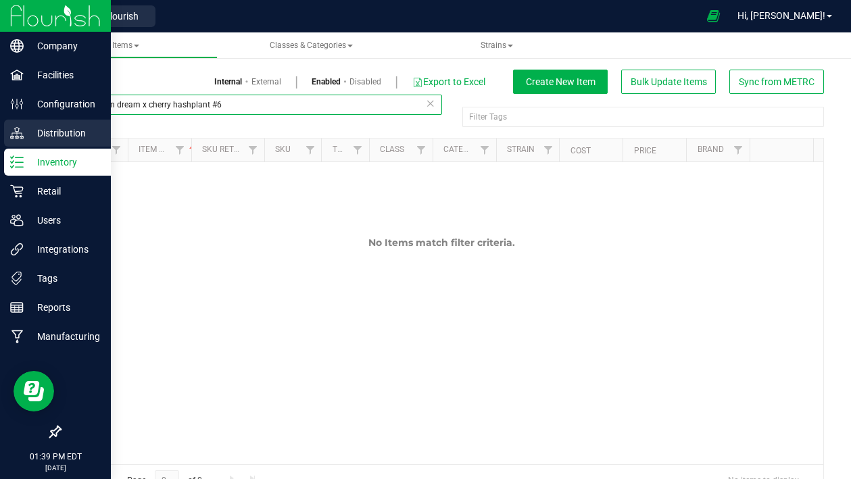
drag, startPoint x: 238, startPoint y: 105, endPoint x: 25, endPoint y: 133, distance: 214.8
click at [25, 133] on div "Company Facilities Configuration Distribution Inventory Retail Users Integratio…" at bounding box center [425, 239] width 851 height 479
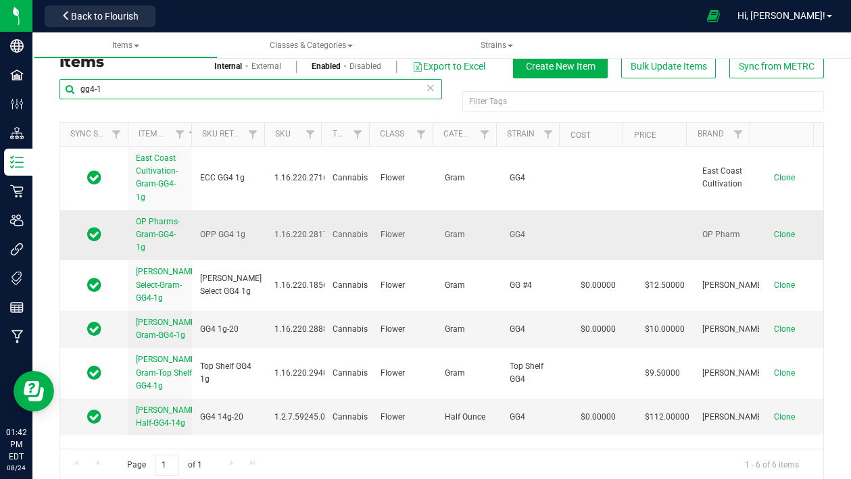
scroll to position [31, 0]
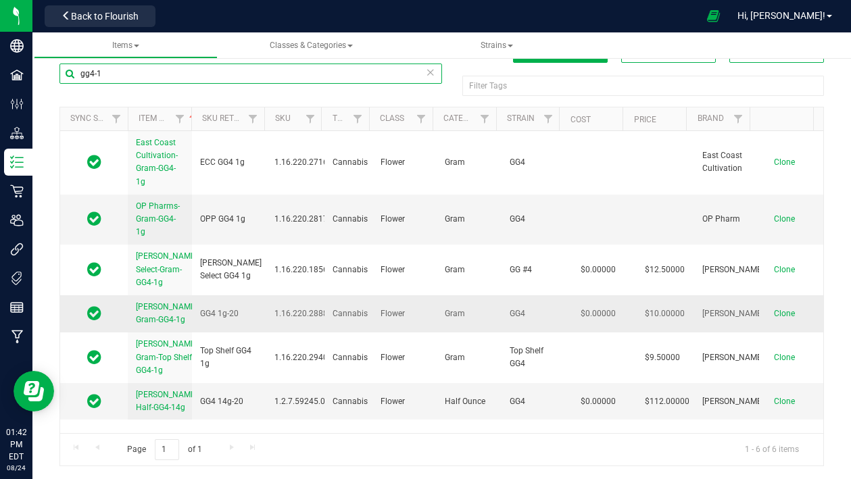
type input "gg4-1"
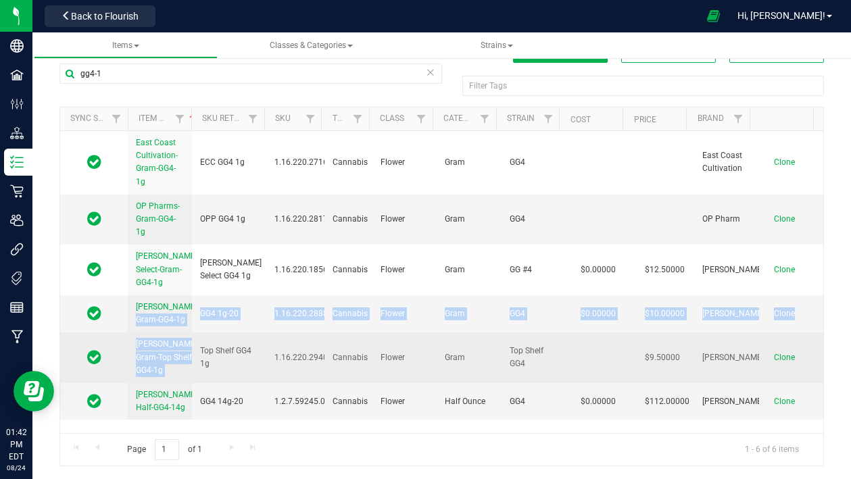
drag, startPoint x: 128, startPoint y: 318, endPoint x: 193, endPoint y: 346, distance: 70.2
click at [193, 346] on tbody "East Coast Cultivation-Gram-GG4-1g ECC GG4 1g 1.16.220.2716.0 Cannabis Flower G…" at bounding box center [441, 275] width 763 height 289
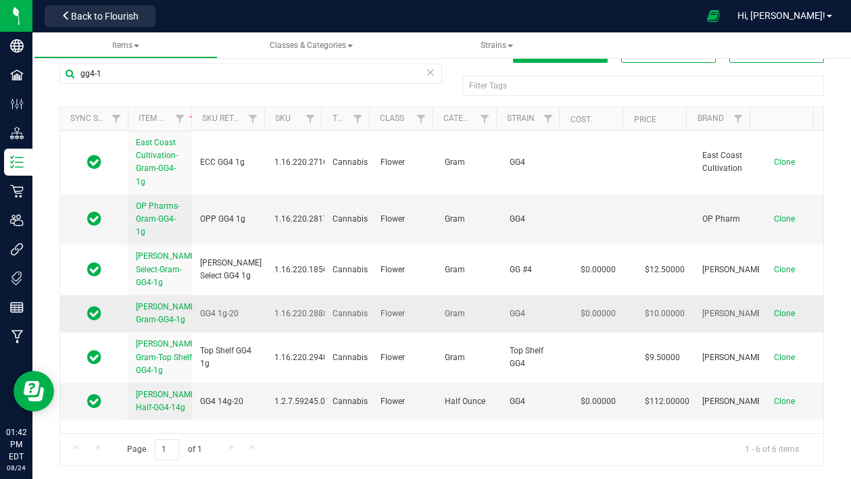
drag, startPoint x: 193, startPoint y: 346, endPoint x: 130, endPoint y: 320, distance: 67.3
click at [130, 321] on td "Slater-Gram-GG4-1g" at bounding box center [160, 313] width 64 height 37
drag, startPoint x: 132, startPoint y: 318, endPoint x: 169, endPoint y: 338, distance: 42.0
click at [169, 333] on td "Slater-Gram-GG4-1g" at bounding box center [160, 313] width 64 height 37
copy span "Slater-Gram-GG4-1g"
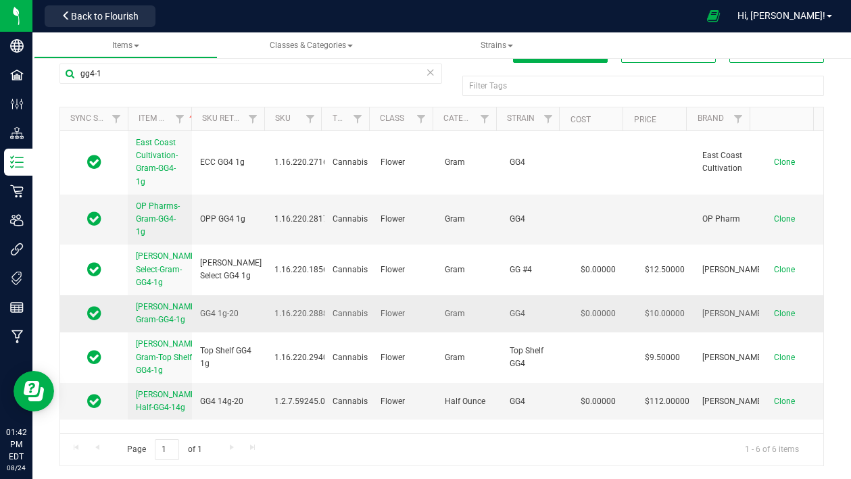
click at [774, 318] on span "Clone" at bounding box center [784, 313] width 21 height 9
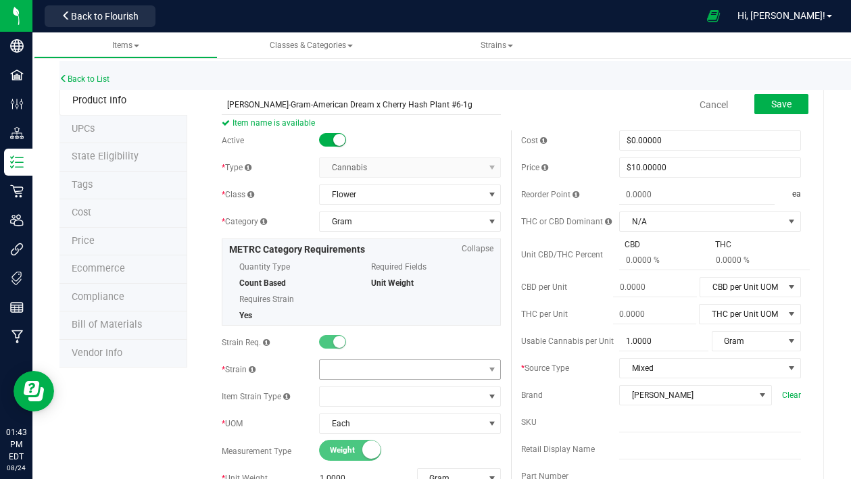
type input "[PERSON_NAME]-Gram-American Dream x Cherry Hash Plant #6-1g"
click at [390, 366] on span at bounding box center [402, 369] width 164 height 19
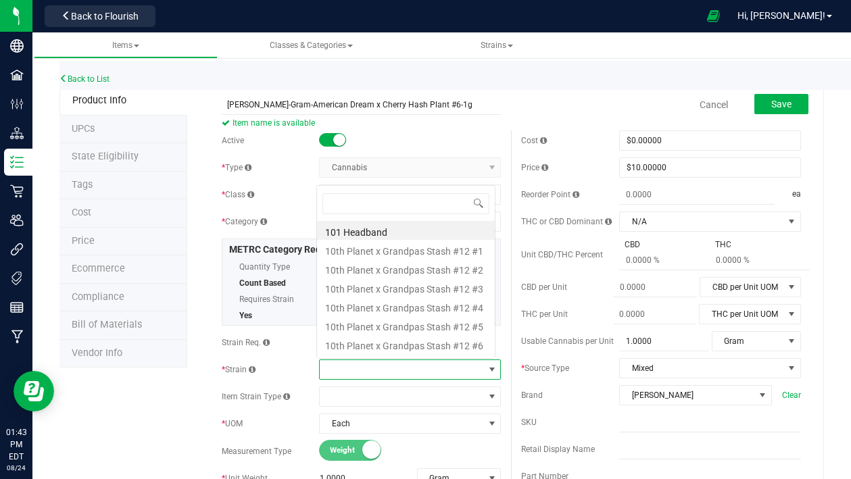
scroll to position [20, 176]
type input "x cherr"
click at [446, 325] on li "American Dream x Cherry Hash Plant #7" at bounding box center [406, 325] width 178 height 19
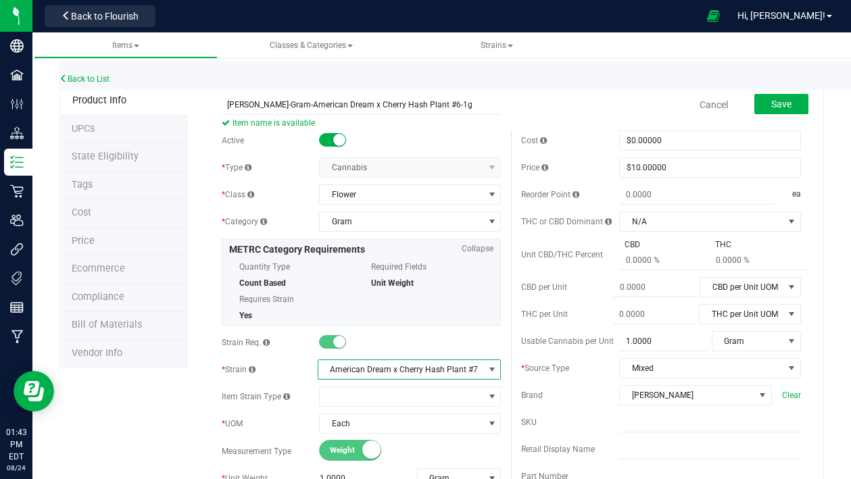
click at [456, 371] on span "American Dream x Cherry Hash Plant #7" at bounding box center [401, 369] width 166 height 19
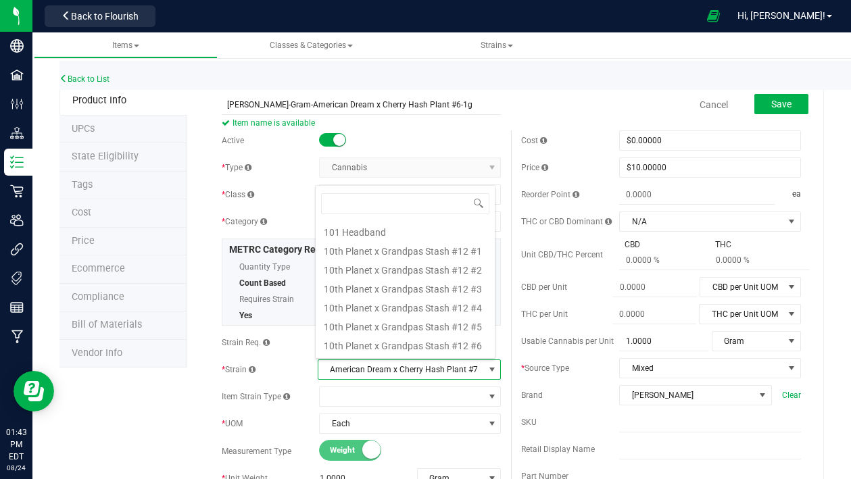
scroll to position [20, 181]
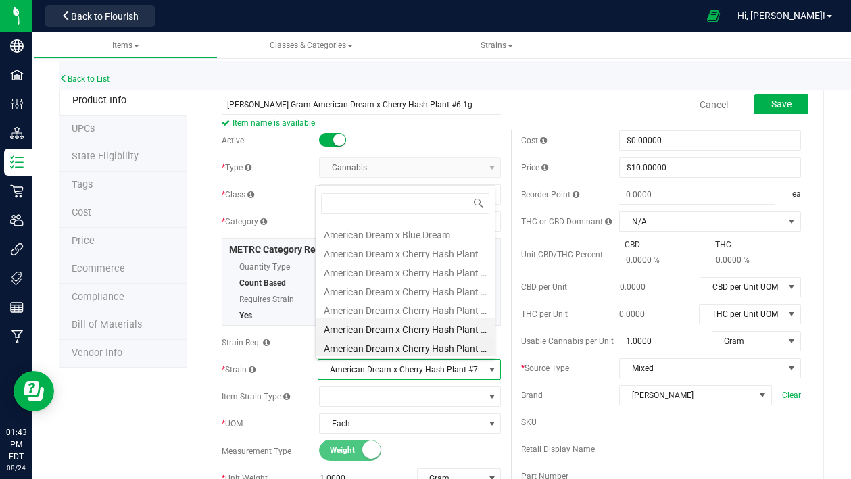
click at [452, 329] on li "American Dream x Cherry Hash Plant #6" at bounding box center [405, 327] width 179 height 19
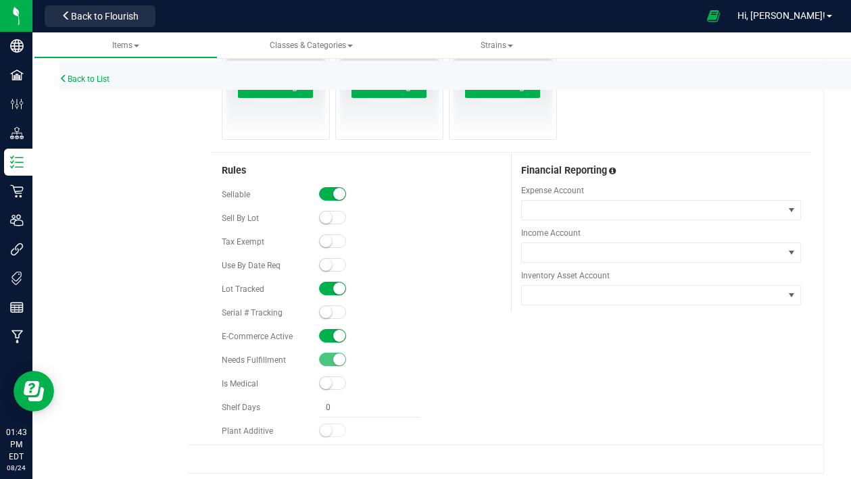
scroll to position [711, 0]
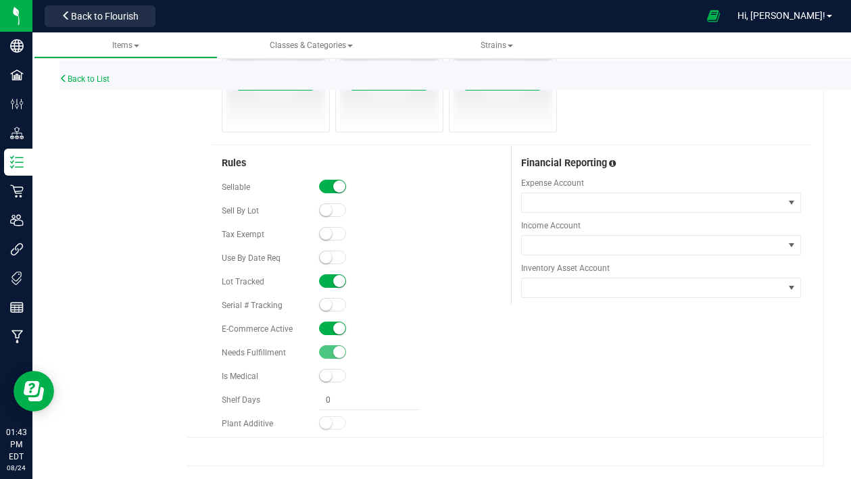
click at [327, 325] on span at bounding box center [332, 329] width 27 height 14
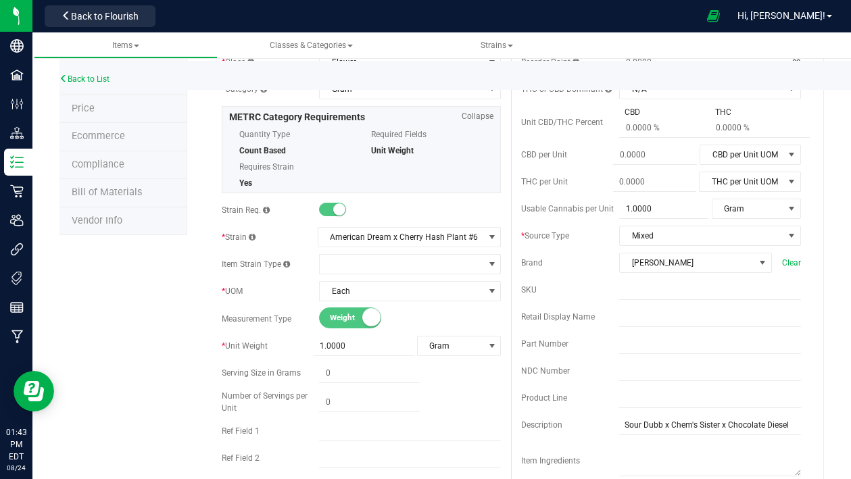
scroll to position [135, 0]
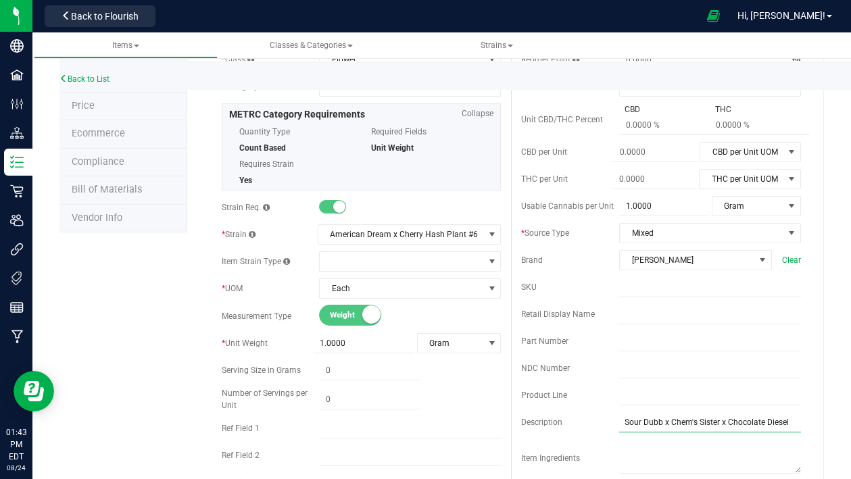
drag, startPoint x: 618, startPoint y: 421, endPoint x: 822, endPoint y: 422, distance: 203.5
click at [822, 422] on div "Back to List Product Info UPCs State Eligibility Tags Cost Price Ecommerce Comp…" at bounding box center [441, 480] width 819 height 1152
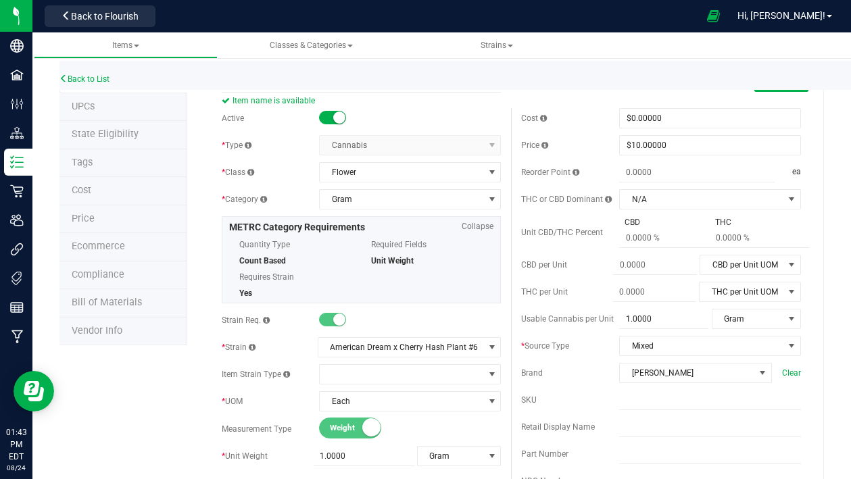
scroll to position [0, 0]
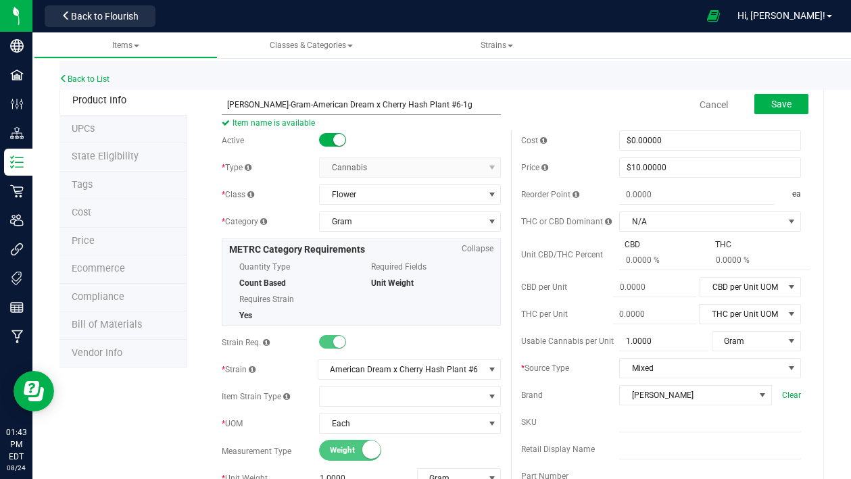
type input "American Dream x Cherry Hash Plant"
drag, startPoint x: 271, startPoint y: 103, endPoint x: 471, endPoint y: 101, distance: 199.5
click at [471, 101] on input "[PERSON_NAME]-Gram-American Dream x Cherry Hash Plant #6-1g" at bounding box center [362, 105] width 280 height 20
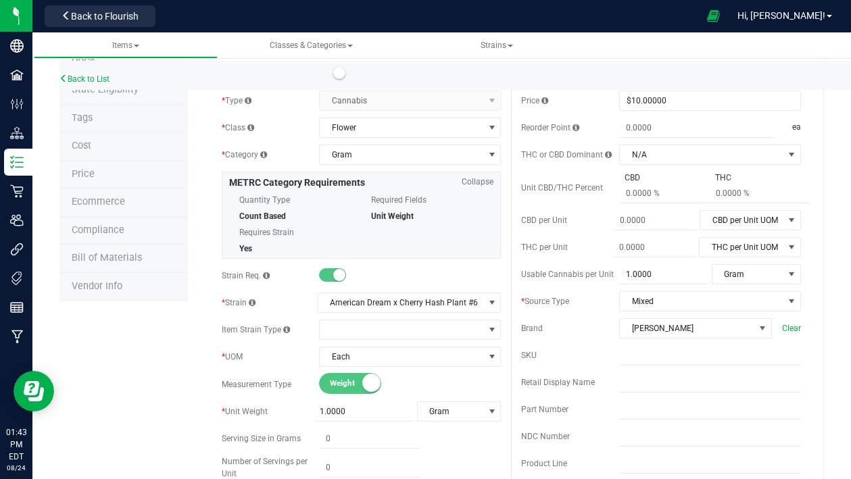
scroll to position [135, 0]
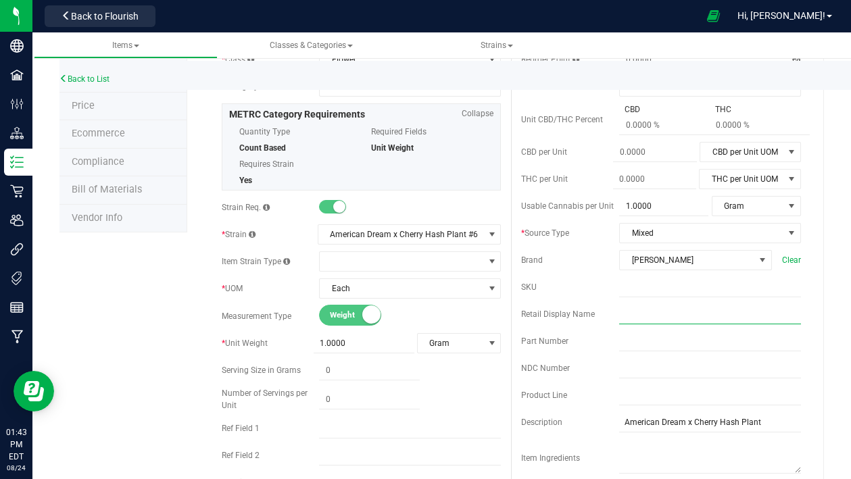
paste input "American Dream x Cherry Hash Plant #6-1g"
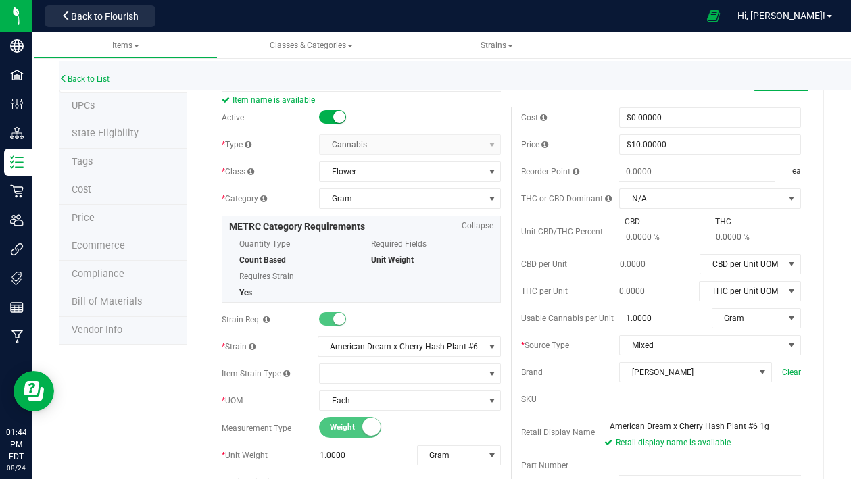
scroll to position [0, 0]
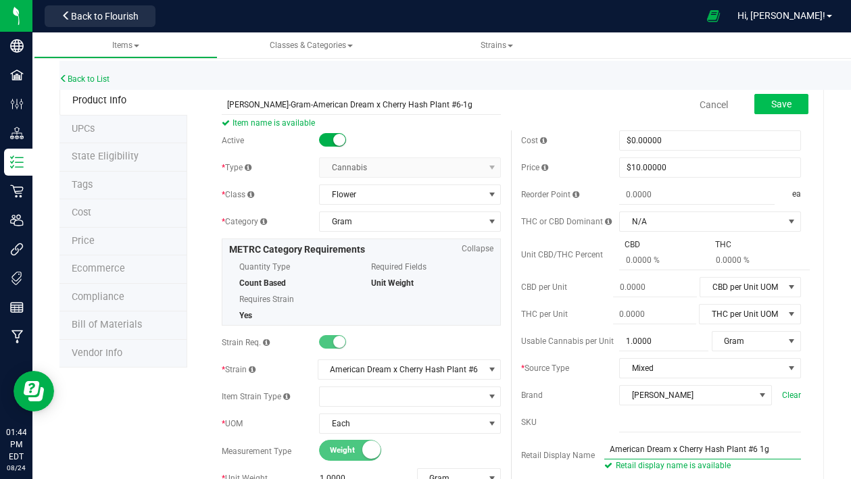
type input "American Dream x Cherry Hash Plant #6 1g"
click at [778, 101] on span "Save" at bounding box center [781, 104] width 20 height 11
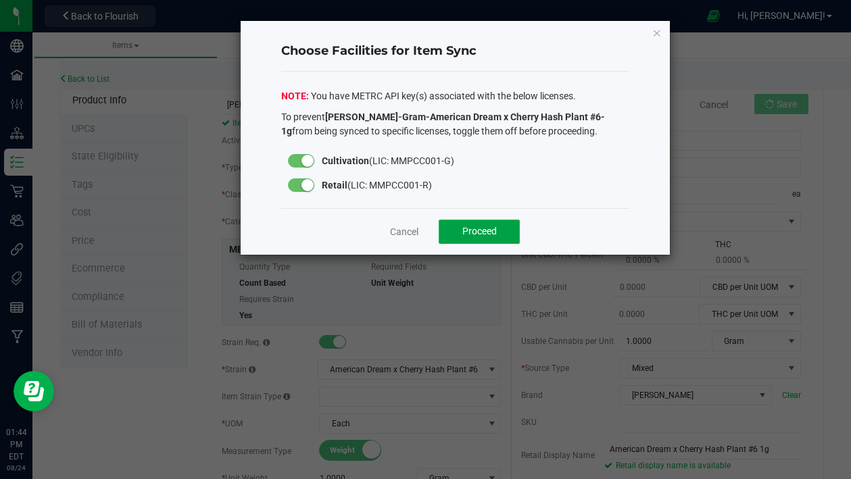
click at [497, 231] on button "Proceed" at bounding box center [479, 232] width 81 height 24
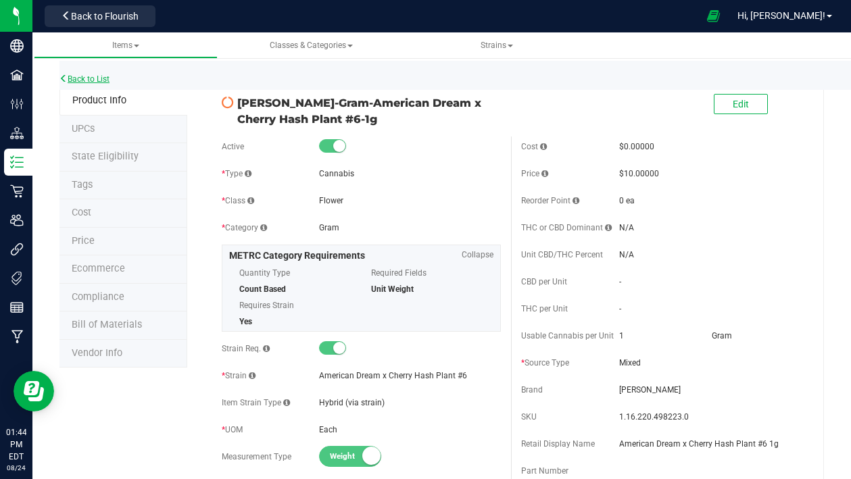
click at [91, 78] on link "Back to List" at bounding box center [85, 78] width 50 height 9
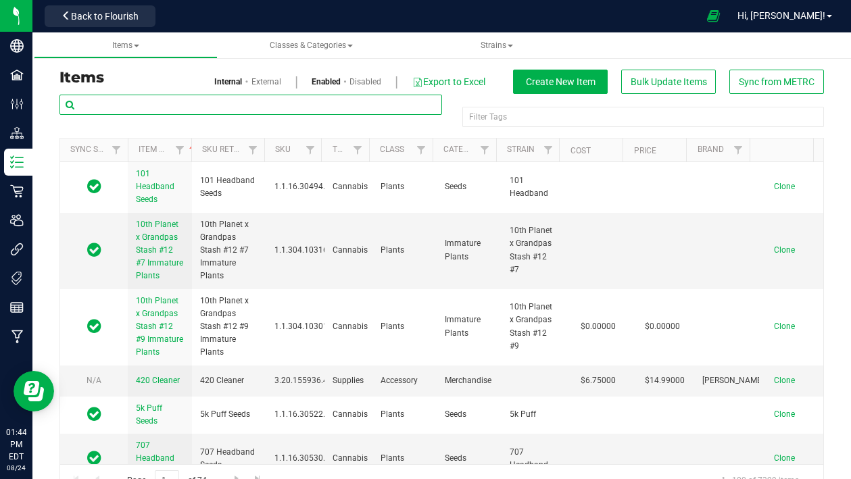
click at [166, 99] on input "text" at bounding box center [251, 105] width 383 height 20
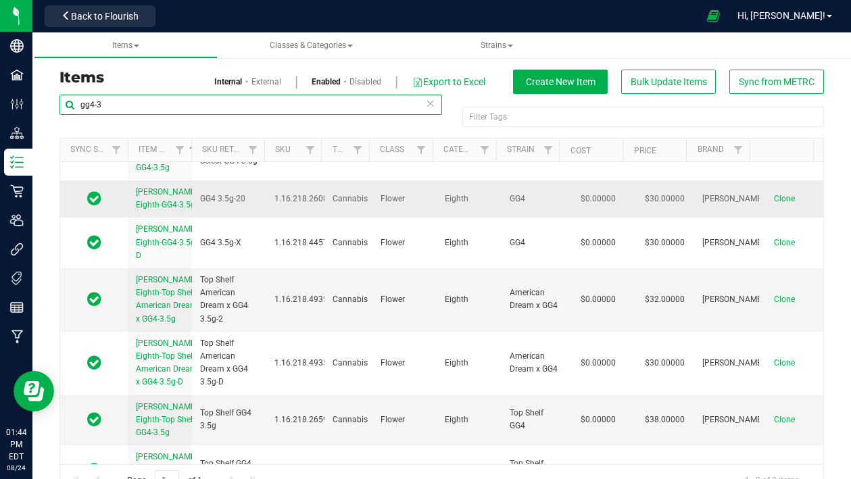
scroll to position [78, 0]
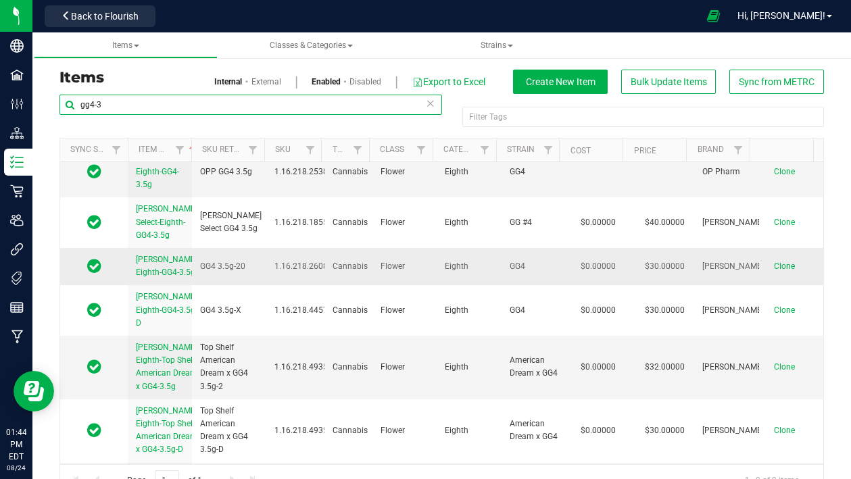
type input "gg4-3"
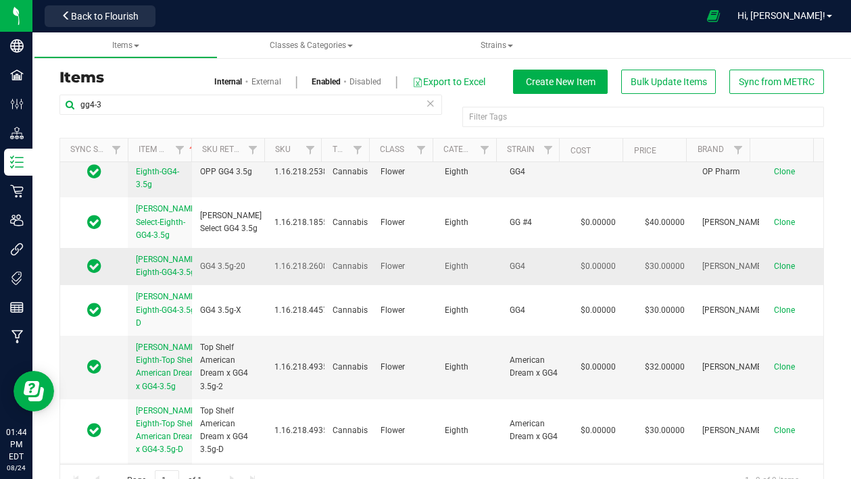
drag, startPoint x: 130, startPoint y: 272, endPoint x: 180, endPoint y: 302, distance: 57.6
click at [180, 285] on td "[PERSON_NAME]-Eighth-GG4-3.5g" at bounding box center [160, 266] width 64 height 37
copy span "[PERSON_NAME]-Eighth-GG4-3.5g"
click at [774, 271] on span "Clone" at bounding box center [784, 266] width 21 height 9
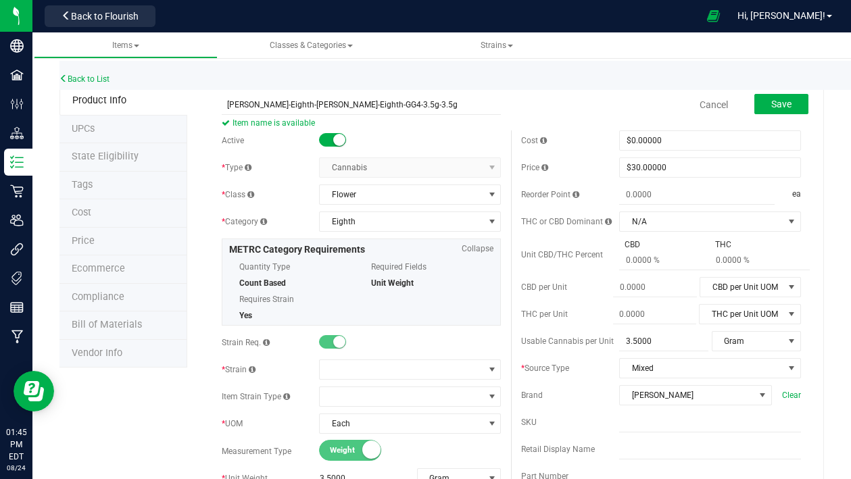
drag, startPoint x: 387, startPoint y: 102, endPoint x: 276, endPoint y: 120, distance: 112.3
click at [276, 104] on span "Slater-Eighth-Slater-Eighth-GG4-3.5g-3.5g Item name is available" at bounding box center [362, 99] width 280 height 9
drag, startPoint x: 272, startPoint y: 105, endPoint x: 347, endPoint y: 105, distance: 75.1
click at [347, 105] on input "[PERSON_NAME]-Eighth-American Dream x Cherry Hash Plant #6-3.5g" at bounding box center [362, 105] width 280 height 20
click at [272, 103] on input "[PERSON_NAME]-Eighth-American Dream x Cherry Hash Plant #6-3.5g" at bounding box center [362, 105] width 280 height 20
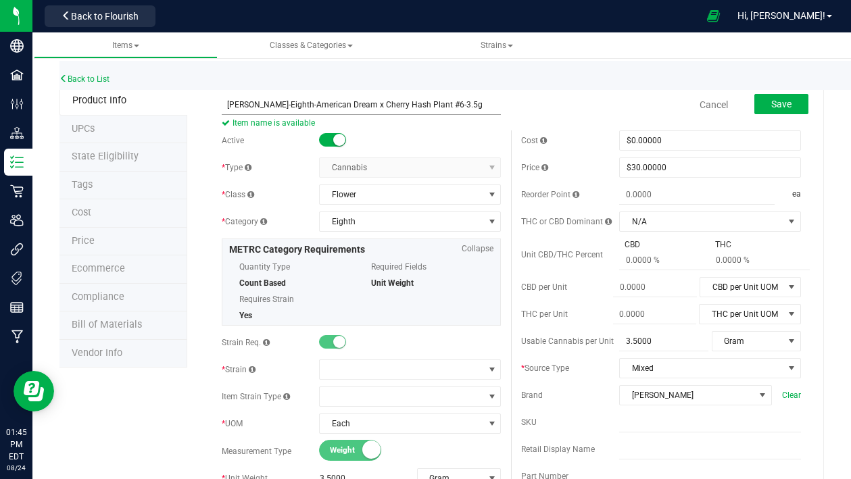
click at [275, 103] on input "[PERSON_NAME]-Eighth-American Dream x Cherry Hash Plant #6-3.5g" at bounding box center [362, 105] width 280 height 20
drag, startPoint x: 275, startPoint y: 103, endPoint x: 437, endPoint y: 111, distance: 162.5
click at [437, 111] on input "[PERSON_NAME]-Eighth-American Dream x Cherry Hash Plant #6-3.5g" at bounding box center [362, 105] width 280 height 20
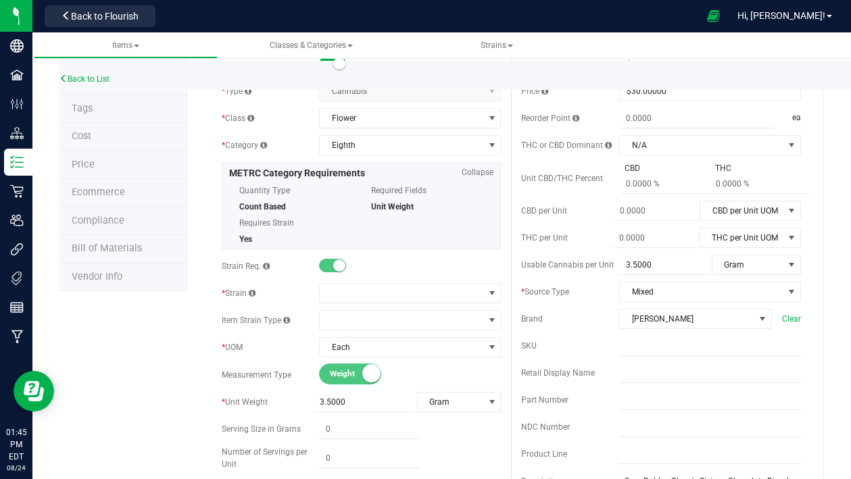
scroll to position [135, 0]
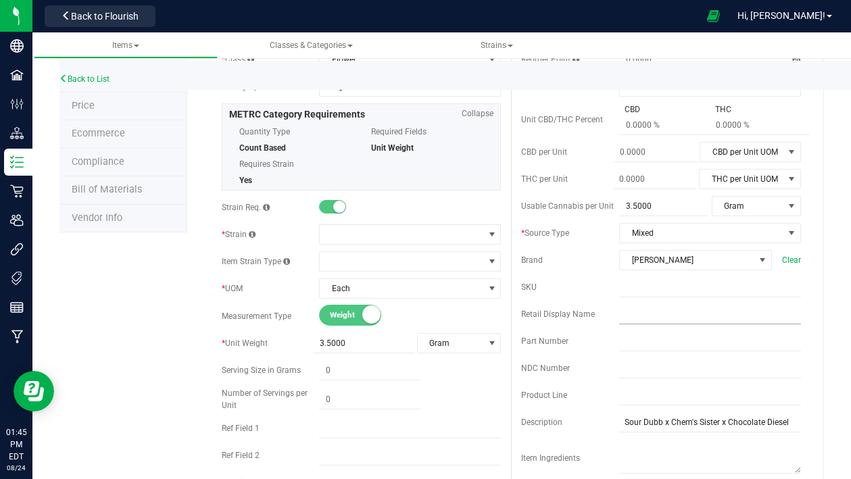
type input "[PERSON_NAME]-Eighth-American Dream x Cherry Hash Plant #6-3.5g"
paste input "American Dream x Cherry Hash Plant #6-3.5g"
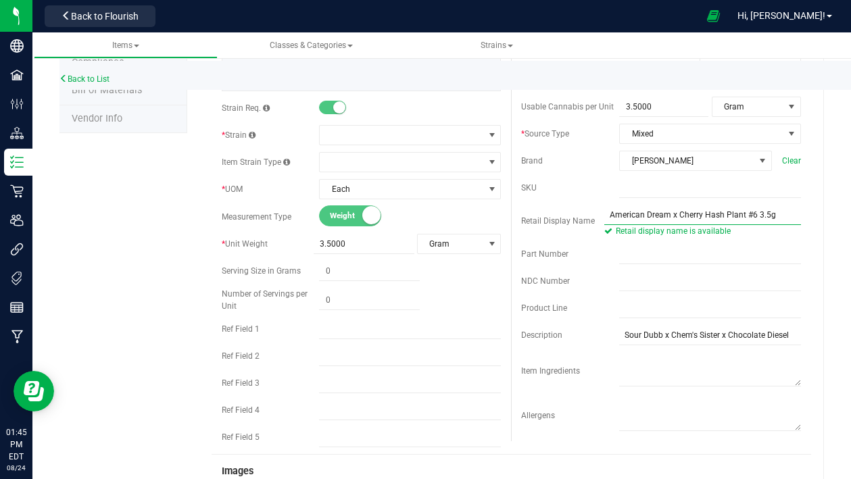
scroll to position [338, 0]
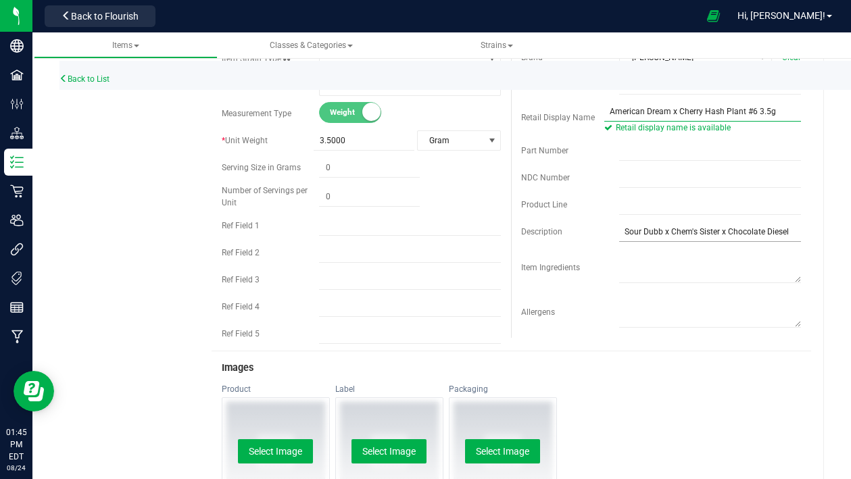
type input "American Dream x Cherry Hash Plant #6 3.5g"
drag, startPoint x: 790, startPoint y: 229, endPoint x: 578, endPoint y: 241, distance: 212.0
click at [578, 241] on div "Cost $0.00000 0 Price $30.00000 30 Reorder Point ea THC or CBD Dominant N/A N/A" at bounding box center [661, 65] width 300 height 546
type input "American Dream x Cherry Hash Plant"
type input "0.0000"
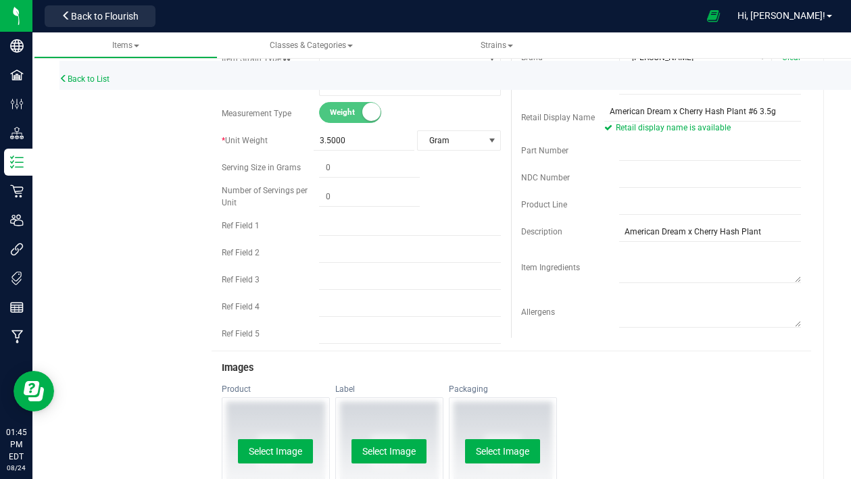
type input "0.0000"
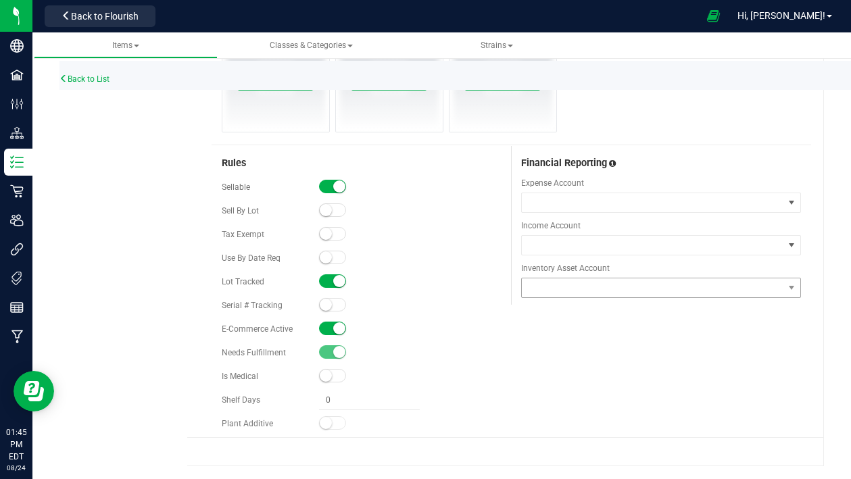
type input "0.0000"
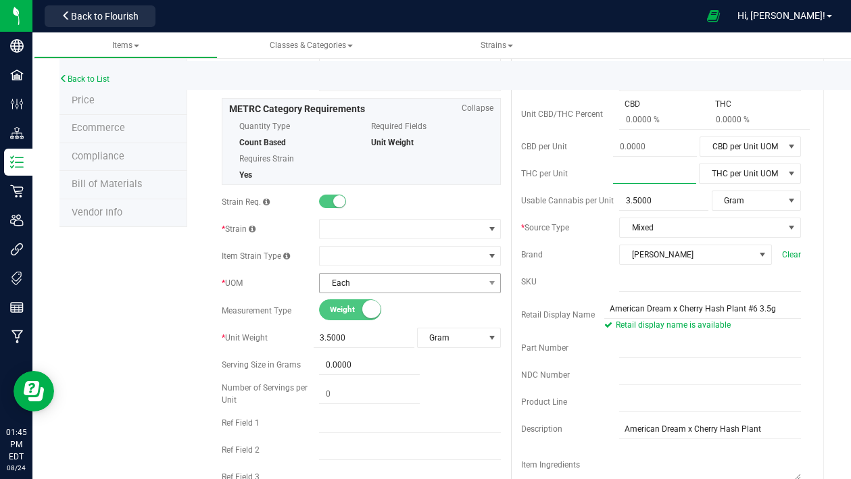
scroll to position [135, 0]
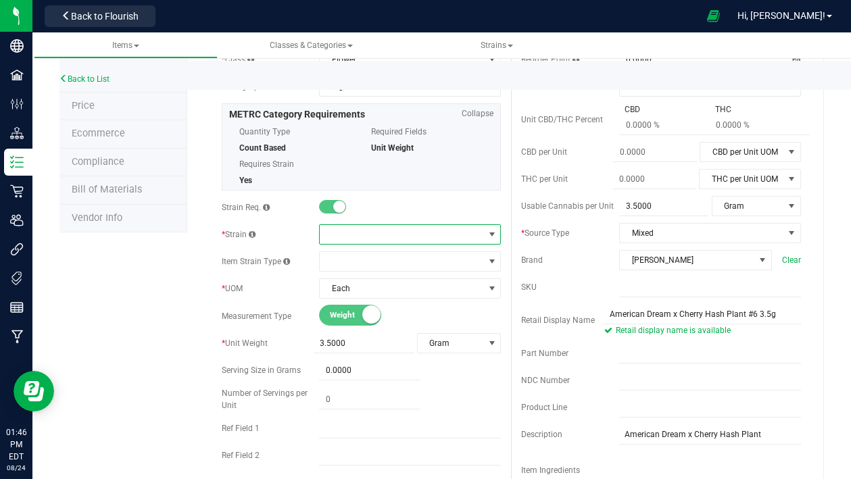
click at [382, 235] on span at bounding box center [402, 234] width 164 height 19
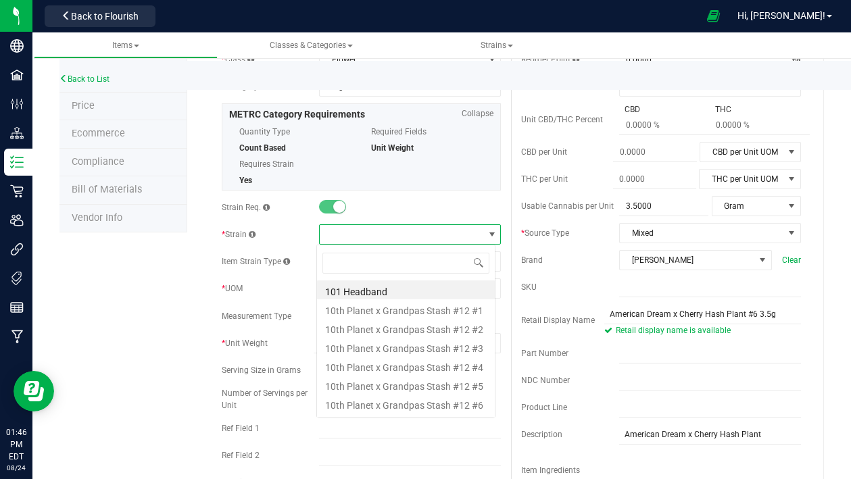
scroll to position [20, 179]
type input "a"
type input "x"
type input "plant #6"
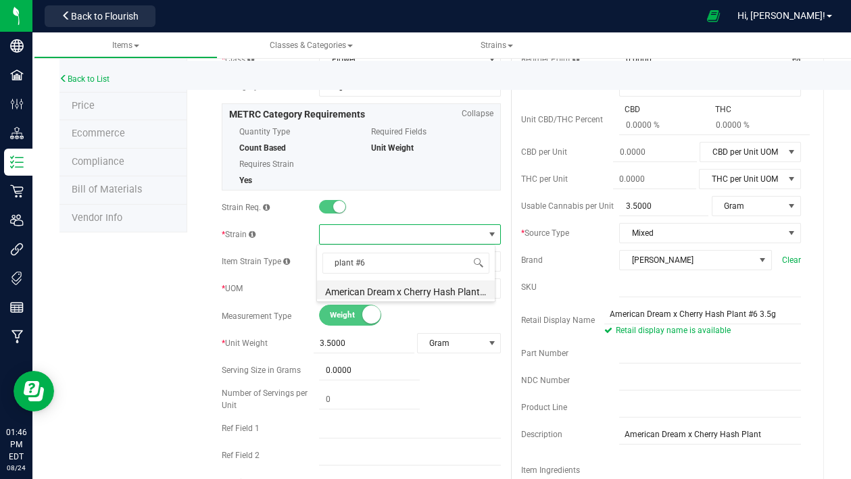
click at [437, 283] on li "American Dream x Cherry Hash Plant #6" at bounding box center [406, 290] width 178 height 19
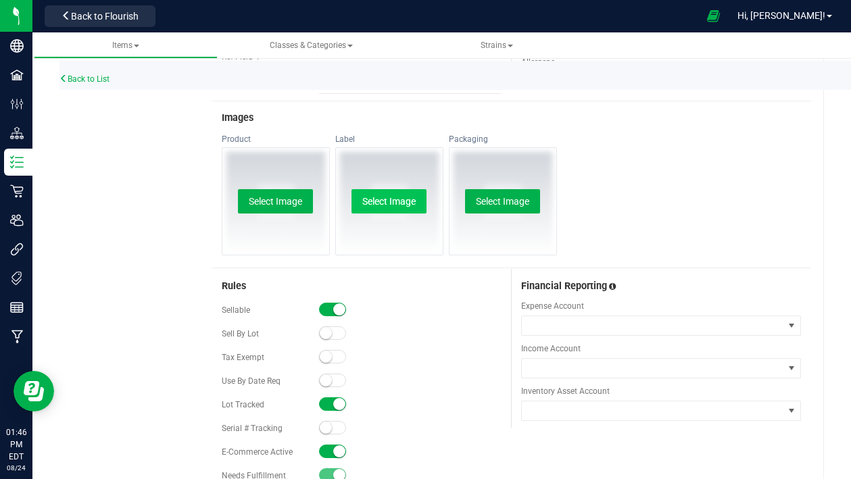
scroll to position [676, 0]
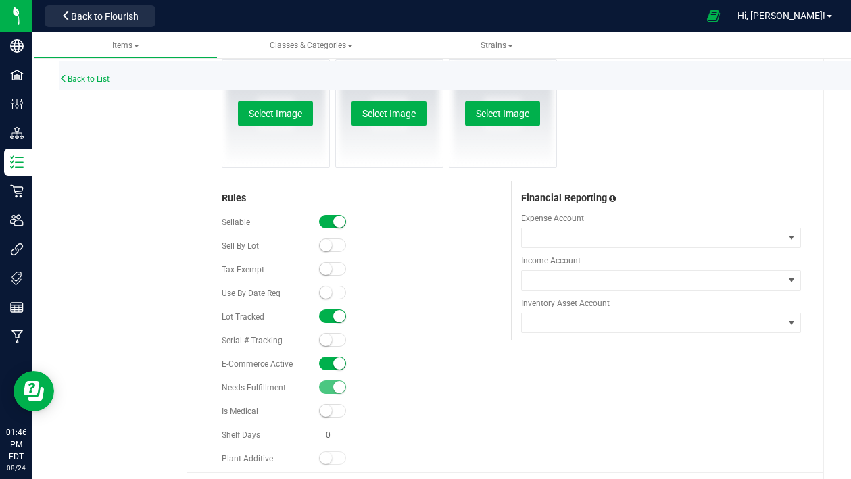
click at [333, 364] on small at bounding box center [339, 364] width 12 height 12
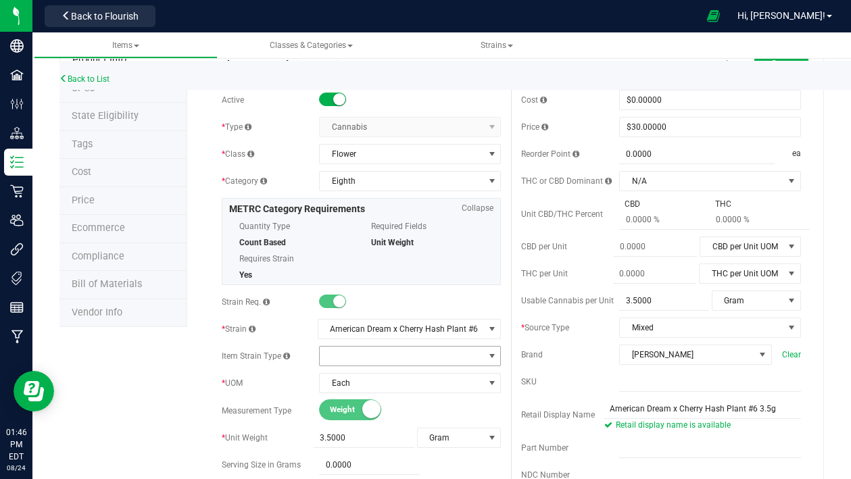
scroll to position [0, 0]
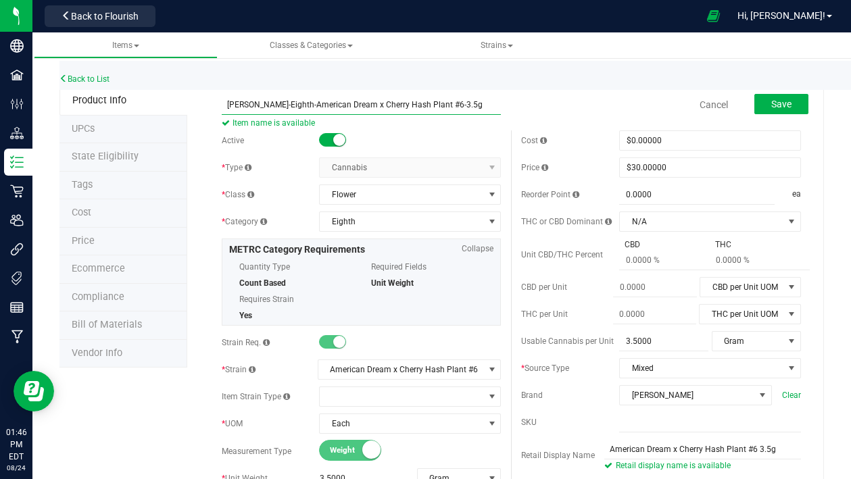
drag, startPoint x: 448, startPoint y: 105, endPoint x: 198, endPoint y: 119, distance: 249.9
click at [774, 102] on span "Save" at bounding box center [781, 104] width 20 height 11
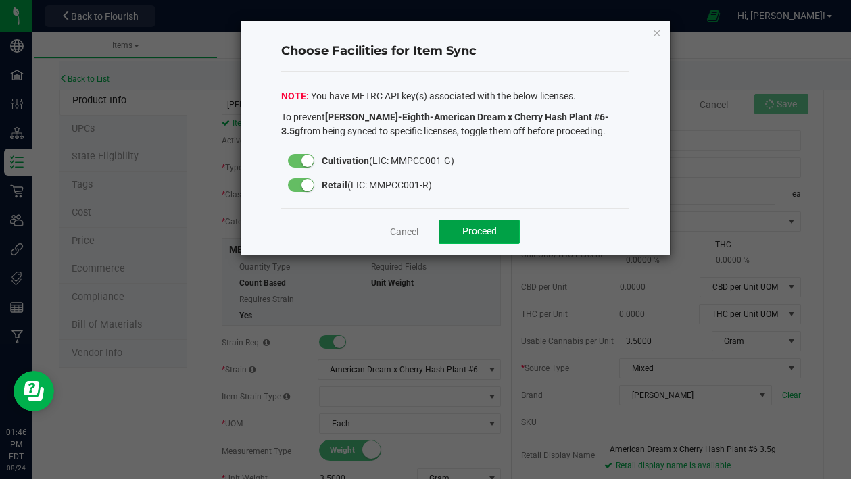
click at [484, 231] on span "Proceed" at bounding box center [479, 231] width 34 height 11
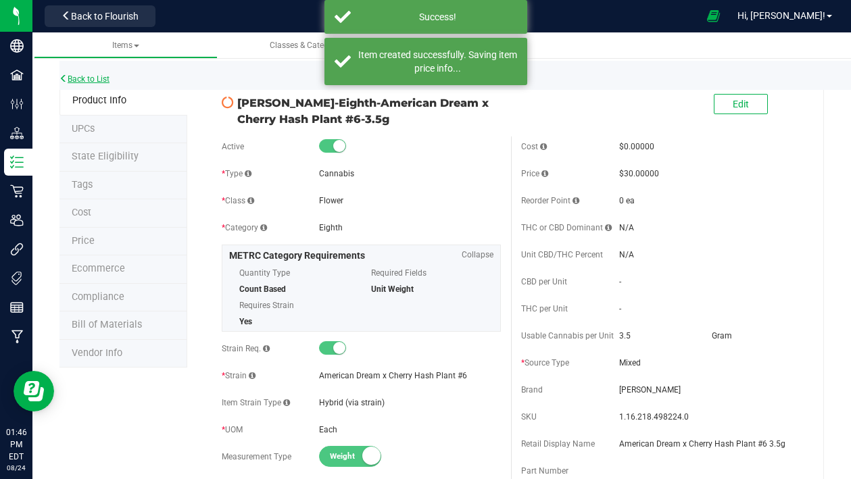
click at [80, 80] on link "Back to List" at bounding box center [85, 78] width 50 height 9
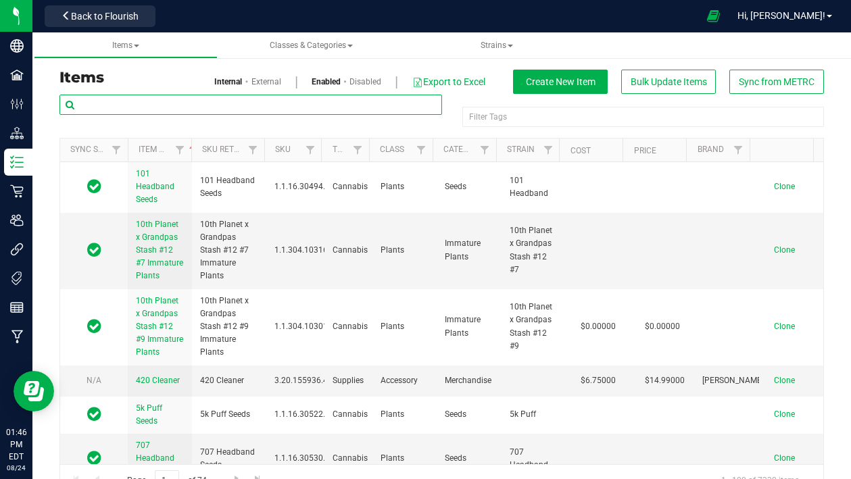
paste input "[PERSON_NAME]-Eighth-American Dream x Cherry Hash Plant #6-3.5g"
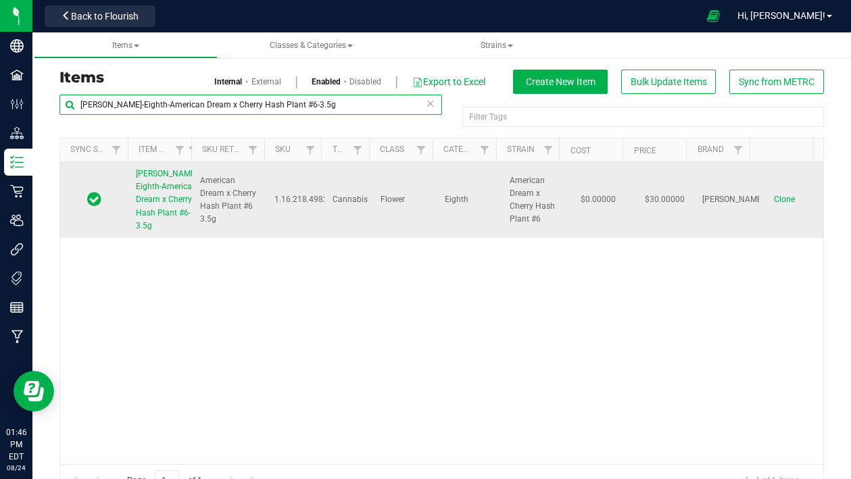
type input "[PERSON_NAME]-Eighth-American Dream x Cherry Hash Plant #6-3.5g"
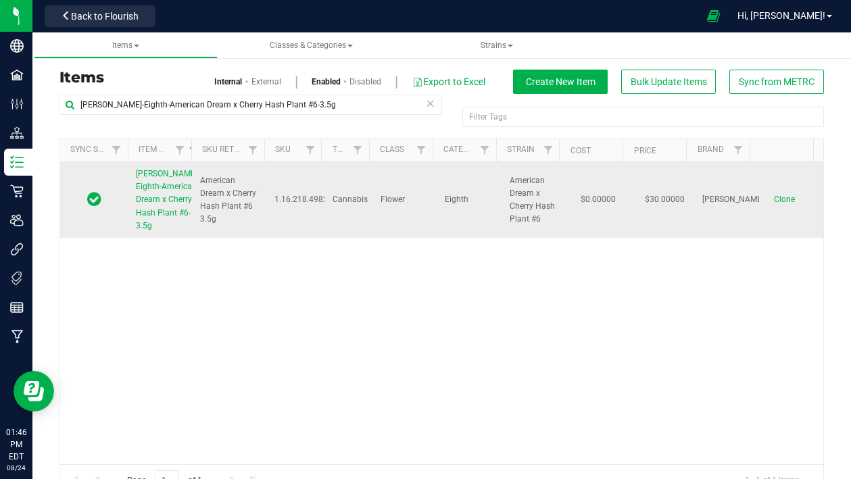
click at [774, 204] on span "Clone" at bounding box center [784, 199] width 21 height 9
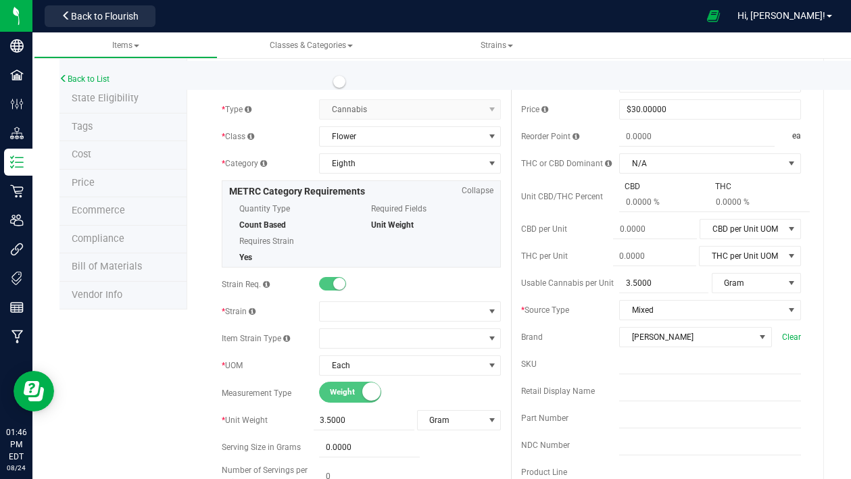
scroll to position [203, 0]
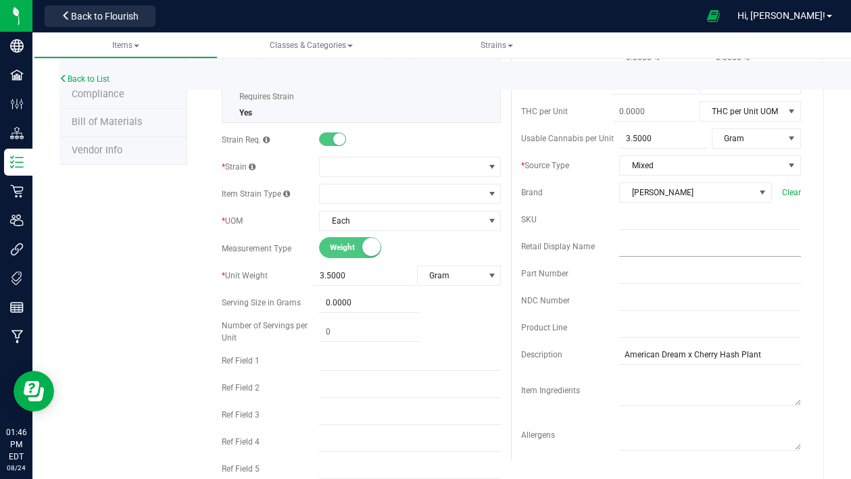
type input "[PERSON_NAME]-Eighth-American Dream x Cherry Hash Plant #6-3.5g-D"
paste input "[PERSON_NAME]-Eighth-American Dream x Cherry Hash Plant #6-3.5g"
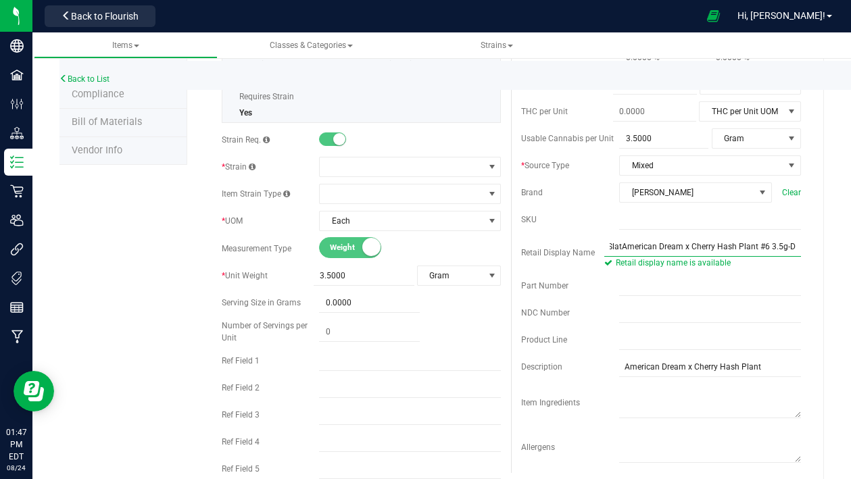
scroll to position [0, 0]
type input "American Dream x Cherry Hash Plant #6 3.5g-D"
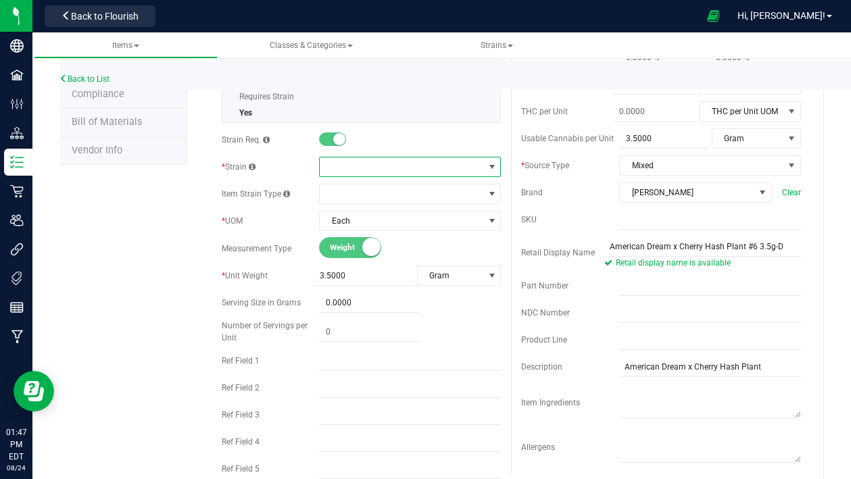
click at [373, 163] on span at bounding box center [402, 167] width 164 height 19
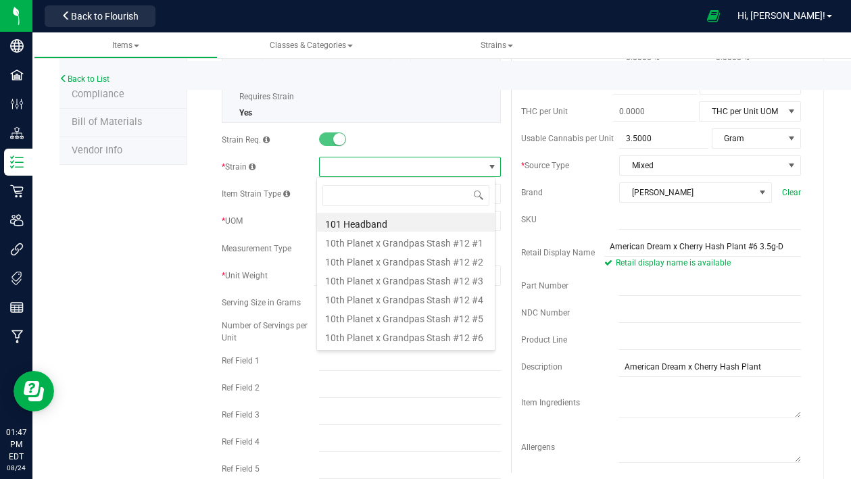
scroll to position [20, 179]
type input "plant #6"
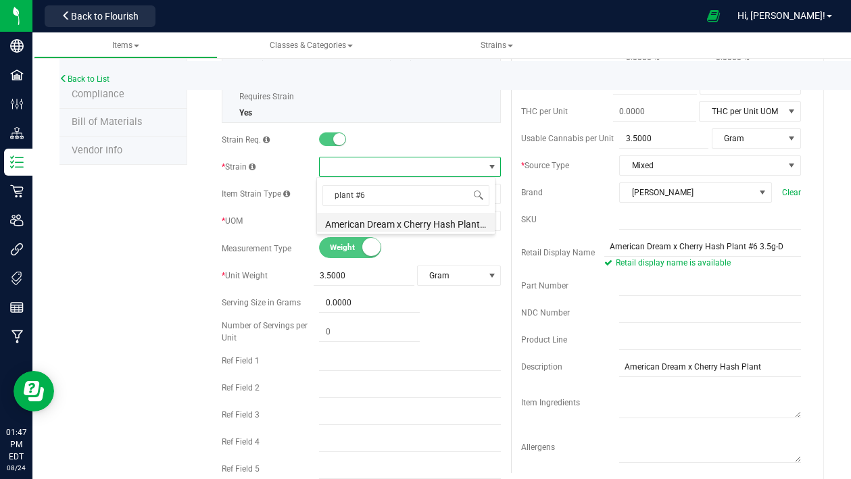
click at [417, 227] on li "American Dream x Cherry Hash Plant #6" at bounding box center [406, 222] width 178 height 19
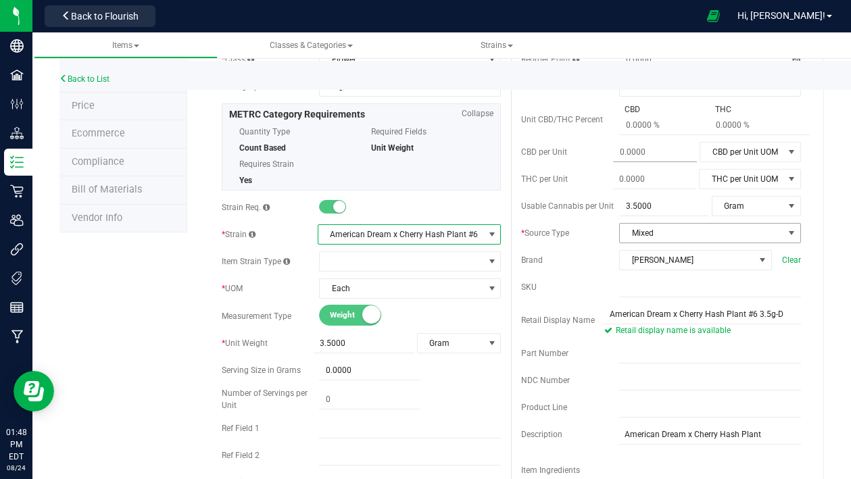
scroll to position [0, 0]
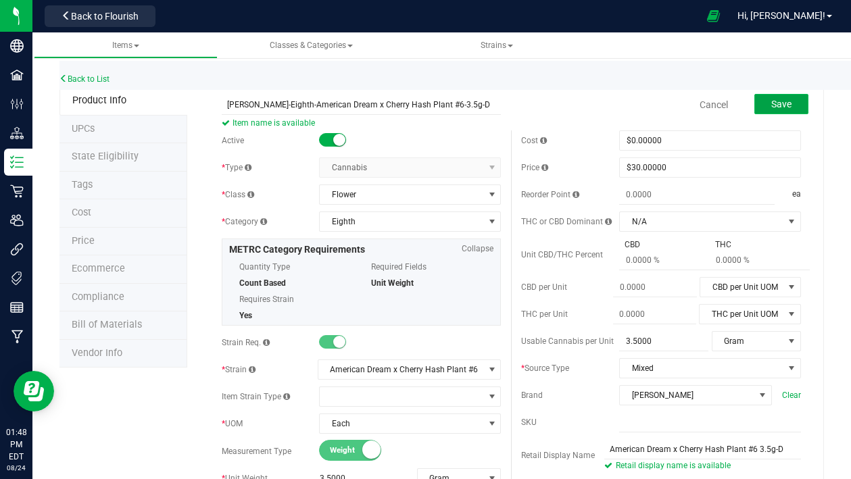
click at [771, 109] on span "Save" at bounding box center [781, 104] width 20 height 11
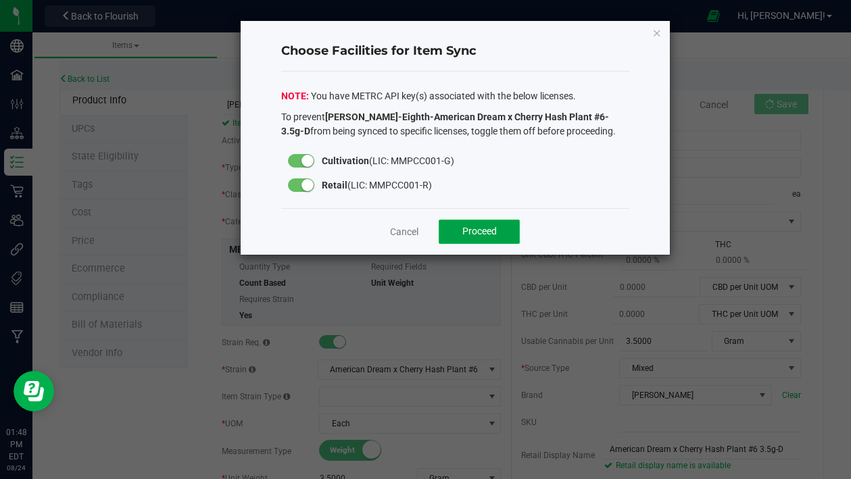
click at [474, 227] on span "Proceed" at bounding box center [479, 231] width 34 height 11
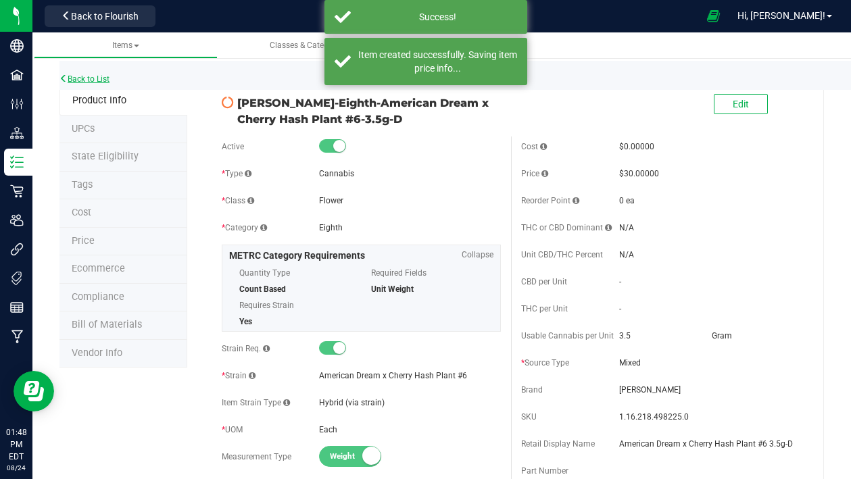
click at [90, 81] on link "Back to List" at bounding box center [85, 78] width 50 height 9
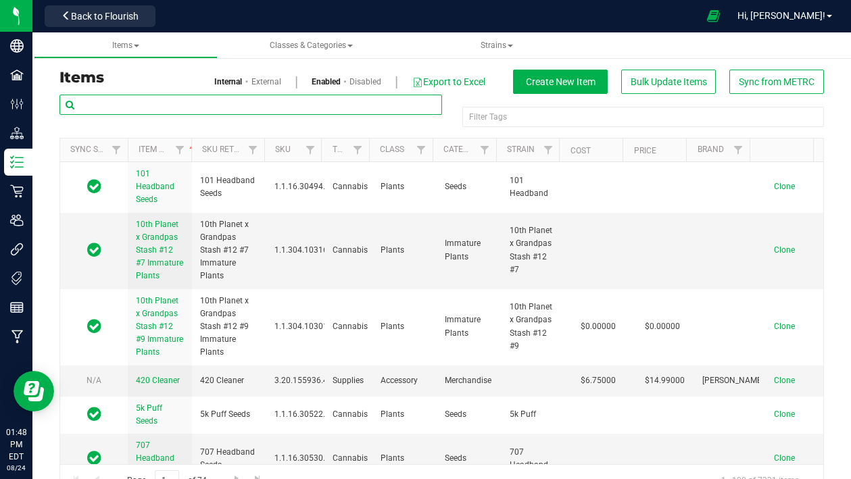
click at [195, 107] on input "text" at bounding box center [251, 105] width 383 height 20
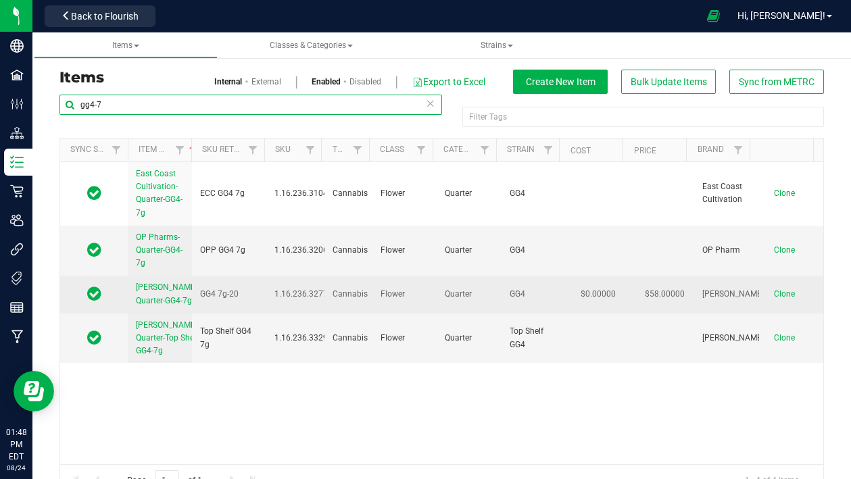
type input "gg4-7"
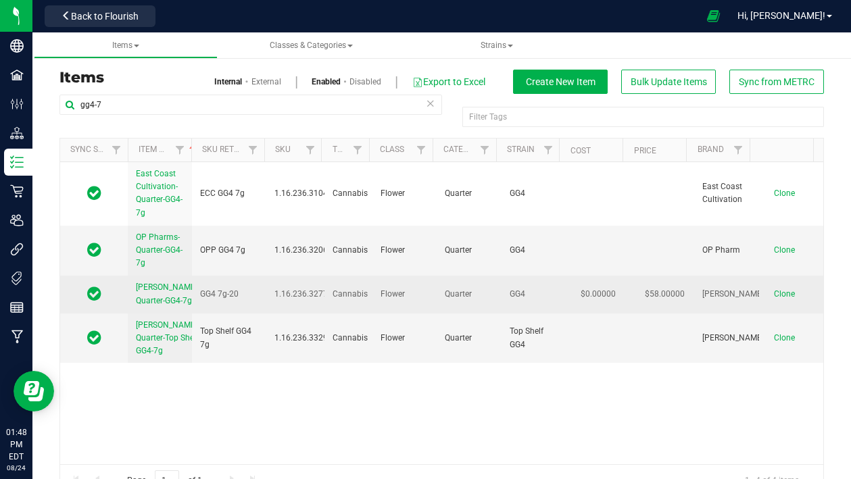
drag, startPoint x: 130, startPoint y: 285, endPoint x: 173, endPoint y: 320, distance: 55.8
click at [173, 313] on td "Slater-Quarter-GG4-7g" at bounding box center [160, 294] width 64 height 37
copy span "Slater-Quarter-GG4-7g"
click at [765, 307] on td "Clone" at bounding box center [791, 294] width 64 height 37
click at [774, 299] on span "Clone" at bounding box center [784, 293] width 21 height 9
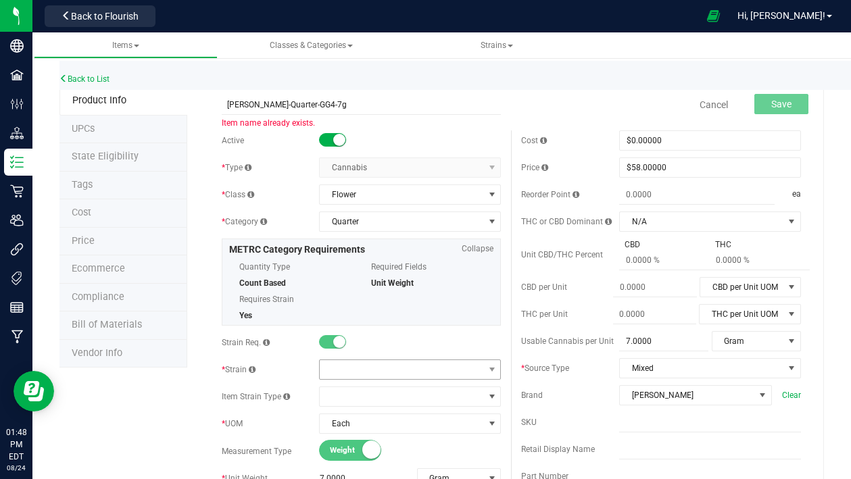
type input "Slater-Quarter-GG4-7g"
click at [341, 371] on span at bounding box center [402, 369] width 164 height 19
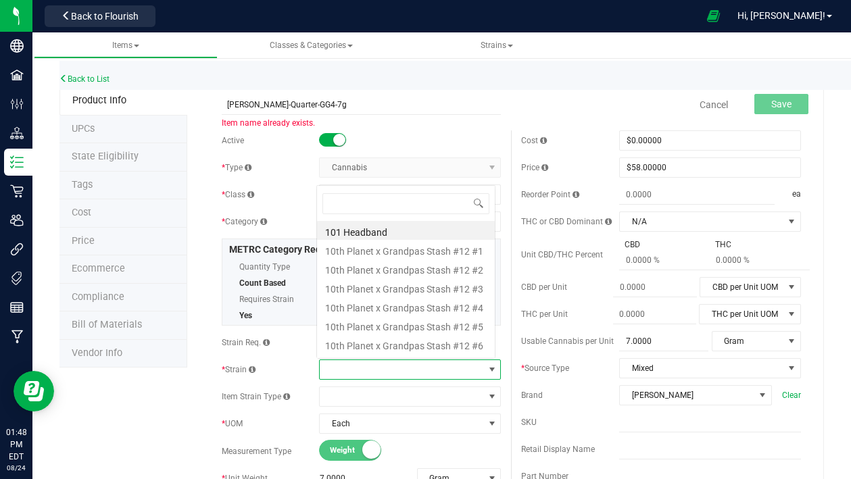
scroll to position [20, 176]
type input "plant #6"
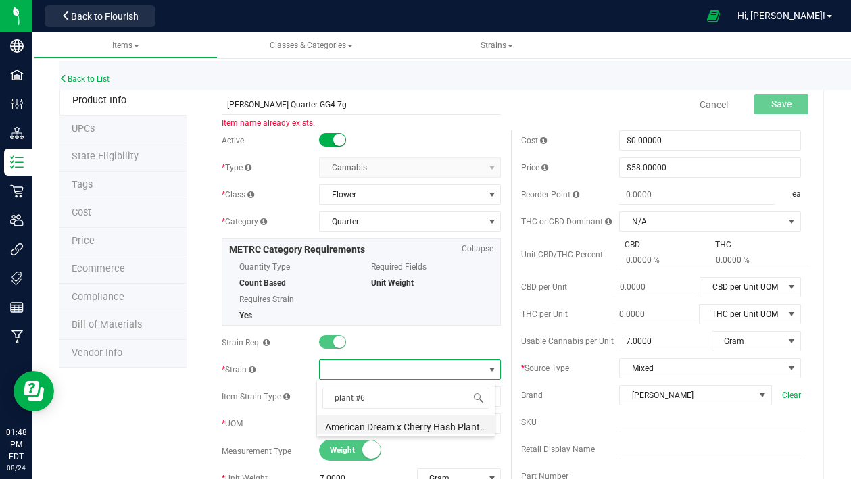
click at [413, 430] on li "American Dream x Cherry Hash Plant #6" at bounding box center [406, 425] width 178 height 19
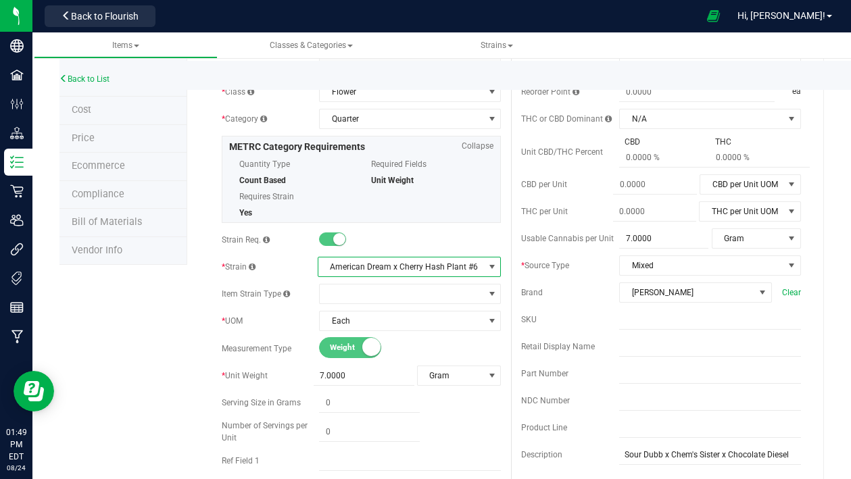
scroll to position [306, 0]
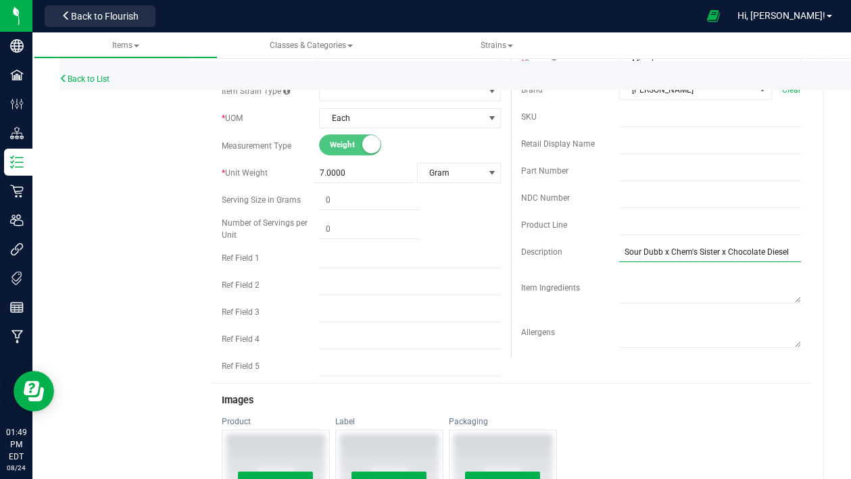
drag, startPoint x: 785, startPoint y: 250, endPoint x: 533, endPoint y: 279, distance: 253.1
click at [533, 279] on div "Cost $0.00000 0 Price $58.00000 58 Reorder Point ea THC or CBD Dominant N/A N/A" at bounding box center [661, 91] width 300 height 533
type input "American Dream x Cherry Hash Plant"
type input "American Dream x Cherry Hash Plant #6 3.5g"
type input "0.0000"
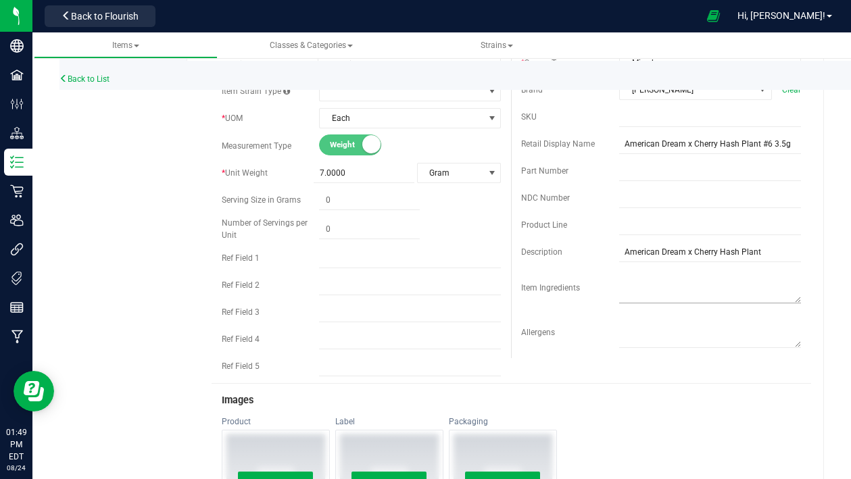
type input "0.0000"
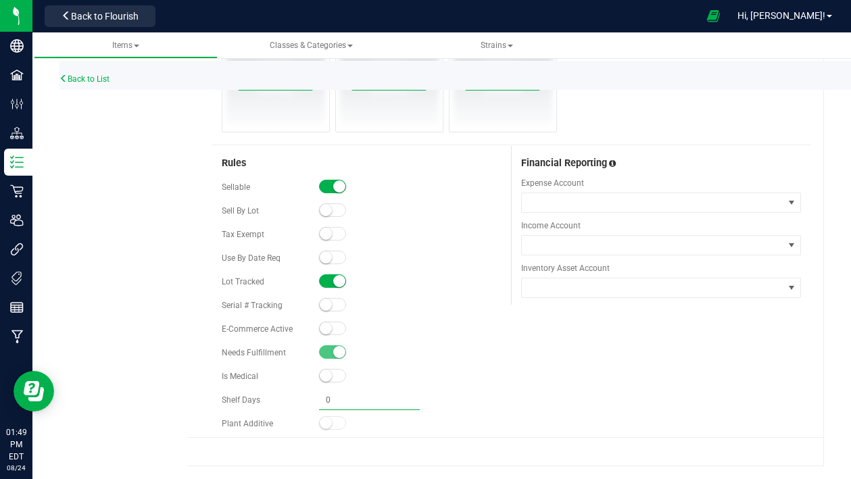
type input "0.0000"
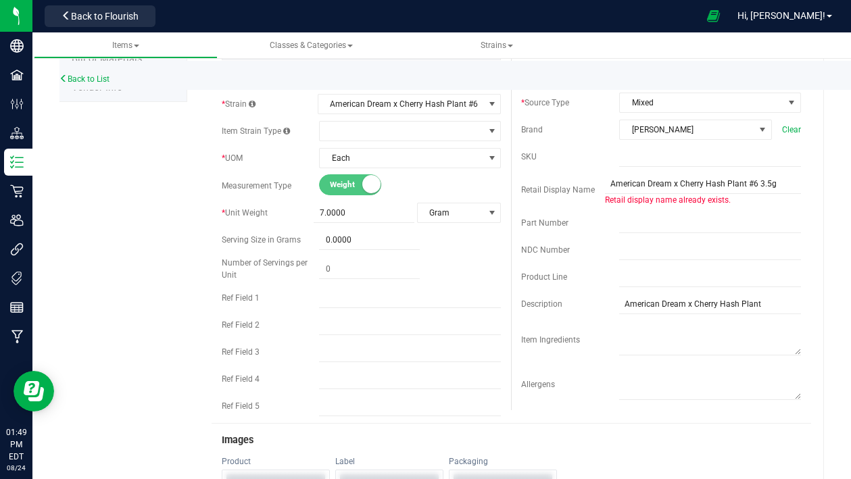
scroll to position [270, 0]
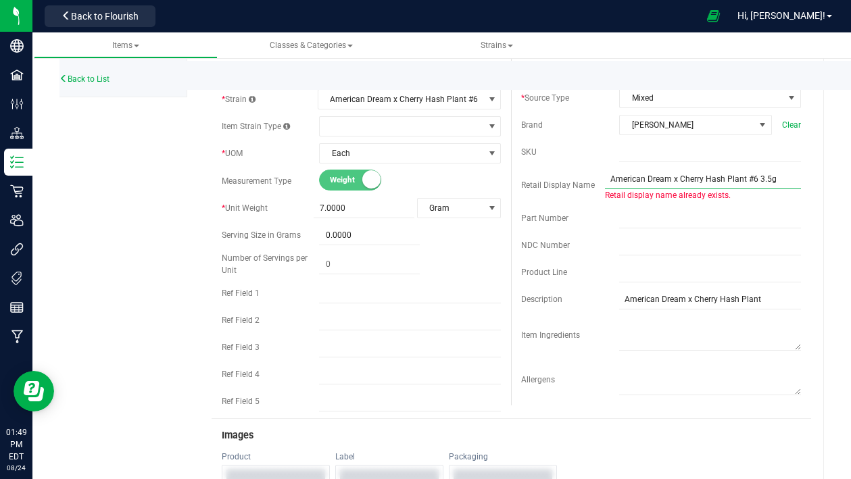
click at [769, 180] on input "American Dream x Cherry Hash Plant #6 3.5g" at bounding box center [703, 179] width 196 height 20
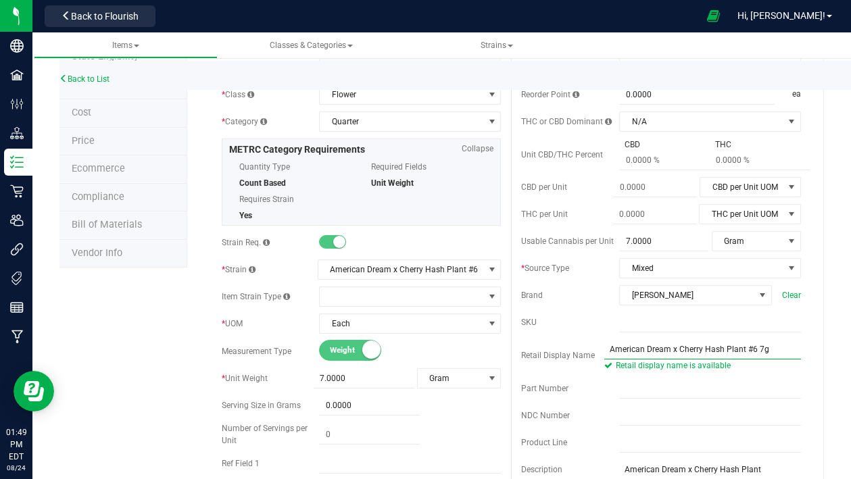
scroll to position [0, 0]
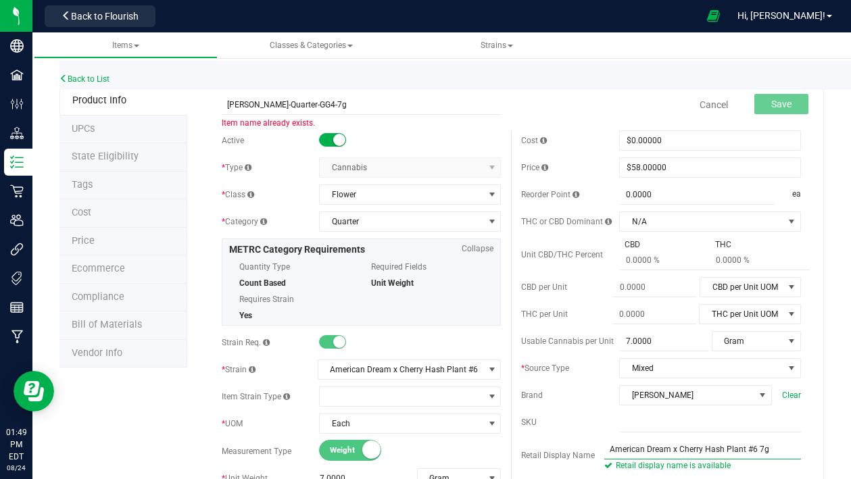
drag, startPoint x: 598, startPoint y: 446, endPoint x: 778, endPoint y: 442, distance: 179.2
click at [795, 453] on div "Cost $0.00000 0 Price $58.00000 58 Reorder Point 0.0000 0 ea THC or CBD Dominant" at bounding box center [661, 403] width 300 height 546
type input "American Dream x Cherry Hash Plant #6 7g"
click at [289, 106] on input "Slater-Quarter-GG4-7g" at bounding box center [362, 105] width 280 height 20
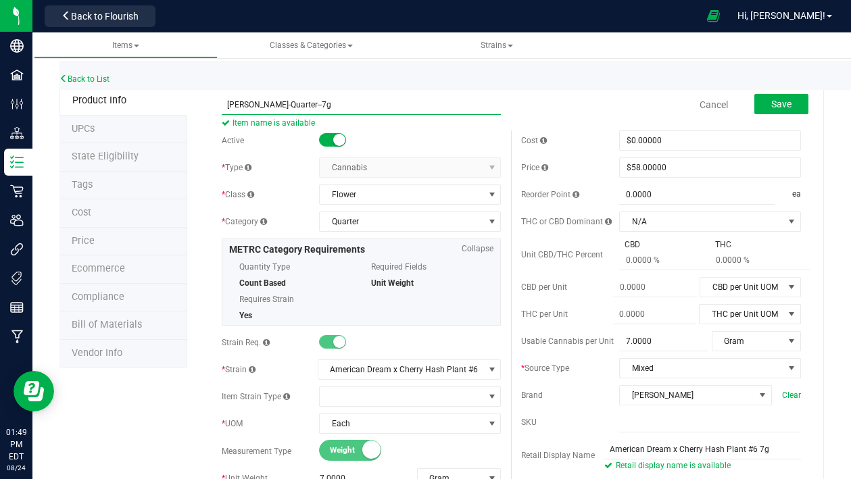
paste input "American Dream x Cherry Hash Plant #6 7g"
type input "[PERSON_NAME]-Quarter-American Dream x Cherry Hash Plant #6-7g"
click at [771, 99] on span "Save" at bounding box center [781, 104] width 20 height 11
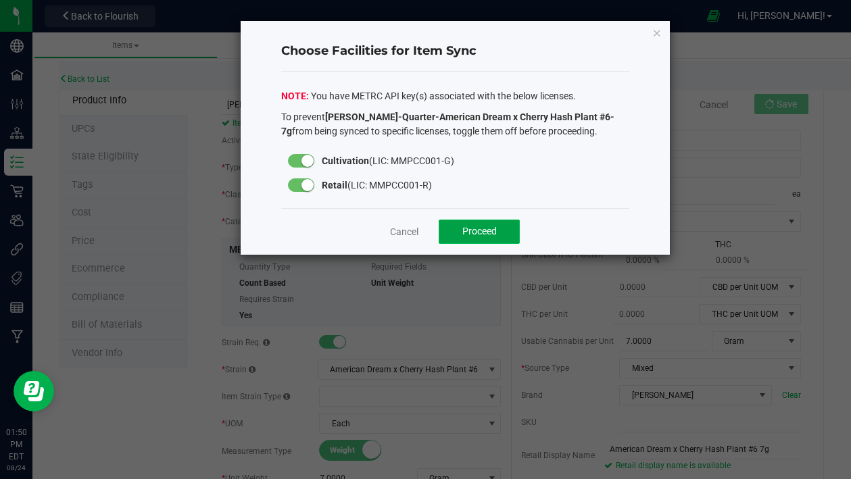
click at [473, 229] on span "Proceed" at bounding box center [479, 231] width 34 height 11
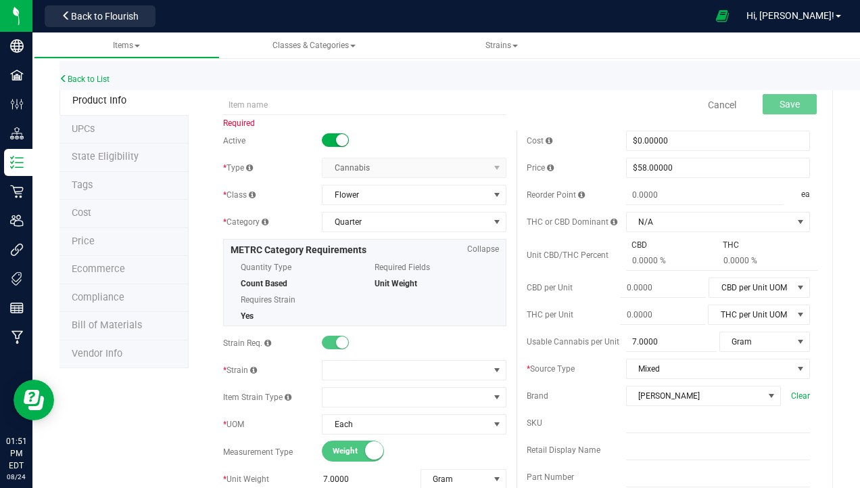
click at [71, 74] on div "Back to List" at bounding box center [490, 75] width 860 height 29
click at [79, 74] on link "Back to List" at bounding box center [85, 78] width 50 height 9
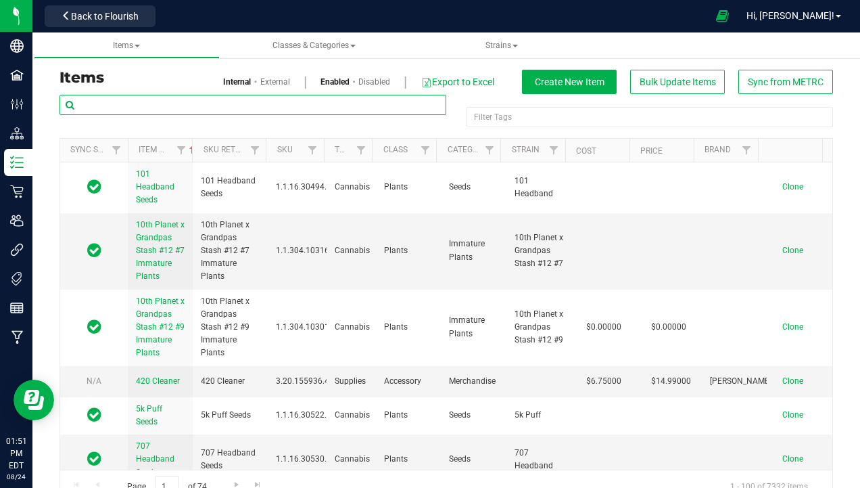
click at [147, 109] on input "text" at bounding box center [253, 105] width 387 height 20
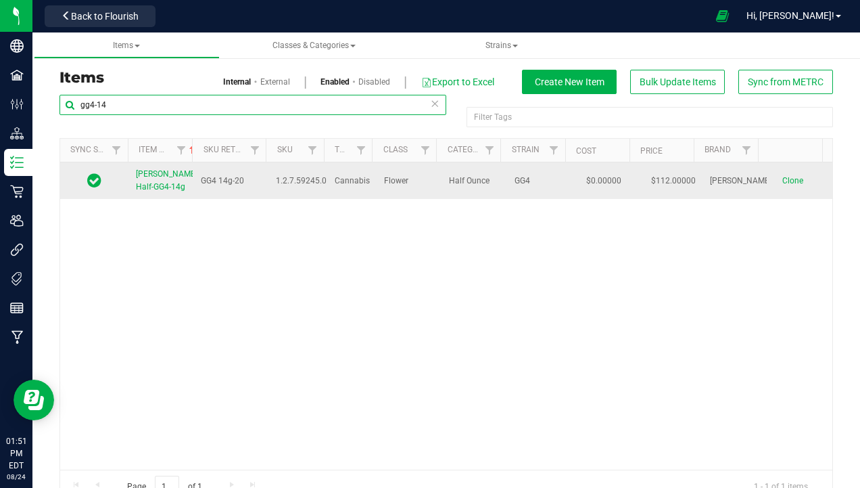
type input "gg4-14"
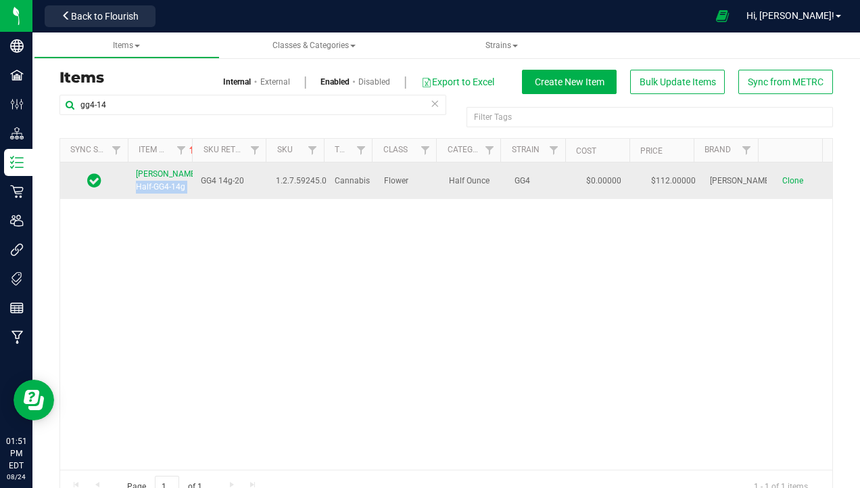
drag, startPoint x: 128, startPoint y: 168, endPoint x: 206, endPoint y: 199, distance: 84.4
click at [206, 199] on tr "[PERSON_NAME]-Half-GG4-14g GG4 14g-20 1.2.7.59245.0 Cannabis Flower Half Ounce …" at bounding box center [446, 180] width 772 height 37
copy span "[PERSON_NAME]-Half-GG4-14g"
click at [782, 181] on span "Clone" at bounding box center [792, 180] width 21 height 9
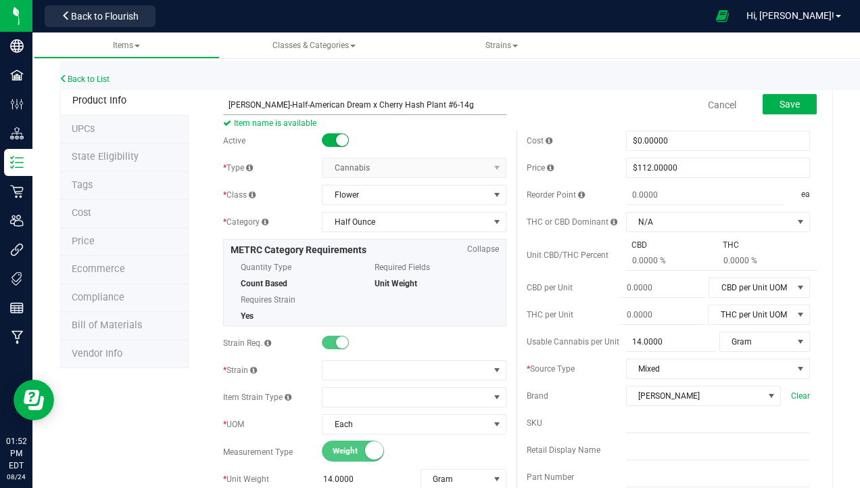
drag, startPoint x: 267, startPoint y: 105, endPoint x: 452, endPoint y: 103, distance: 185.3
click at [454, 103] on input "[PERSON_NAME]-Half-American Dream x Cherry Hash Plant #6-14g" at bounding box center [364, 105] width 283 height 20
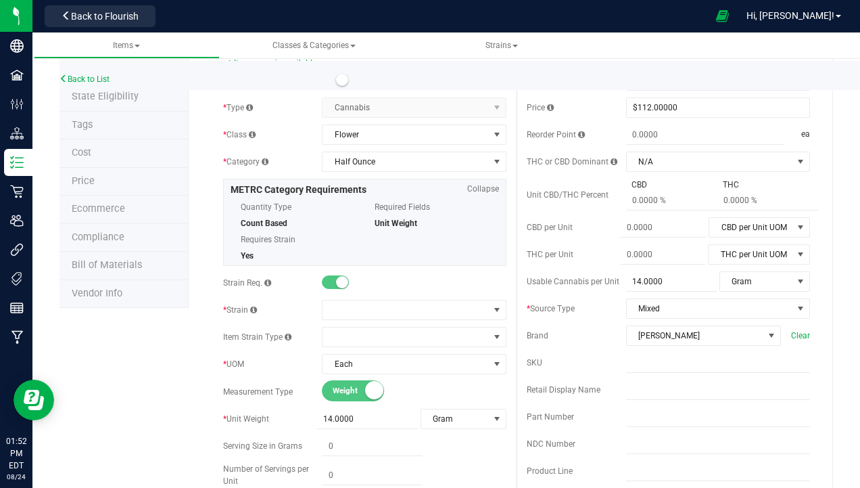
scroll to position [203, 0]
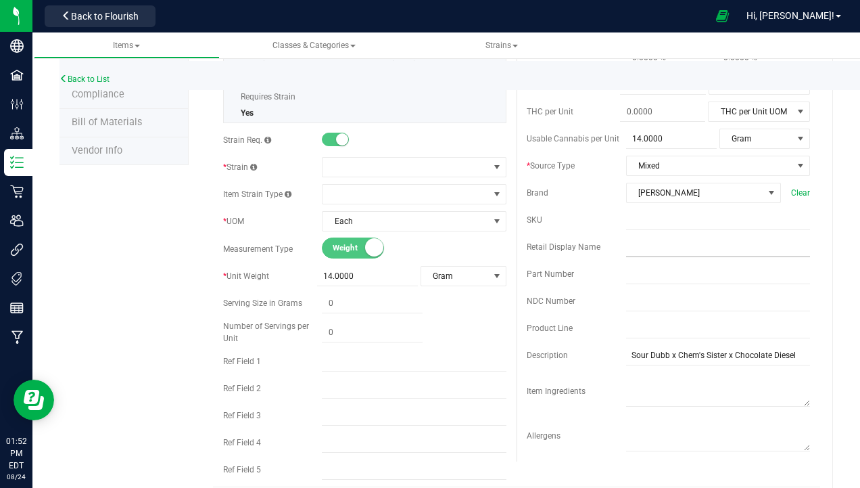
type input "[PERSON_NAME]-Half-American Dream x Cherry Hash Plant #6-14g"
paste input "American Dream x Cherry Hash Plant #6-14g"
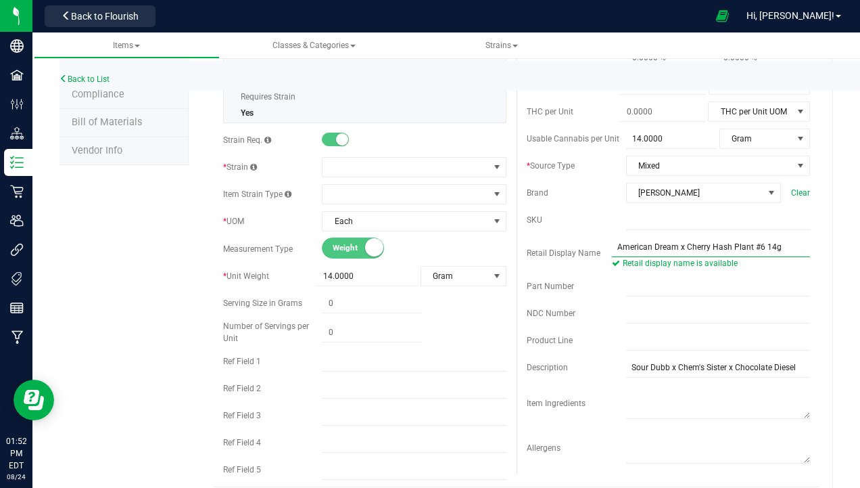
type input "American Dream x Cherry Hash Plant #6 14g"
drag, startPoint x: 801, startPoint y: 367, endPoint x: 769, endPoint y: 371, distance: 32.7
click at [769, 371] on div "Cost $0.00000 0 Price $112.00000 112 Reorder Point ea THC or CBD Dominant N/A N…" at bounding box center [669, 201] width 304 height 546
drag, startPoint x: 796, startPoint y: 362, endPoint x: 630, endPoint y: 375, distance: 166.8
click at [630, 375] on input "Sour Dubb x Chem's Sister x Chocolate Diesel" at bounding box center [718, 367] width 184 height 20
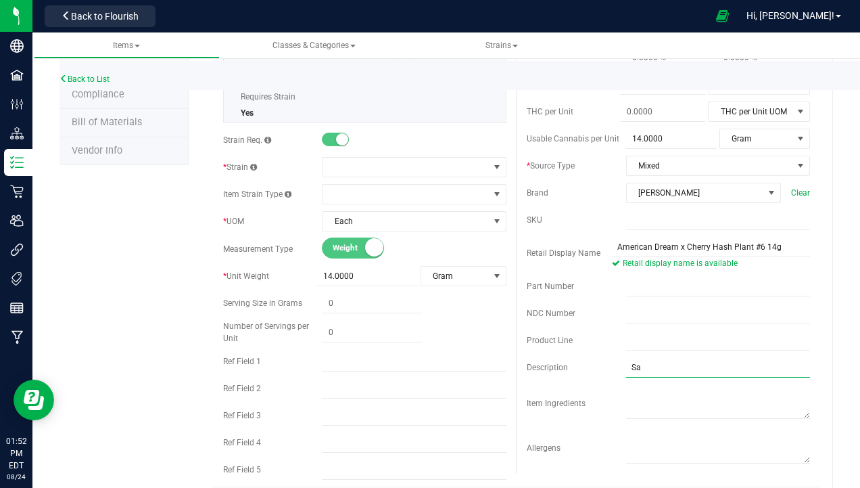
type input "S"
type input "American Dream x Cherry Hash Plant"
type input "0.0000"
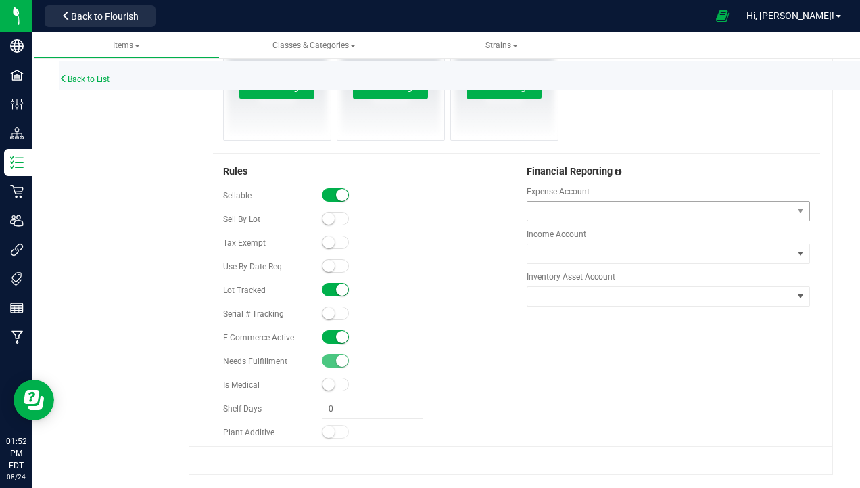
type input "0.0000"
click at [339, 339] on small at bounding box center [342, 337] width 12 height 12
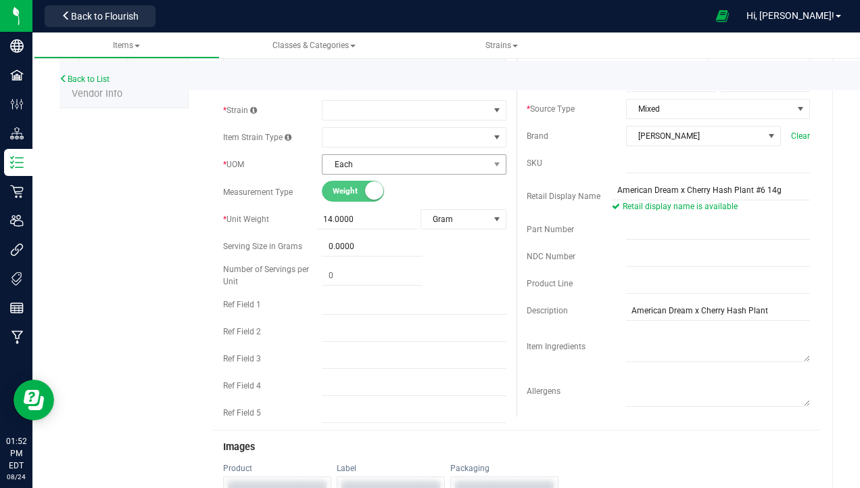
scroll to position [162, 0]
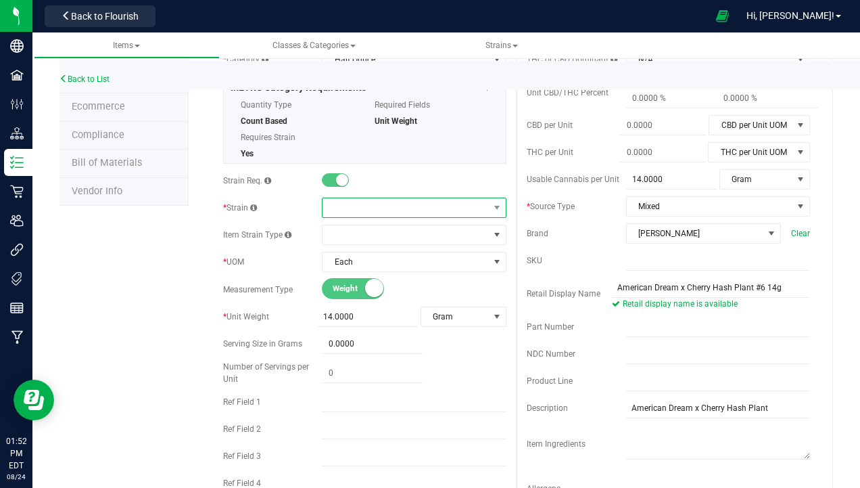
click at [364, 205] on span at bounding box center [406, 207] width 166 height 19
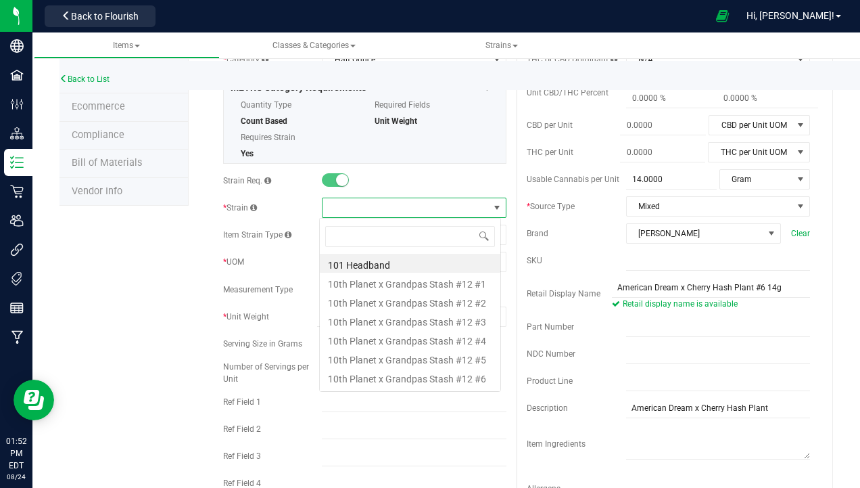
scroll to position [20, 181]
type input "plant #6"
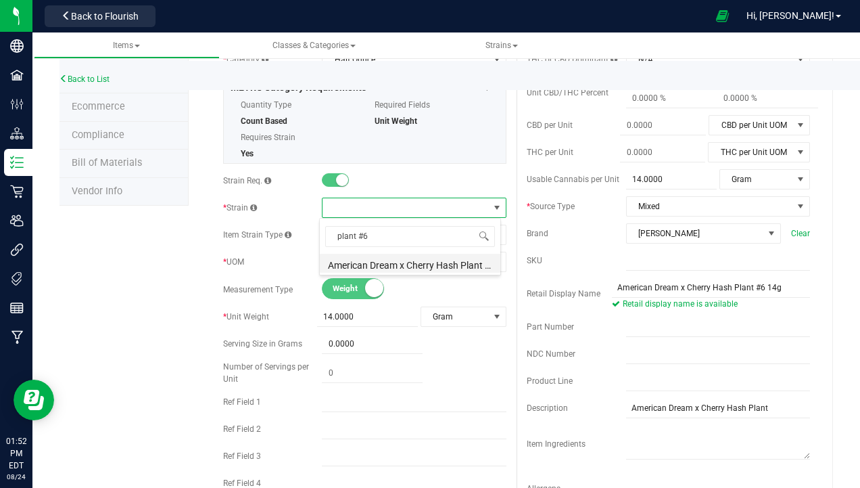
click at [439, 272] on li "American Dream x Cherry Hash Plant #6" at bounding box center [410, 263] width 181 height 19
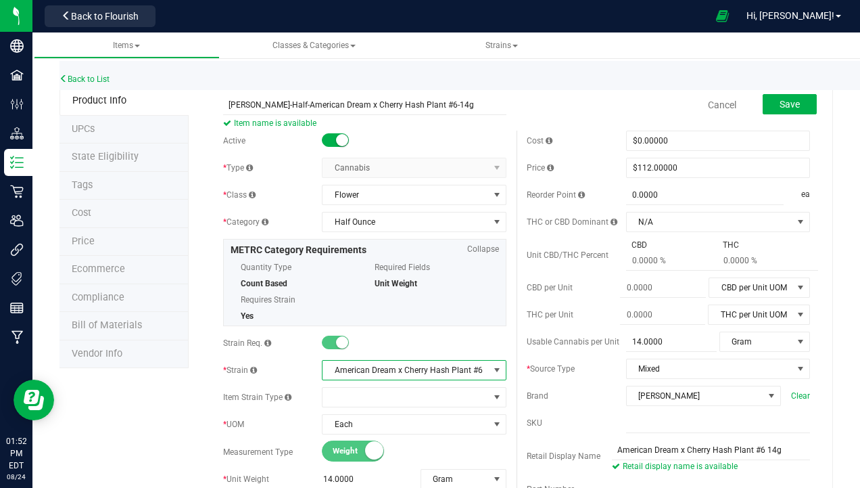
scroll to position [0, 0]
click at [780, 109] on span "Save" at bounding box center [790, 104] width 20 height 11
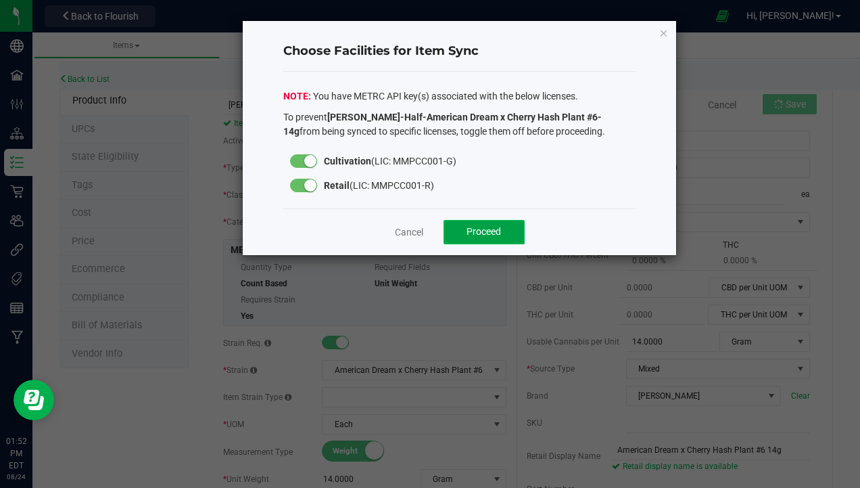
click at [475, 234] on span "Proceed" at bounding box center [484, 231] width 34 height 11
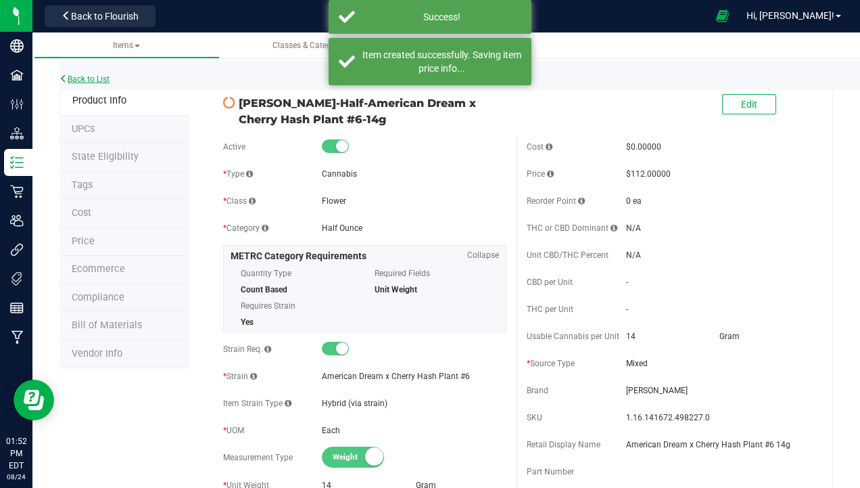
click at [102, 82] on link "Back to List" at bounding box center [85, 78] width 50 height 9
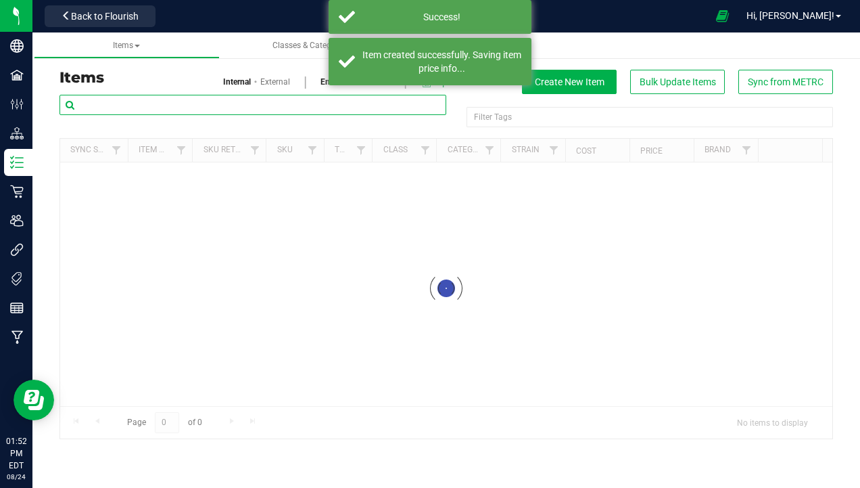
click at [150, 105] on input "text" at bounding box center [253, 105] width 387 height 20
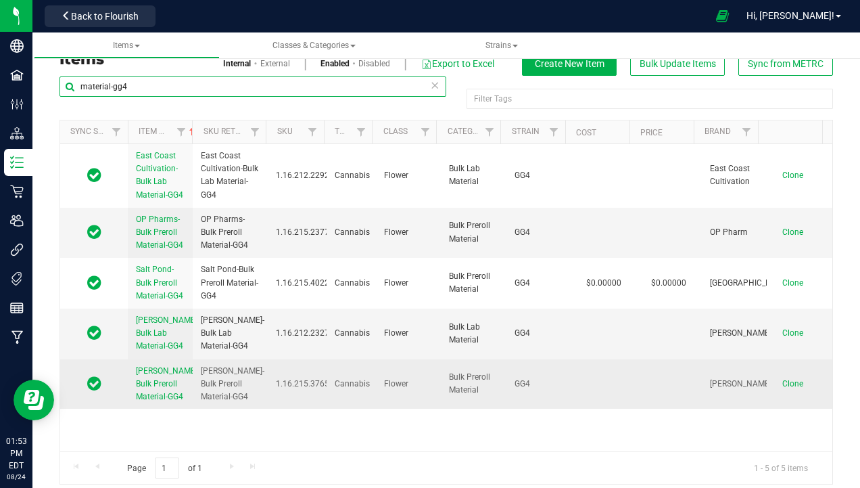
scroll to position [28, 0]
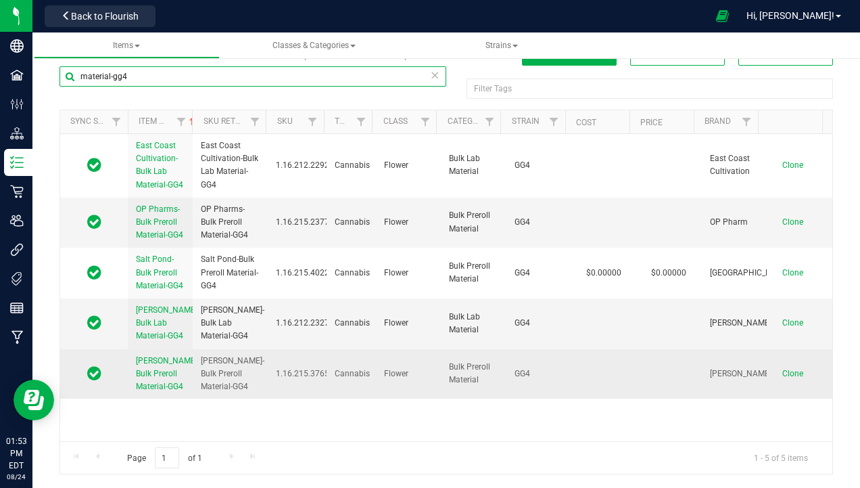
type input "material-gg4"
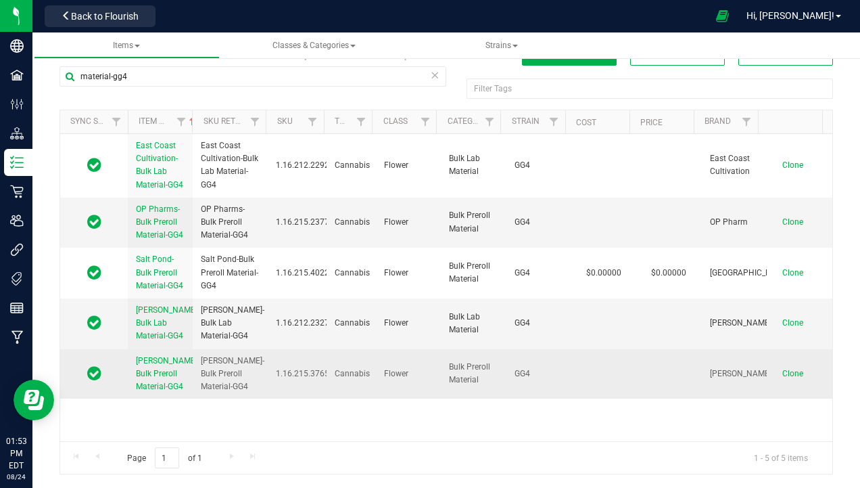
drag, startPoint x: 130, startPoint y: 389, endPoint x: 156, endPoint y: 433, distance: 50.9
click at [156, 399] on td "[PERSON_NAME]-Bulk Preroll Material-GG4" at bounding box center [160, 374] width 65 height 50
copy span "[PERSON_NAME]-Bulk Preroll Material-GG4"
click at [782, 378] on span "Clone" at bounding box center [792, 373] width 21 height 9
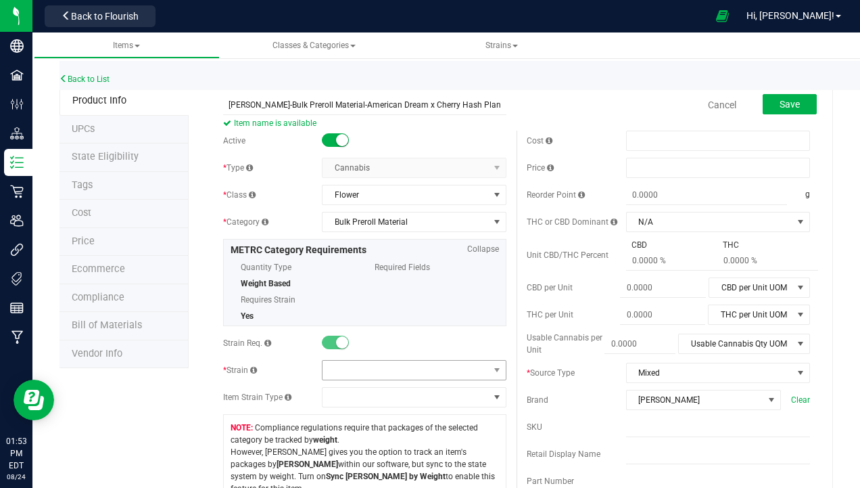
type input "[PERSON_NAME]-Bulk Preroll Material-American Dream x Cherry Hash Plant #6"
click at [341, 375] on span at bounding box center [406, 369] width 166 height 19
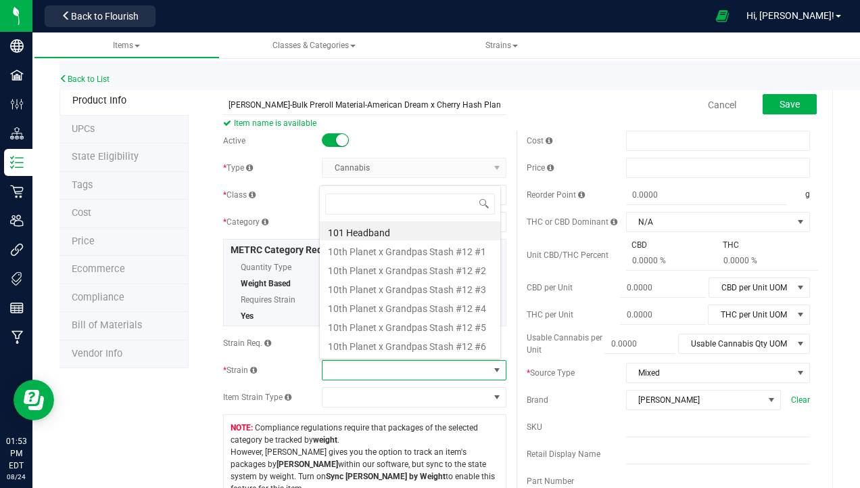
scroll to position [20, 179]
type input "plant #6"
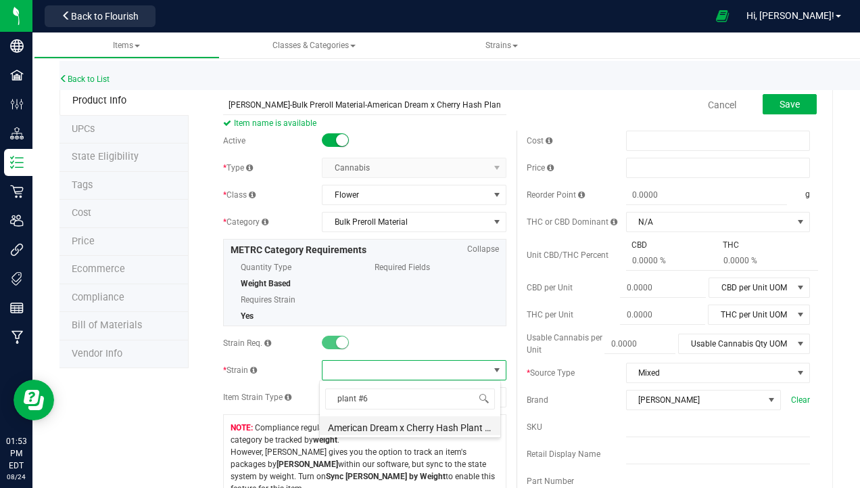
click at [410, 429] on li "American Dream x Cherry Hash Plant #6" at bounding box center [410, 425] width 181 height 19
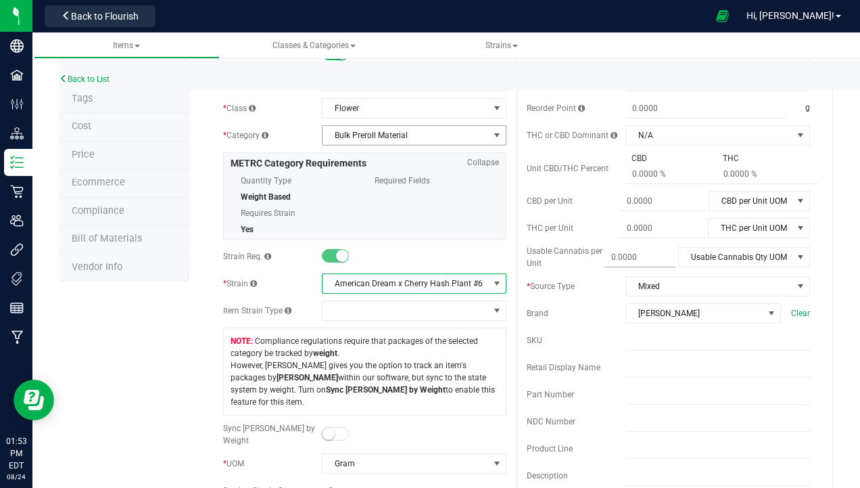
scroll to position [0, 0]
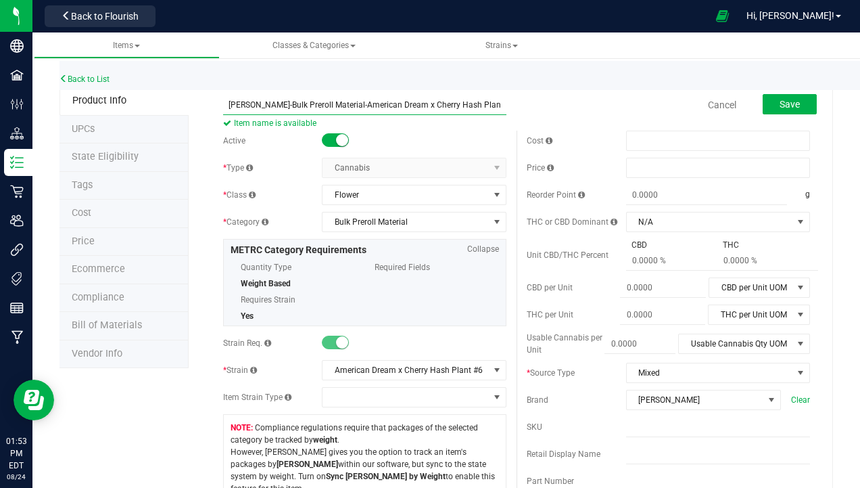
drag, startPoint x: 481, startPoint y: 109, endPoint x: 201, endPoint y: 112, distance: 280.6
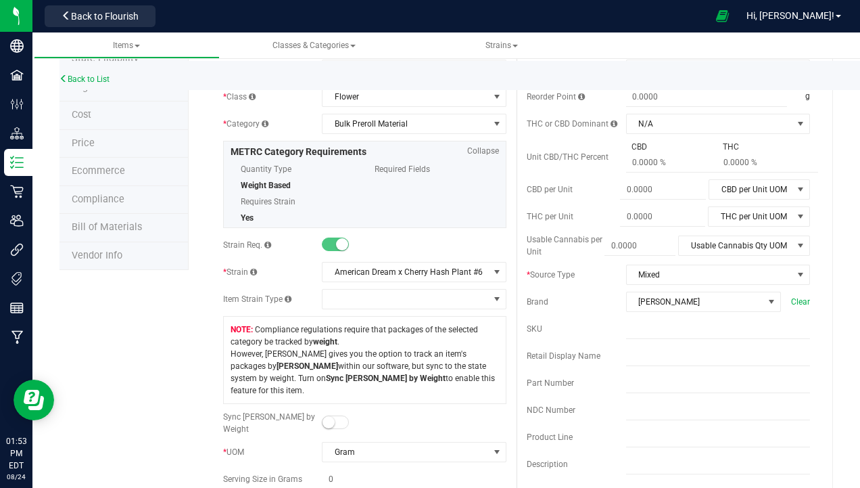
scroll to position [203, 0]
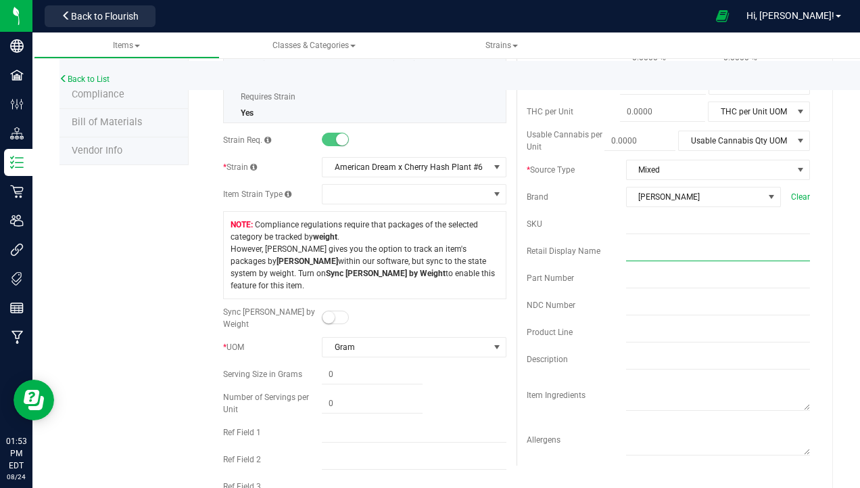
paste input "[PERSON_NAME]-Bulk Preroll Material-American Dream x Cherry Hash Plant #6"
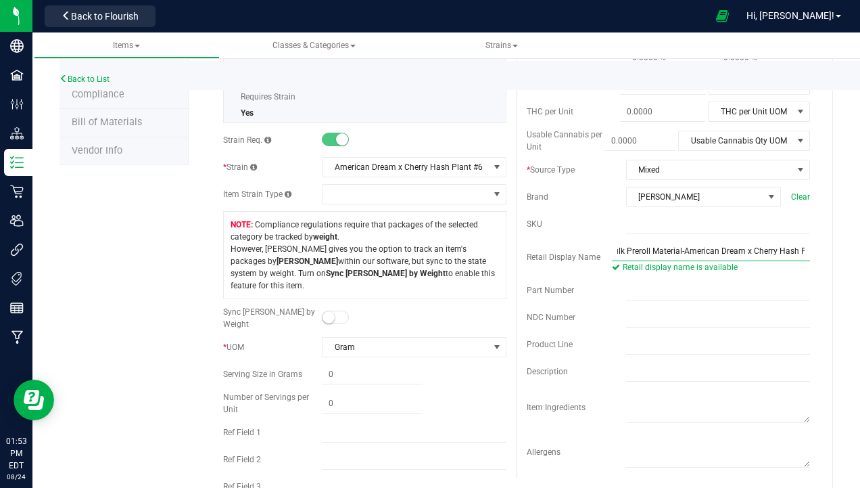
scroll to position [0, 59]
type input "[PERSON_NAME]-Bulk Preroll Material-American Dream x Cherry Hash Plant #6"
click at [646, 364] on input "text" at bounding box center [718, 371] width 184 height 20
type input "American Dream x Cherry Hash Plant"
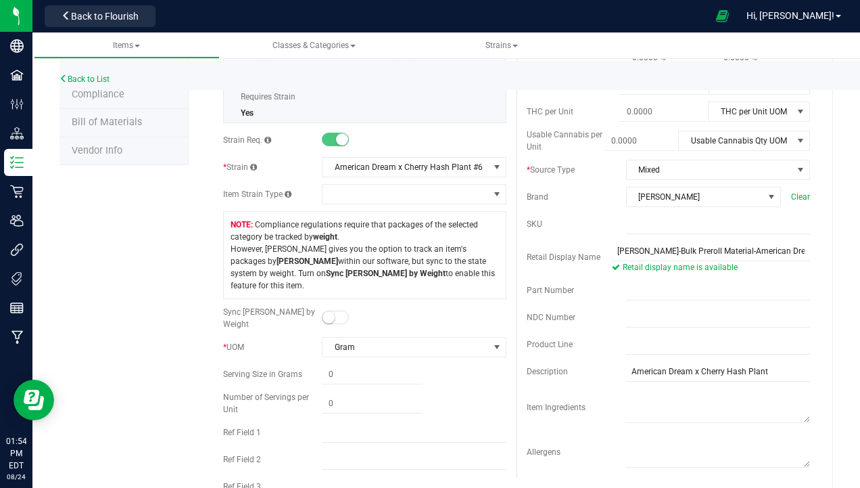
type input "0.0000"
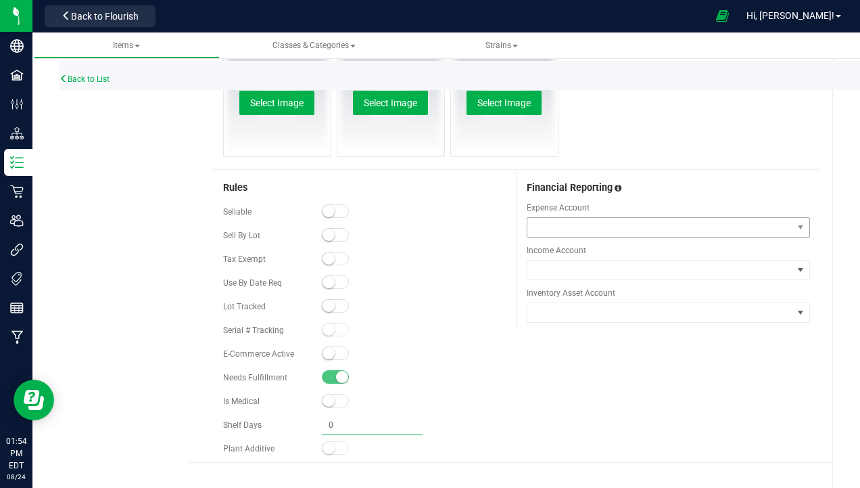
type input "0.0000"
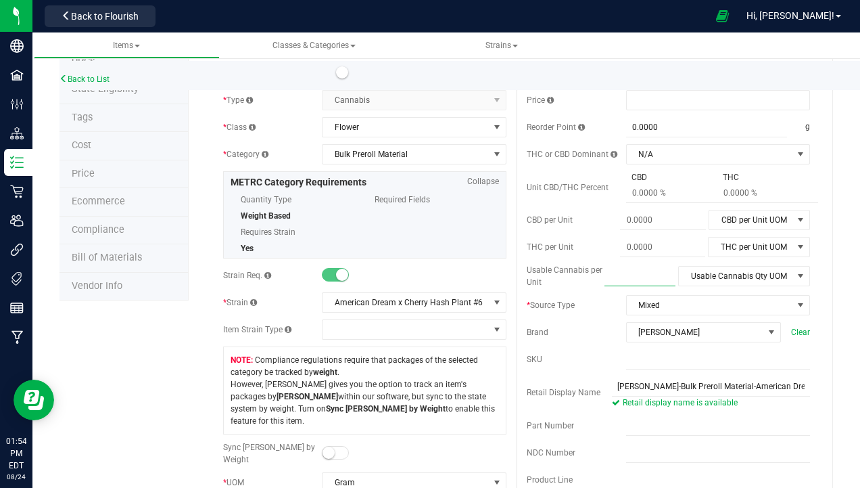
scroll to position [0, 0]
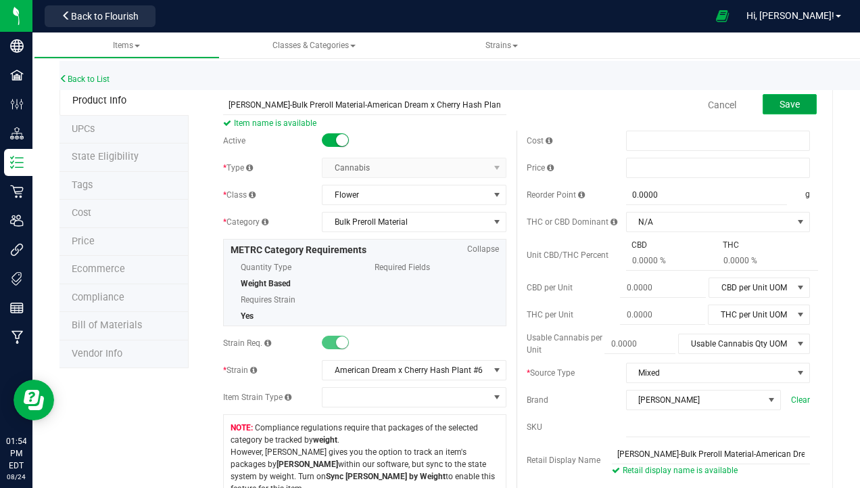
click at [780, 109] on span "Save" at bounding box center [790, 104] width 20 height 11
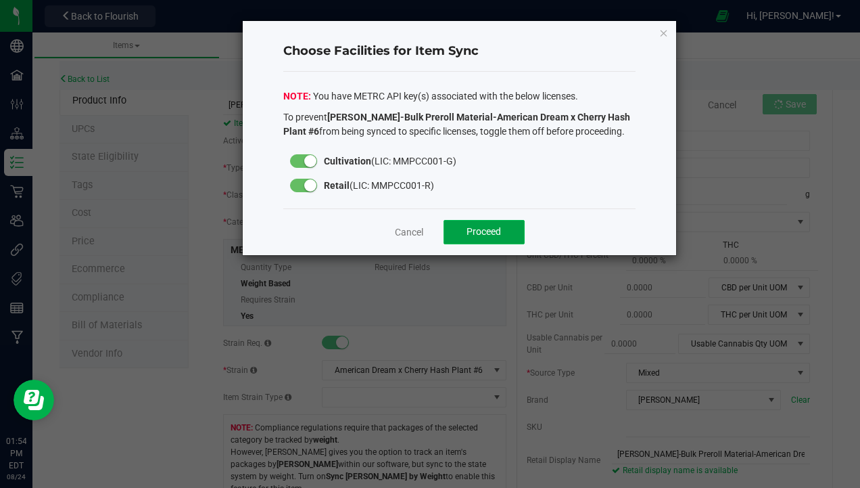
click at [481, 227] on span "Proceed" at bounding box center [484, 231] width 34 height 11
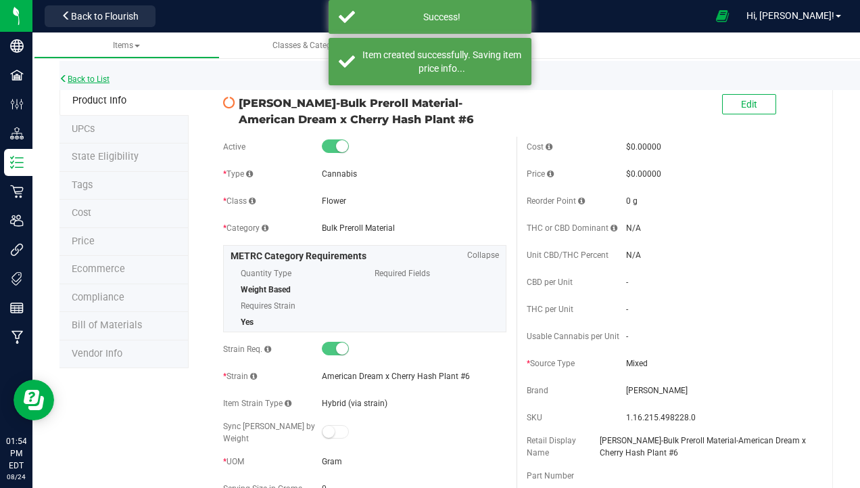
click at [85, 83] on link "Back to List" at bounding box center [85, 78] width 50 height 9
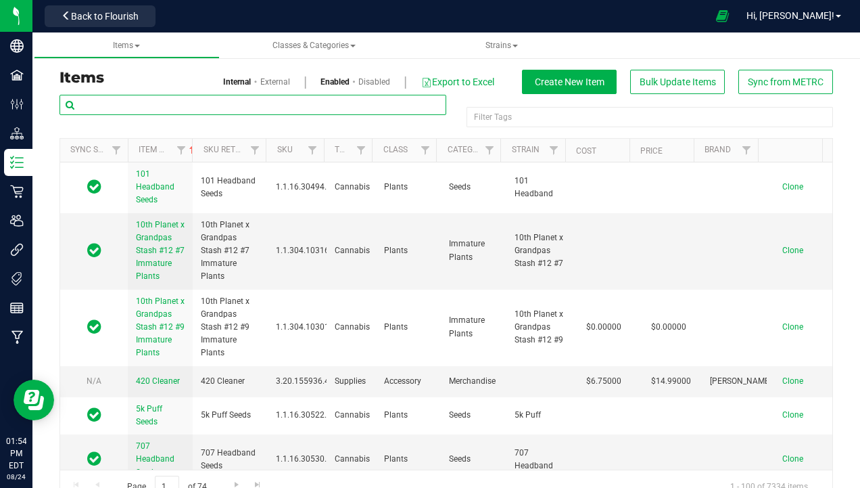
paste input "[PERSON_NAME]-Bulk Preroll Material-American Dream x Cherry Hash Plant #6"
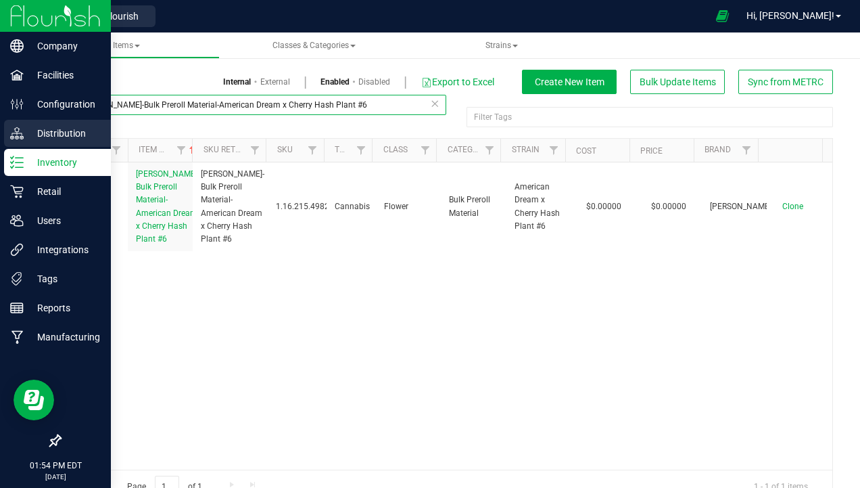
drag, startPoint x: 174, startPoint y: 107, endPoint x: 0, endPoint y: 122, distance: 175.1
click at [0, 122] on html "Company Facilities Configuration Distribution Inventory Retail Users Integratio…" at bounding box center [430, 244] width 860 height 488
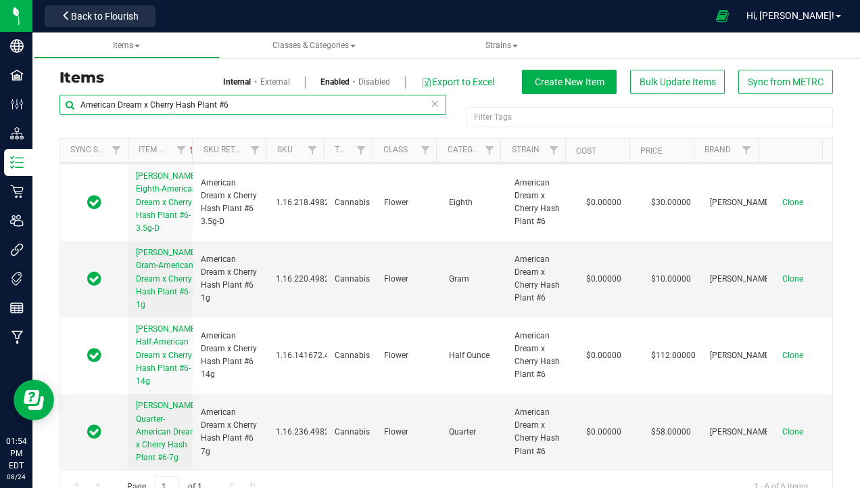
scroll to position [241, 0]
type input "American Dream x Cherry Hash Plant #6"
